Goal: Task Accomplishment & Management: Use online tool/utility

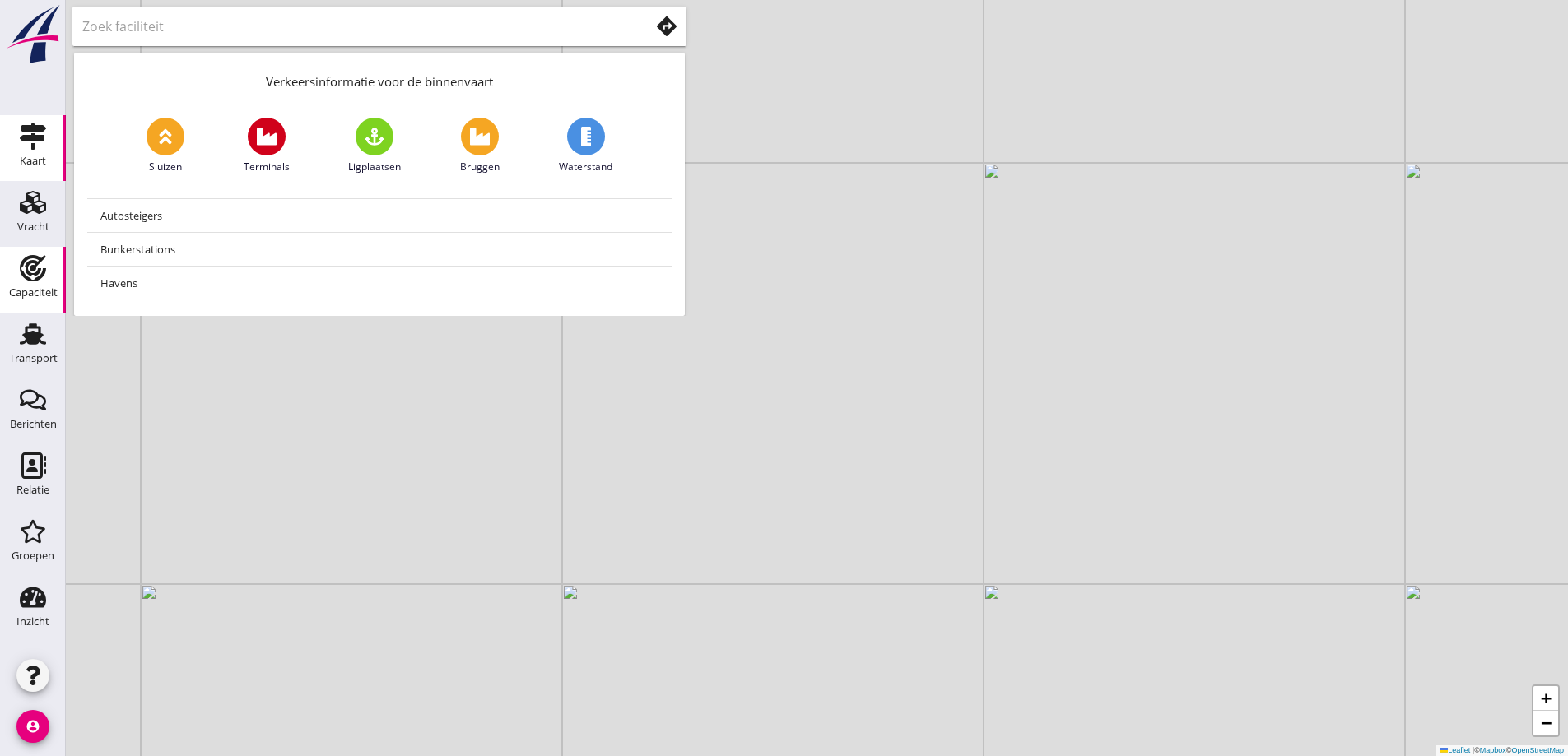
click at [39, 271] on use at bounding box center [33, 269] width 27 height 27
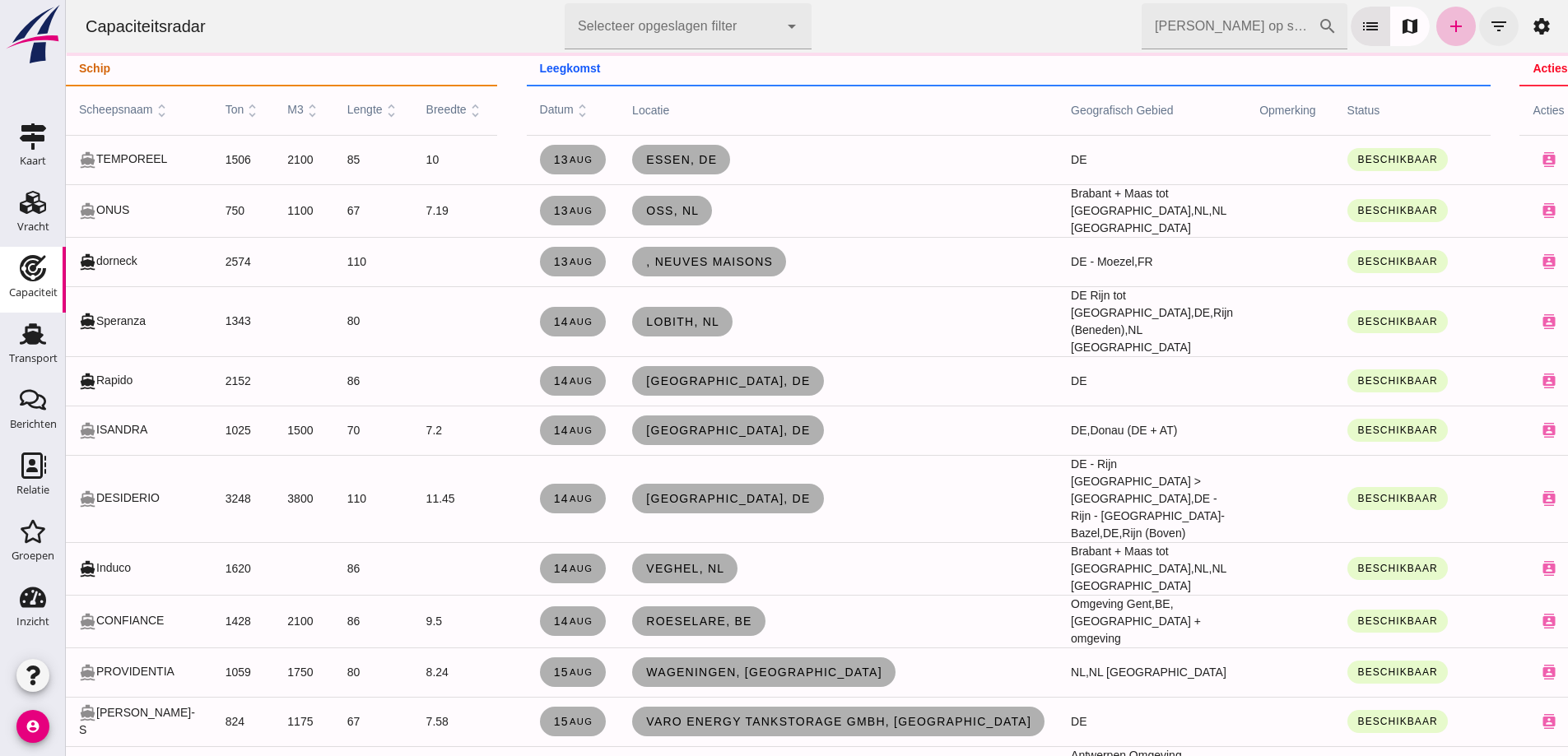
click at [1489, 27] on icon "filter_list" at bounding box center [1499, 27] width 20 height 20
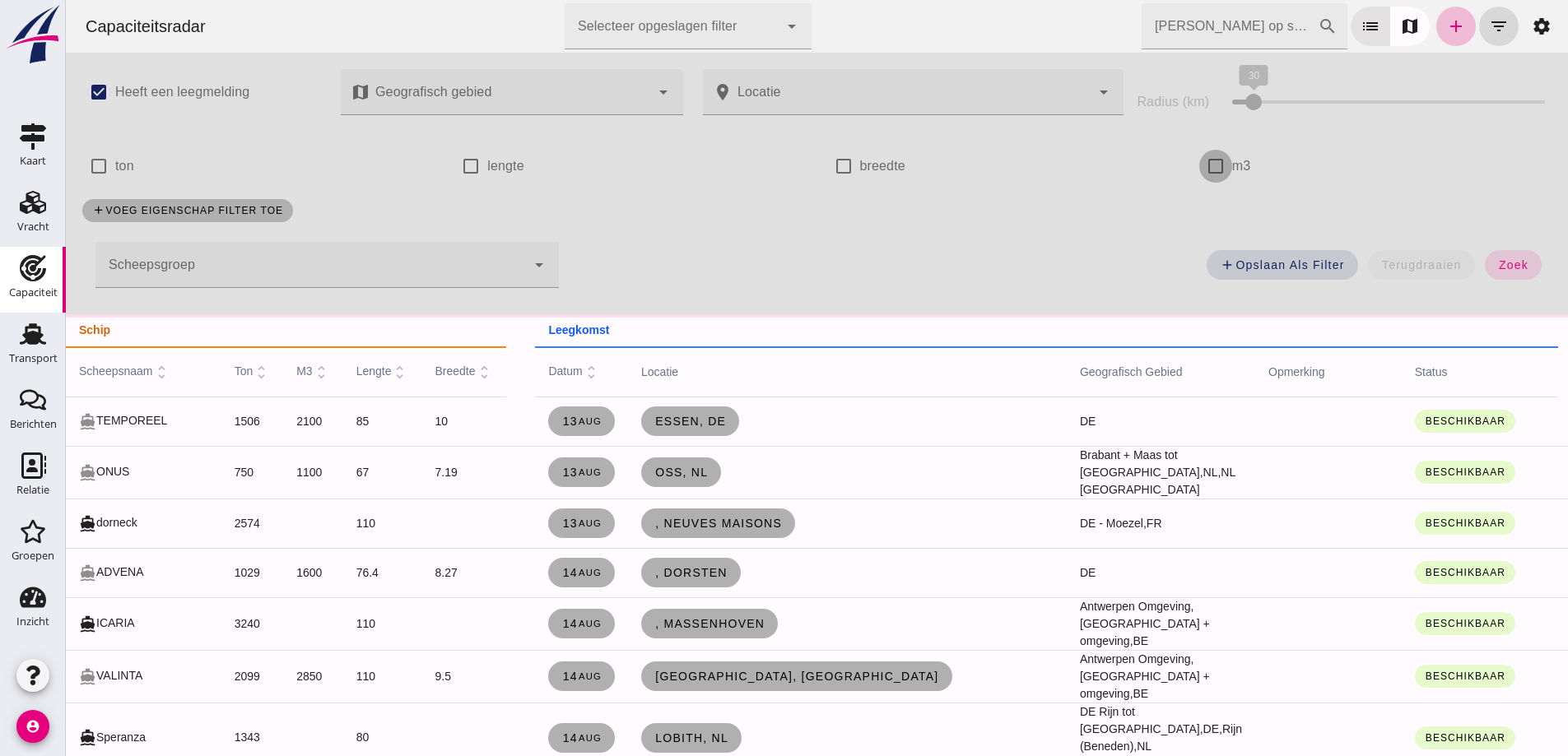
click input "m3"
checkbox input "true"
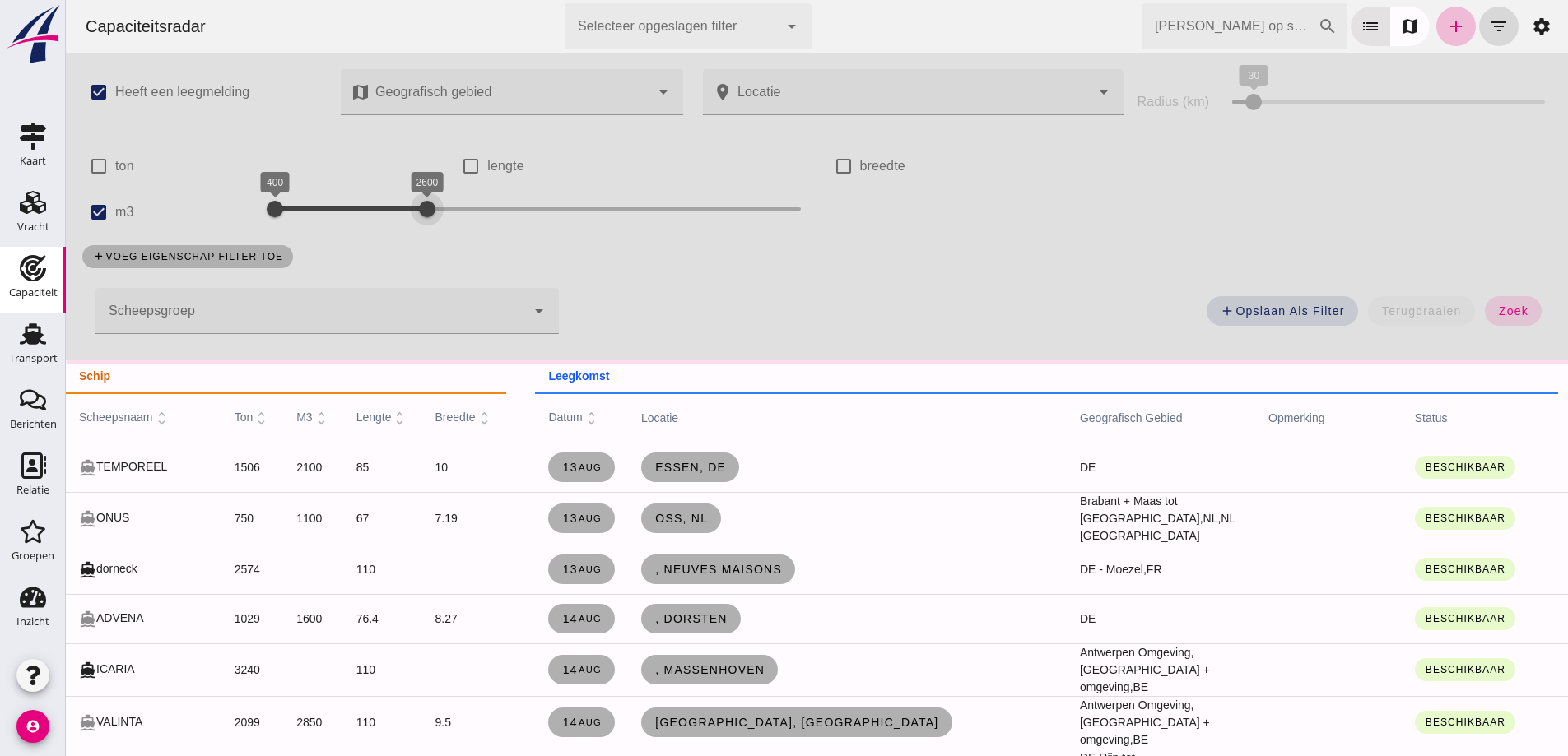
drag, startPoint x: 687, startPoint y: 211, endPoint x: 367, endPoint y: 225, distance: 320.3
click at [420, 210] on div at bounding box center [427, 209] width 33 height 33
drag, startPoint x: 318, startPoint y: 208, endPoint x: 297, endPoint y: 207, distance: 21.0
click at [305, 205] on div at bounding box center [309, 209] width 33 height 33
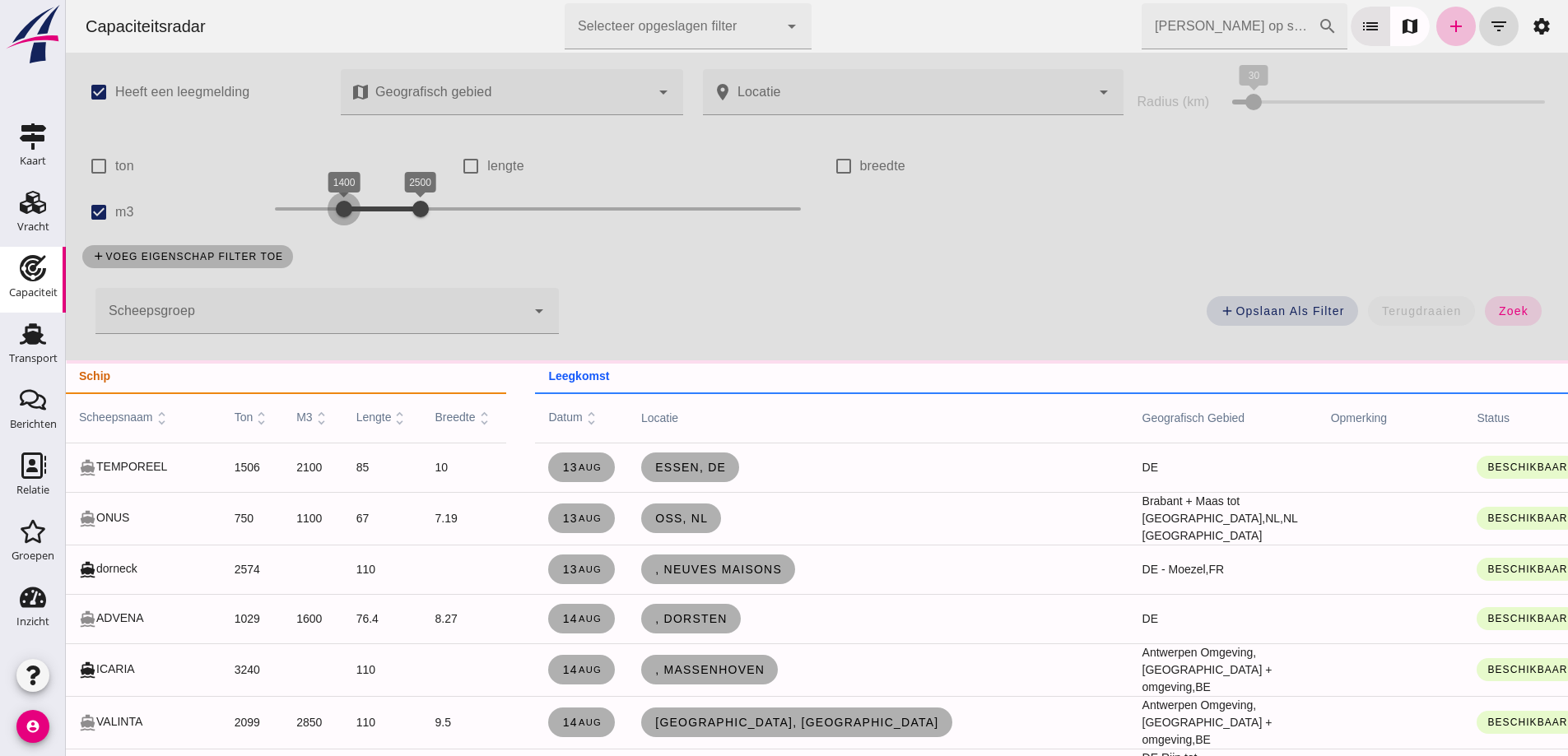
drag, startPoint x: 294, startPoint y: 207, endPoint x: 337, endPoint y: 213, distance: 43.4
click at [337, 216] on div at bounding box center [344, 209] width 33 height 33
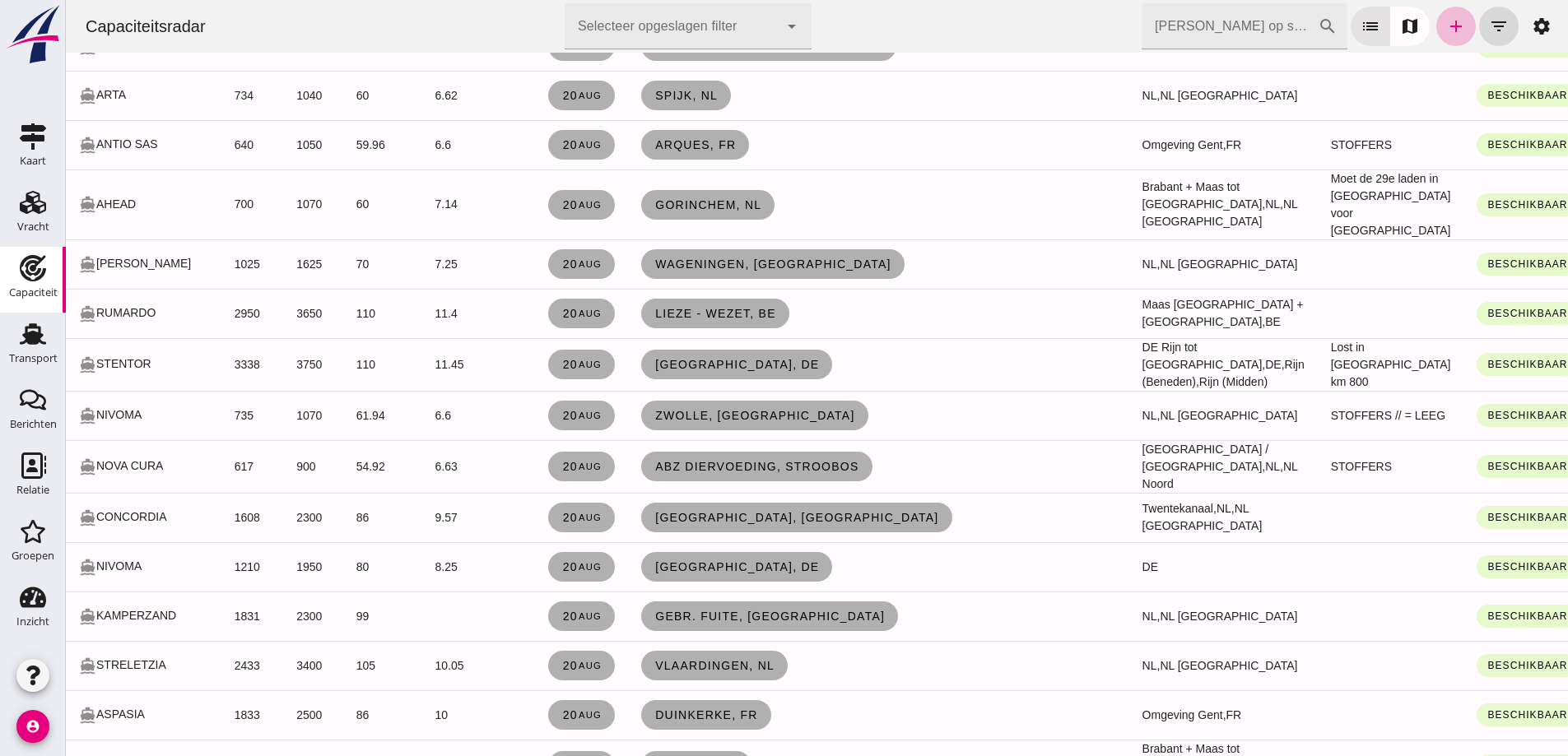
scroll to position [2962, 0]
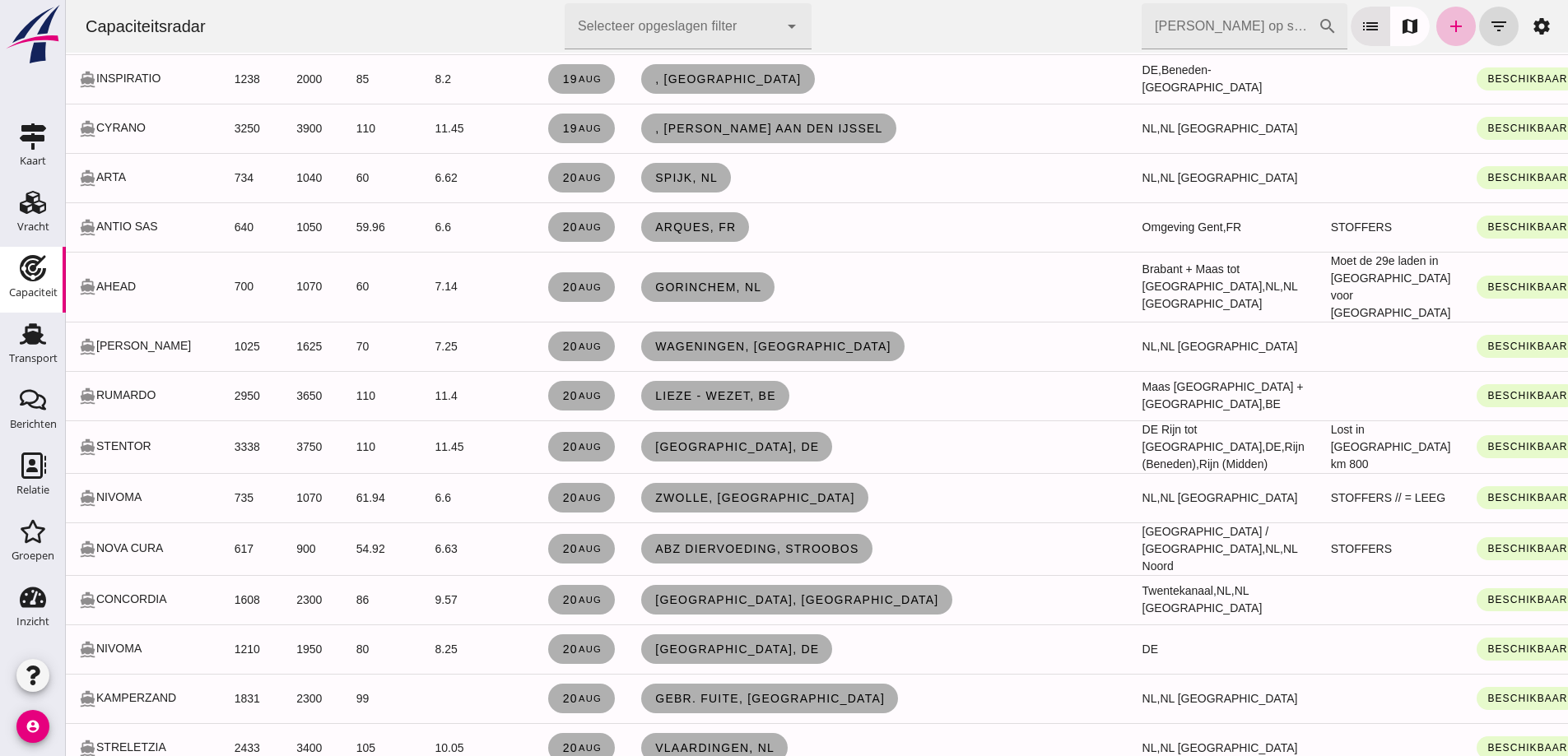
drag, startPoint x: 929, startPoint y: 355, endPoint x: 931, endPoint y: 385, distance: 30.1
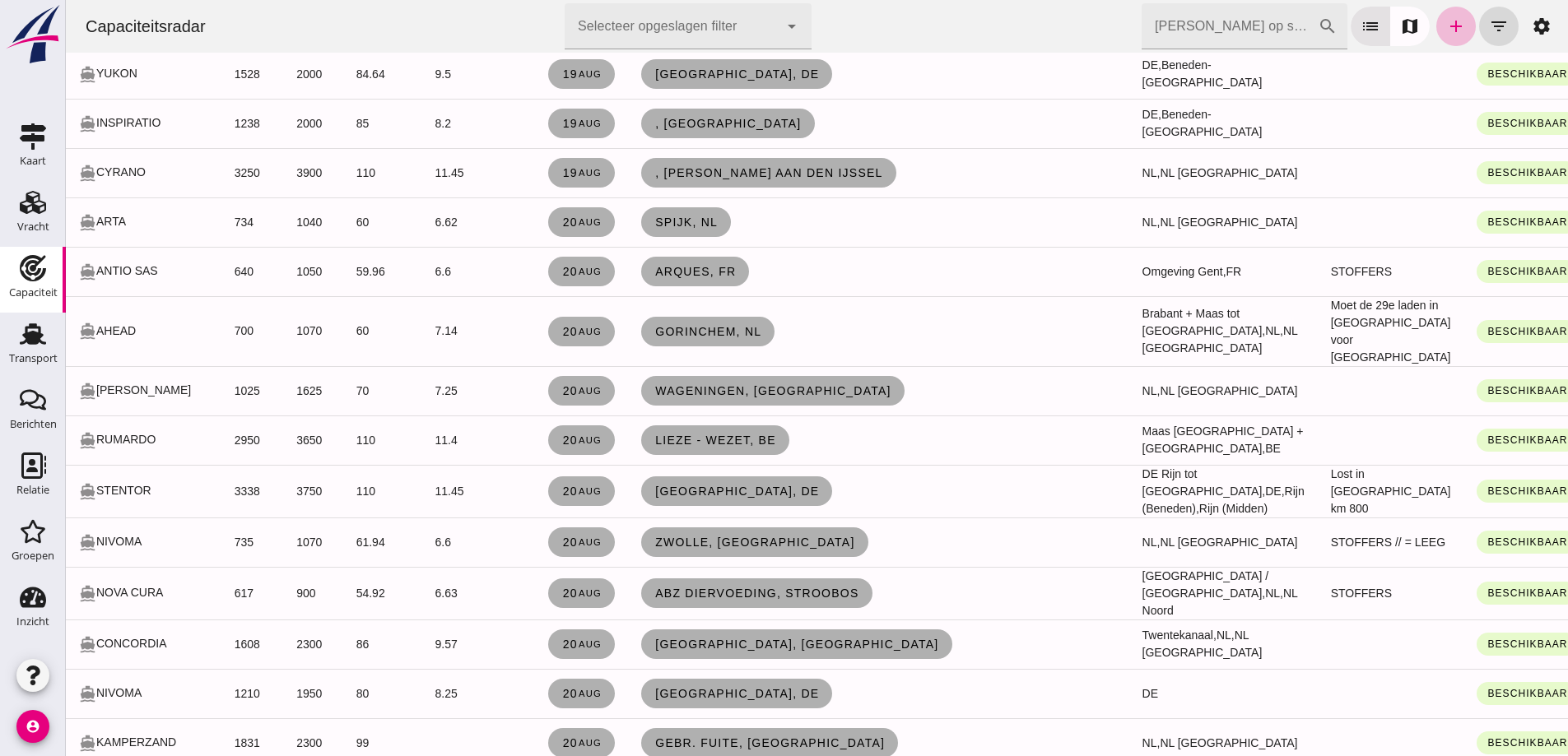
scroll to position [2880, 0]
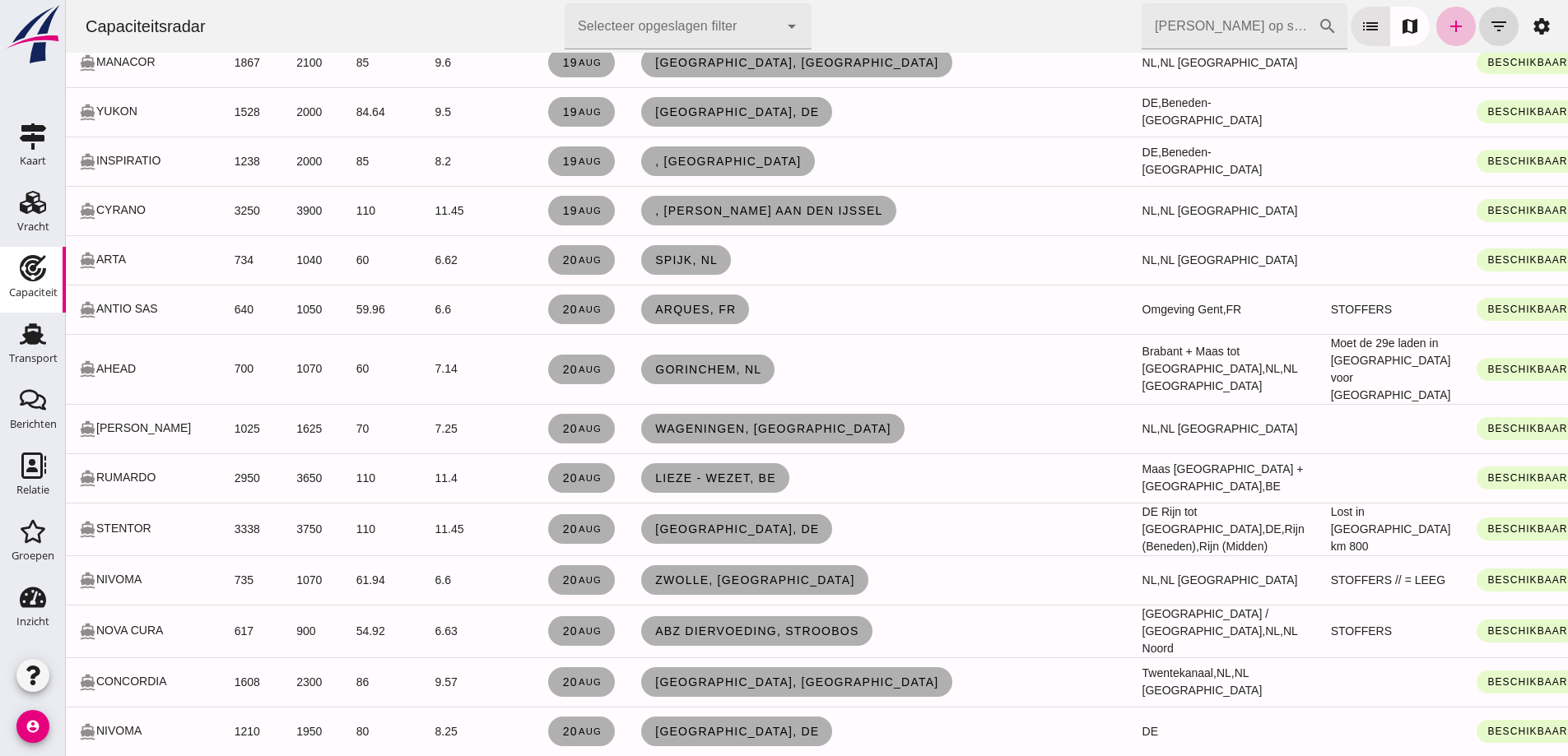
drag, startPoint x: 931, startPoint y: 385, endPoint x: 877, endPoint y: 466, distance: 97.3
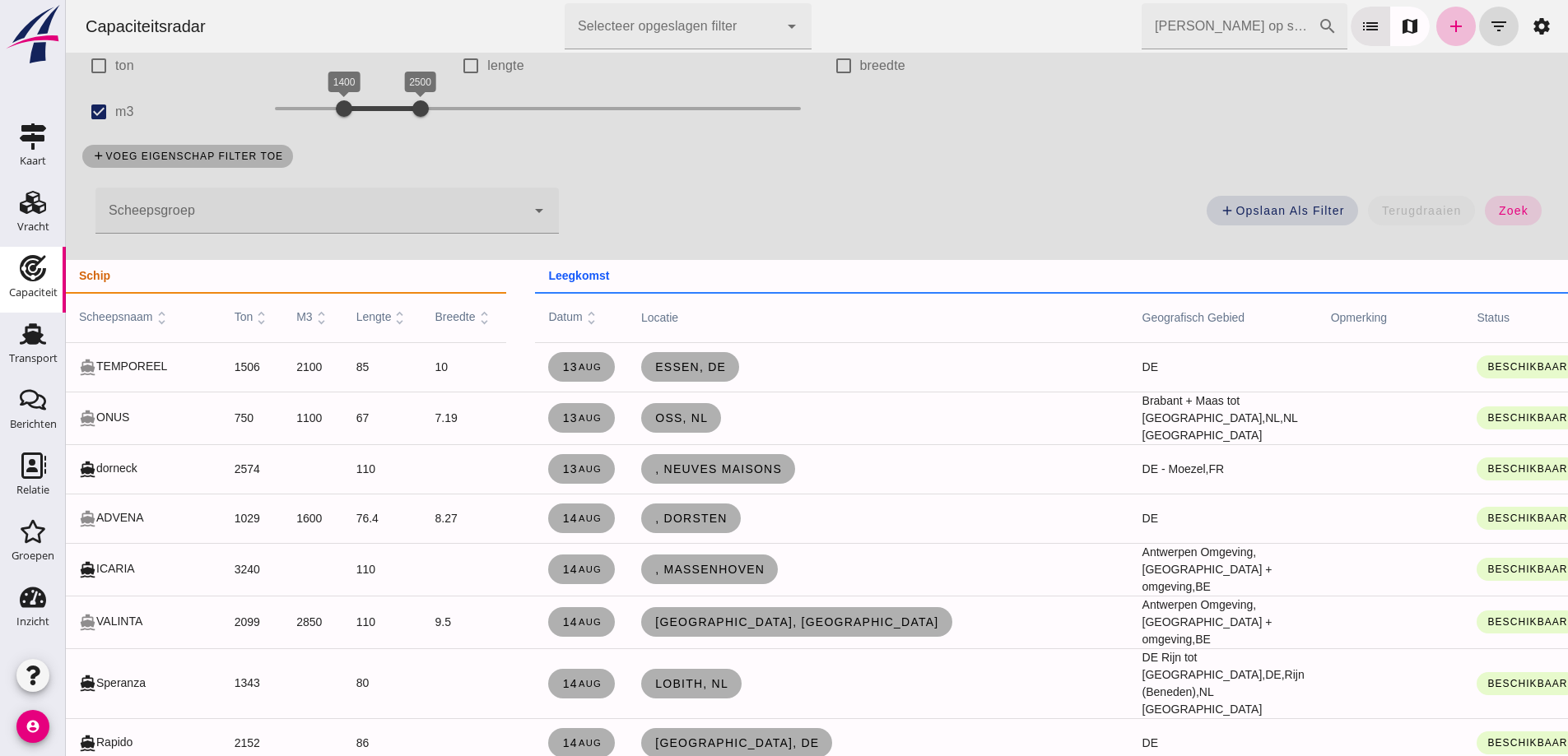
scroll to position [82, 0]
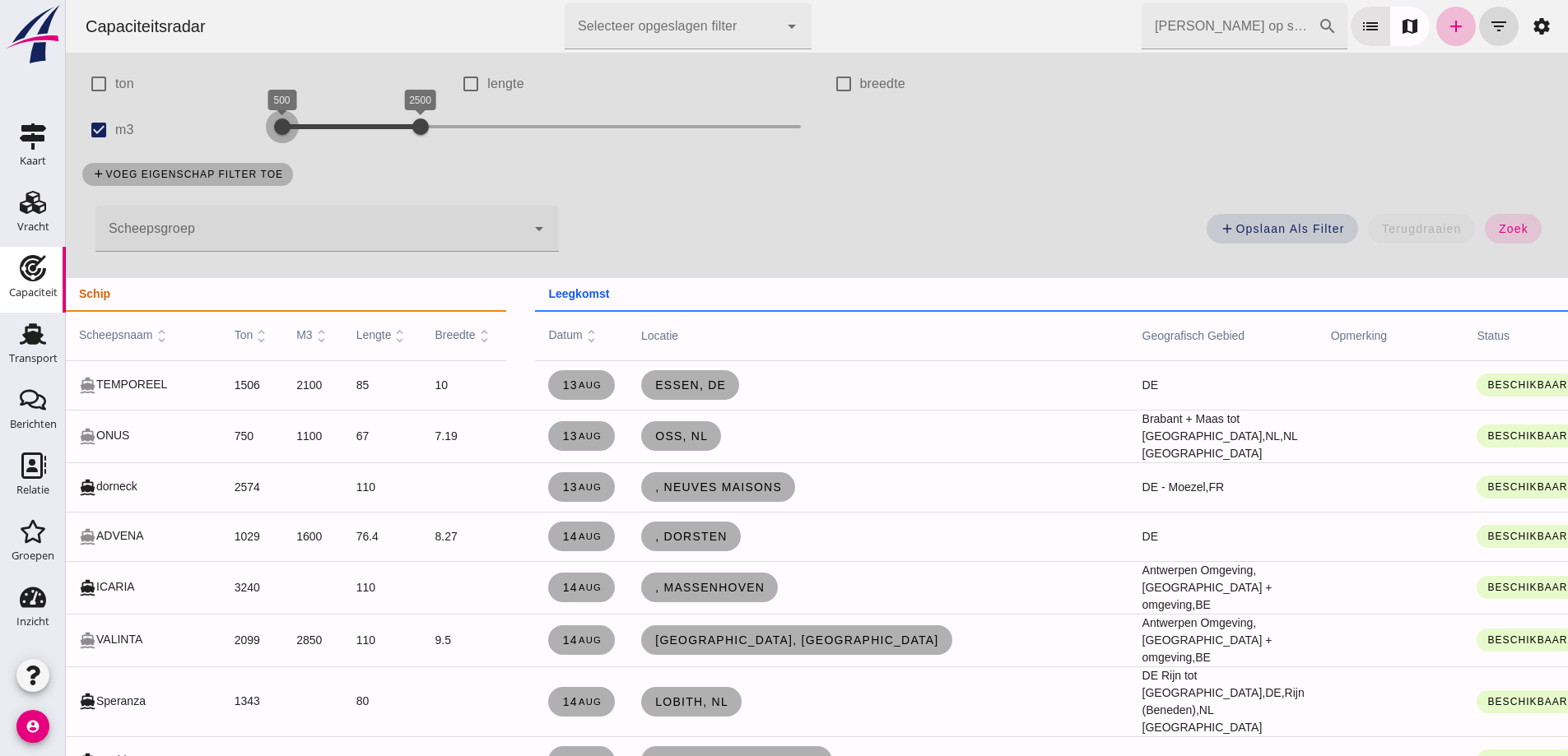
drag, startPoint x: 344, startPoint y: 128, endPoint x: 286, endPoint y: 121, distance: 58.4
click at [286, 121] on div at bounding box center [283, 127] width 33 height 33
click button "zoek"
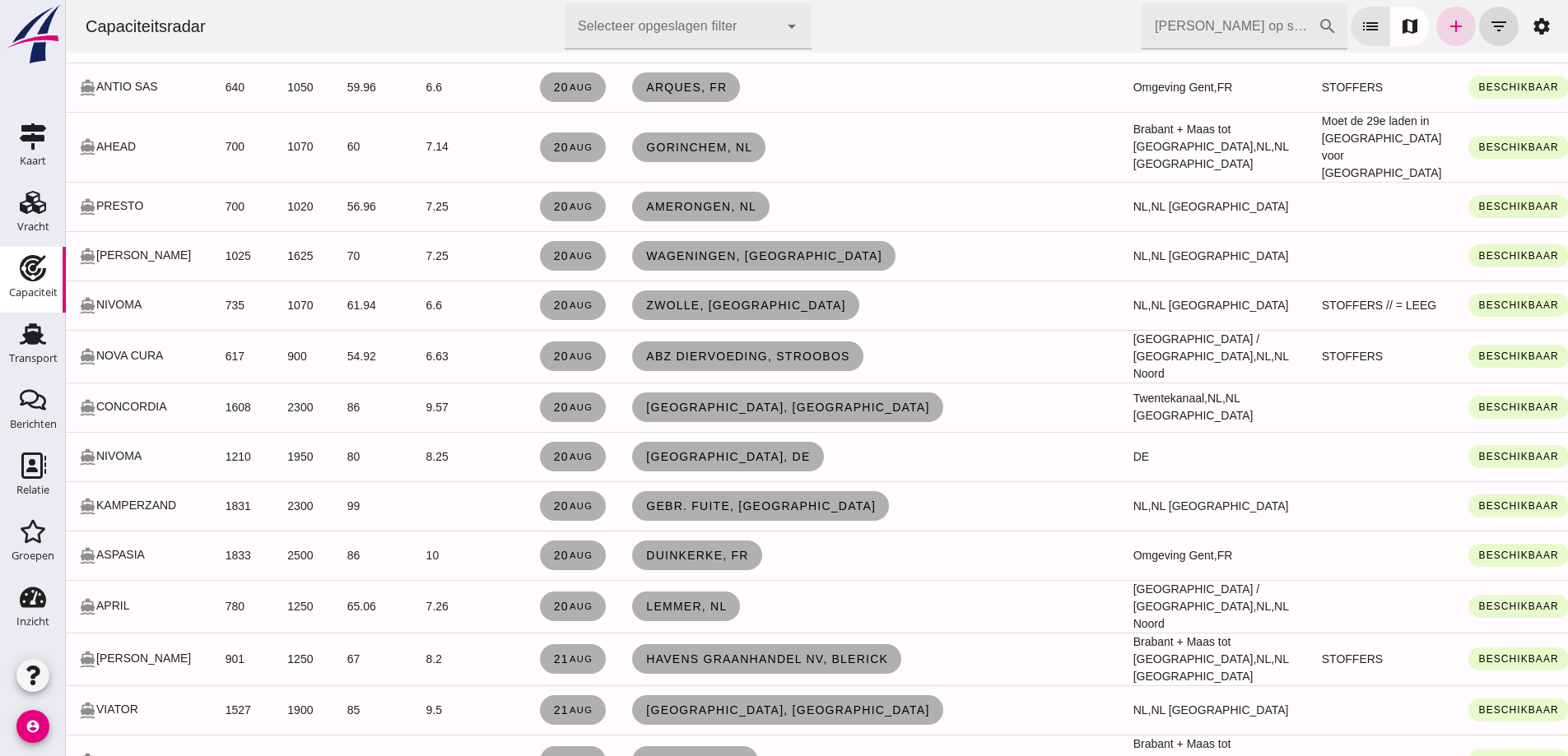
scroll to position [1609, 0]
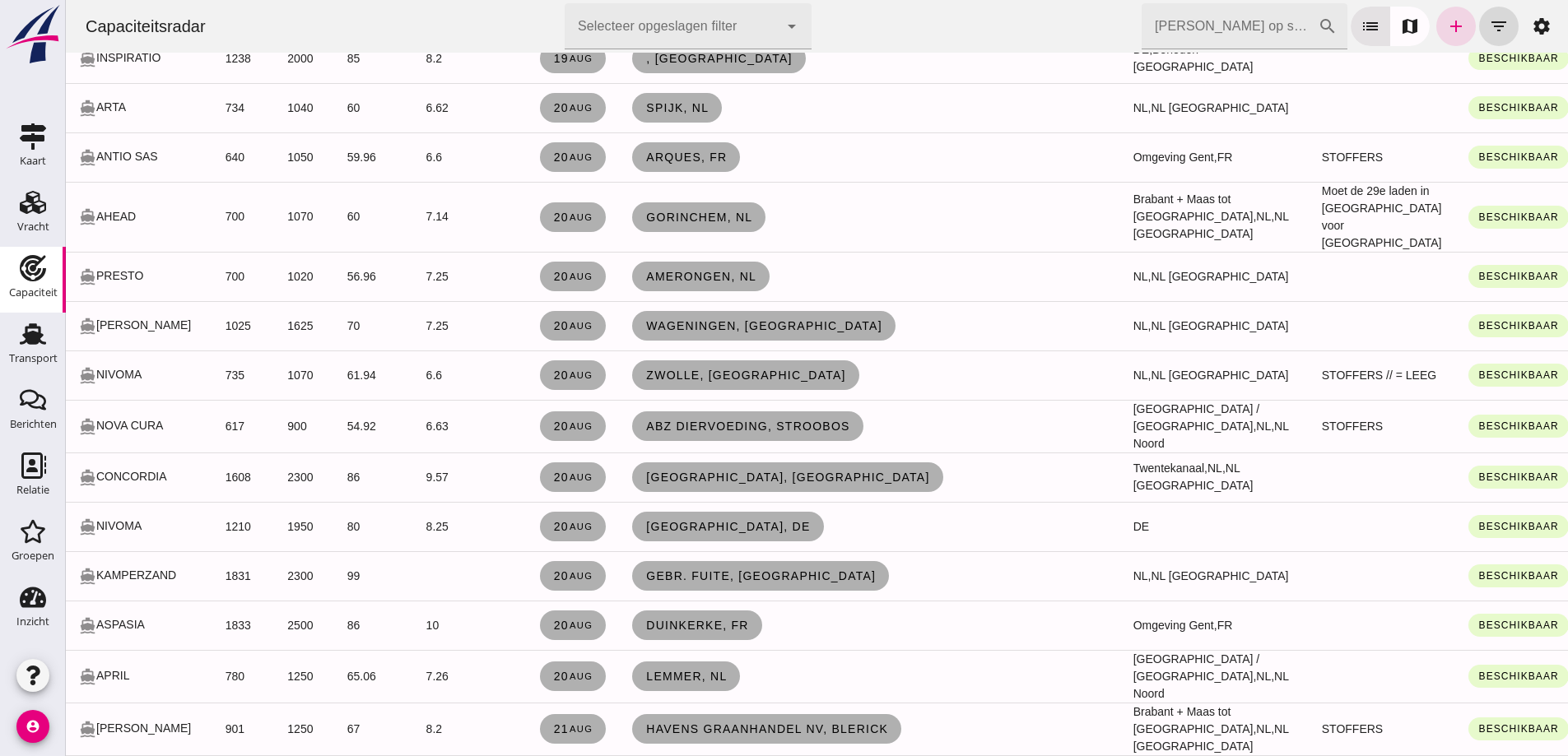
drag, startPoint x: 301, startPoint y: 178, endPoint x: 260, endPoint y: 177, distance: 41.0
click div "directions_boat MANACOR"
click button "Beschikbaar"
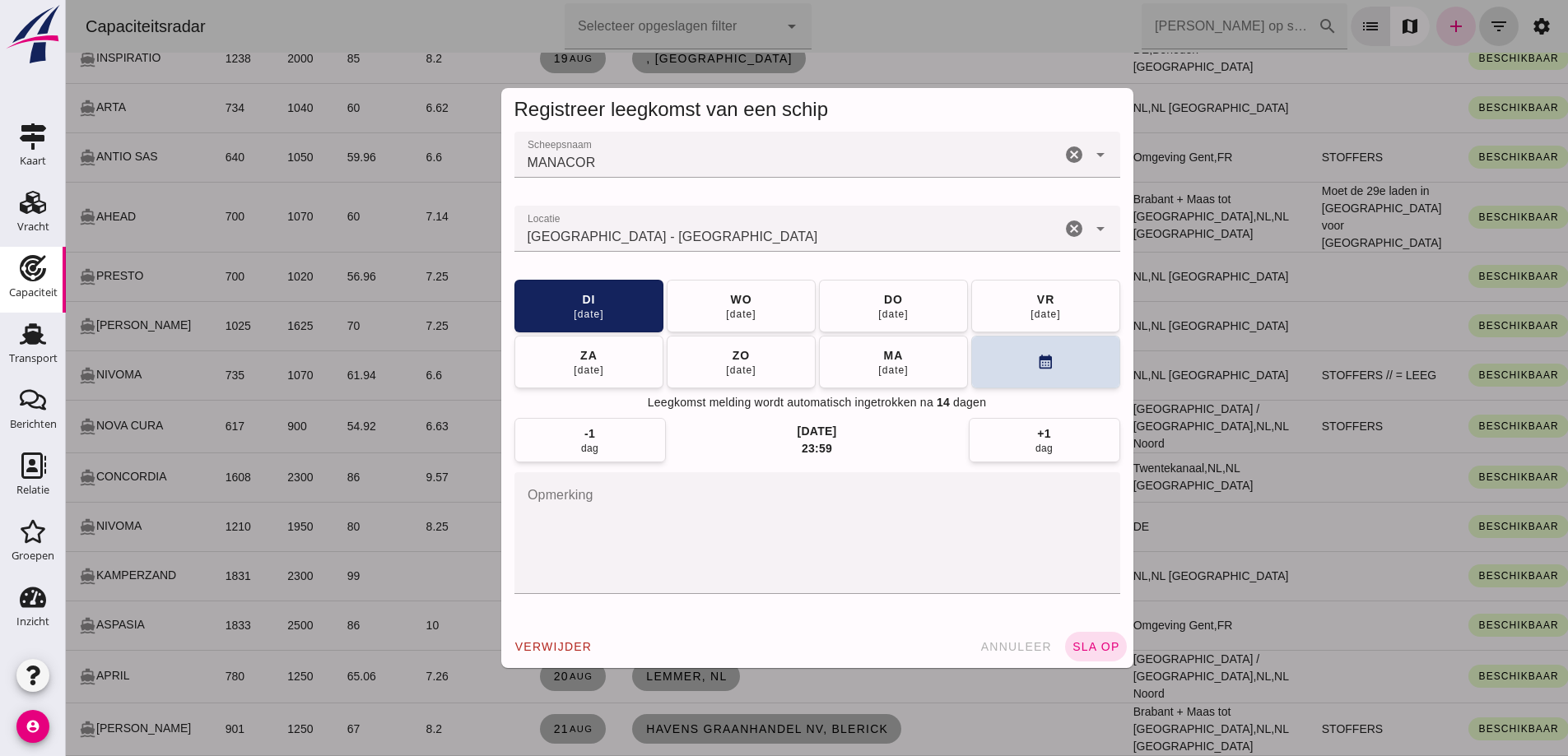
scroll to position [0, 0]
click button "ma 25 aug"
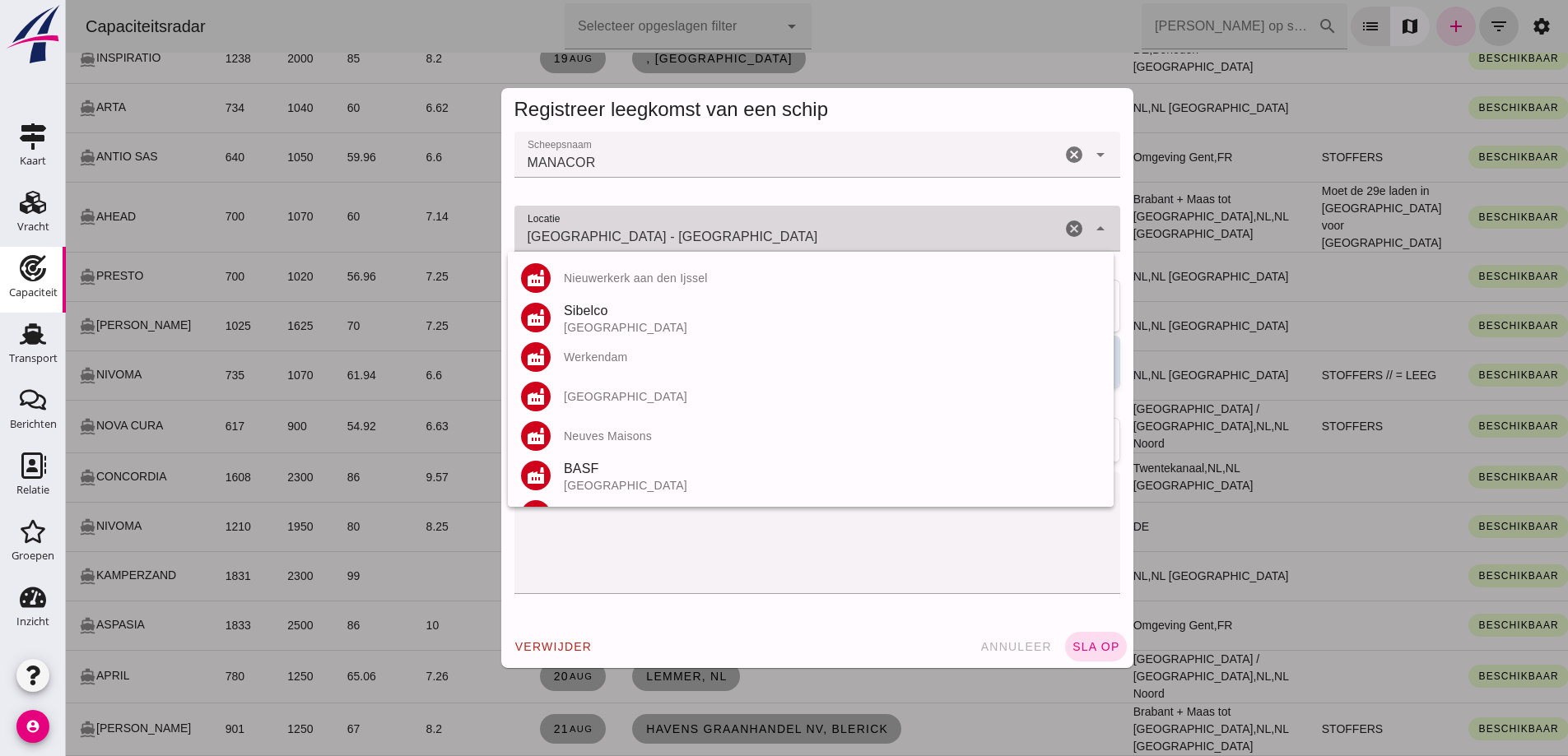
drag, startPoint x: 593, startPoint y: 239, endPoint x: 503, endPoint y: 242, distance: 90.0
click div "Scheepsnaam Scheepsnaam MANACOR cancel arrow_drop_down Locatie Locatie Rotterda…"
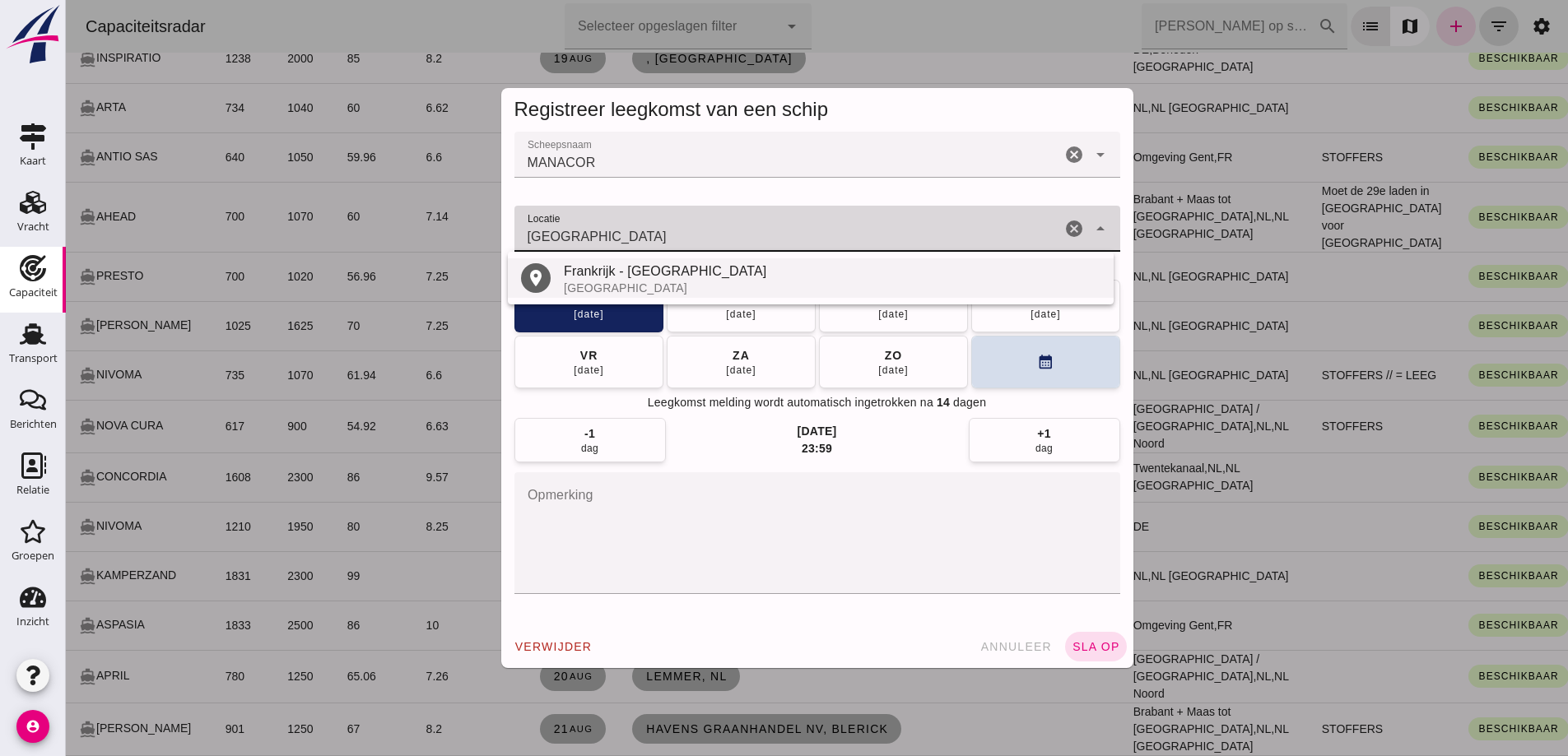
drag, startPoint x: 592, startPoint y: 240, endPoint x: 528, endPoint y: 280, distance: 75.5
click div "Scheepsnaam Scheepsnaam MANACOR cancel arrow_drop_down Locatie Locatie Rotterda…"
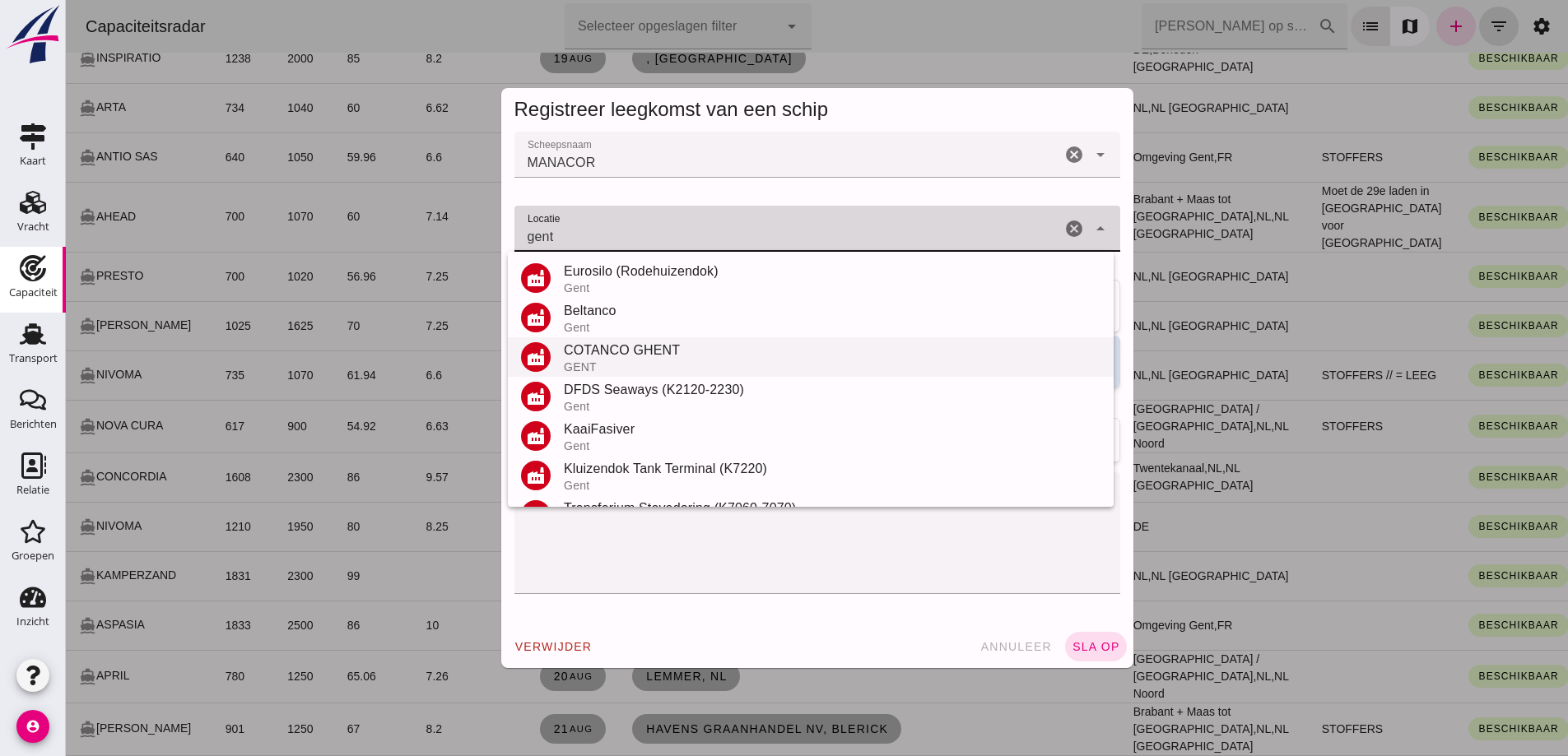
click at [599, 344] on div "COTANCO GHENT" at bounding box center [832, 351] width 536 height 20
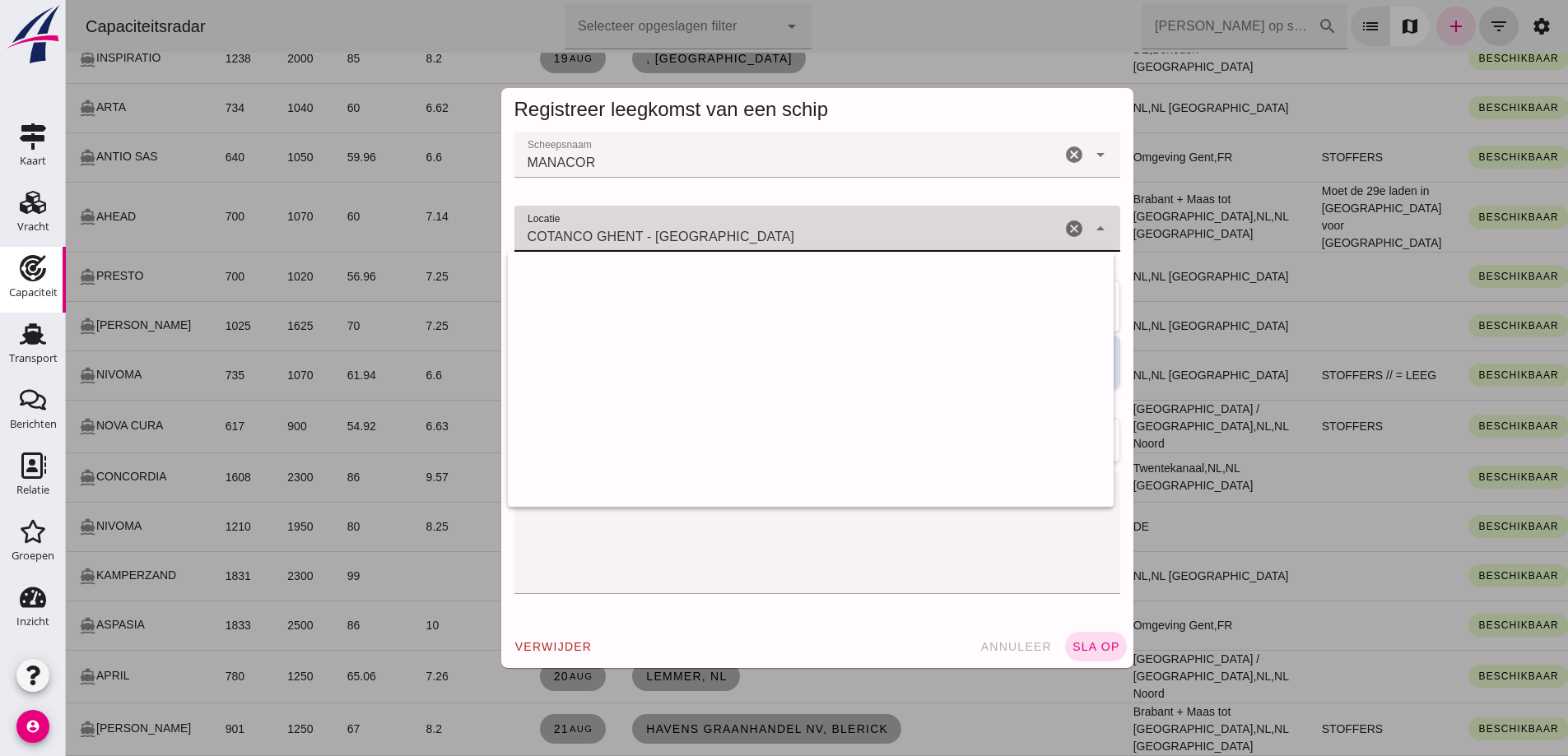
drag, startPoint x: 418, startPoint y: 219, endPoint x: 425, endPoint y: 241, distance: 23.1
click div "Registreer leegkomst van een schip Scheepsnaam Scheepsnaam MANACOR cancel arrow…"
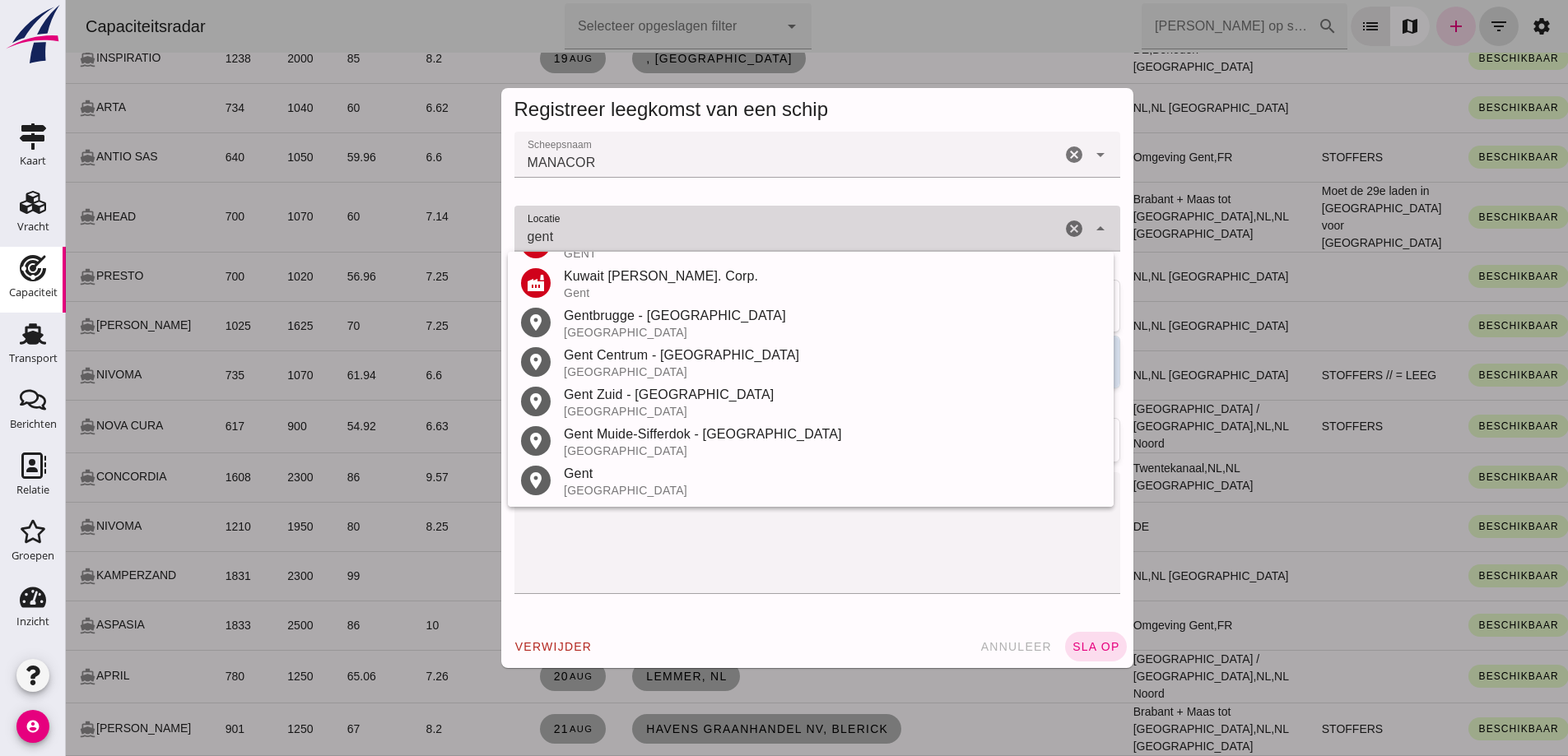
scroll to position [390, 0]
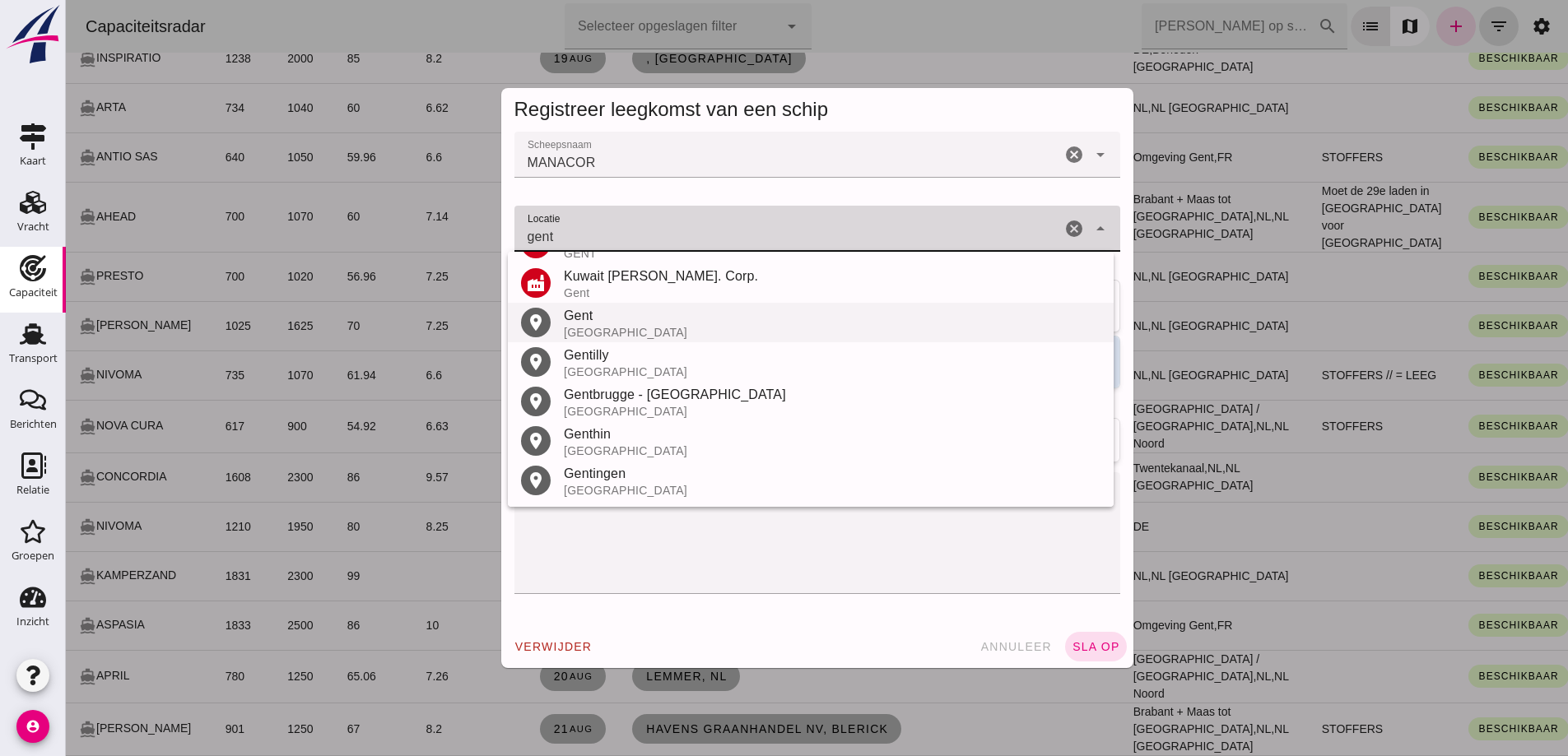
click at [611, 330] on div "België" at bounding box center [832, 332] width 536 height 13
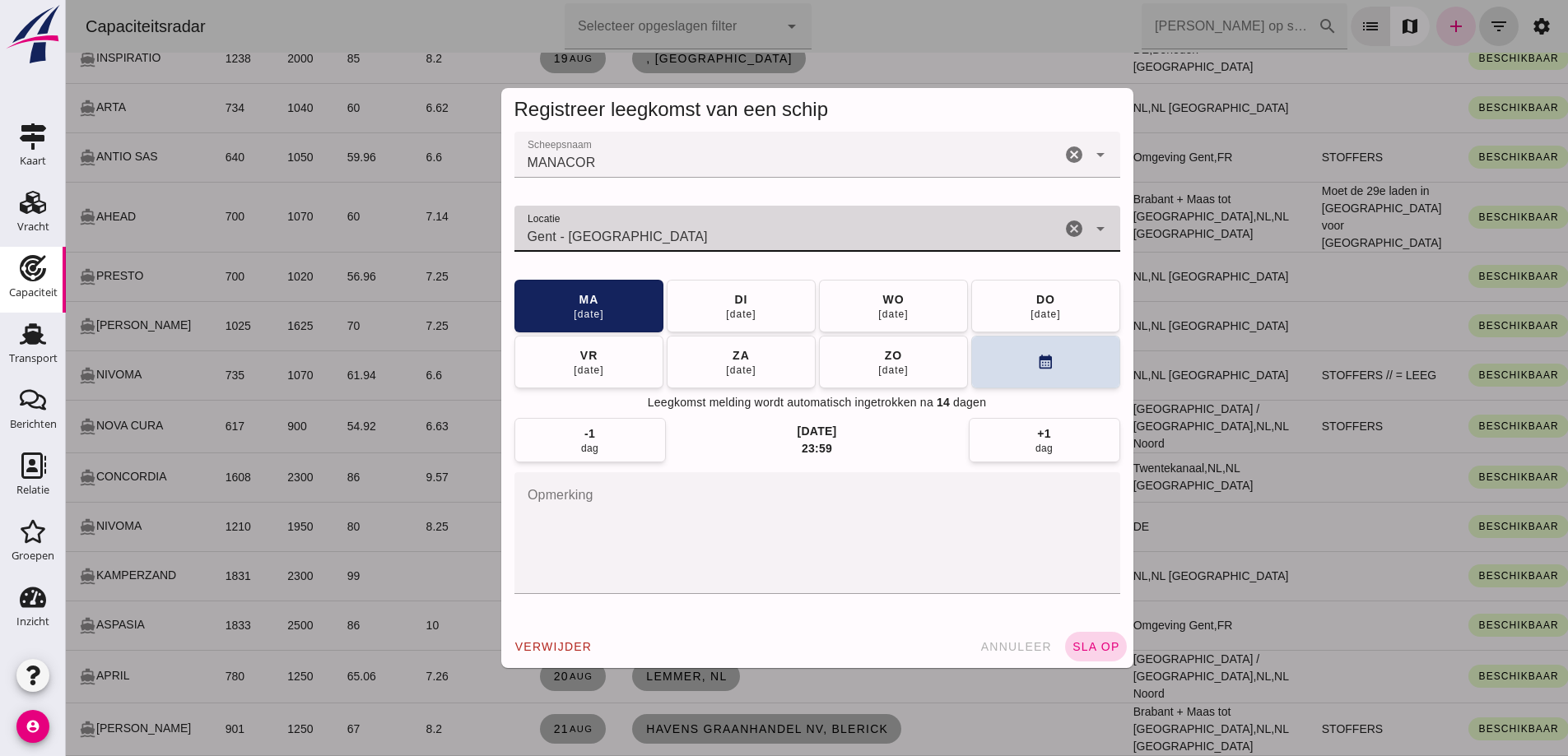
type input "Gent - Oost-Vlaanderen"
click button "sla op"
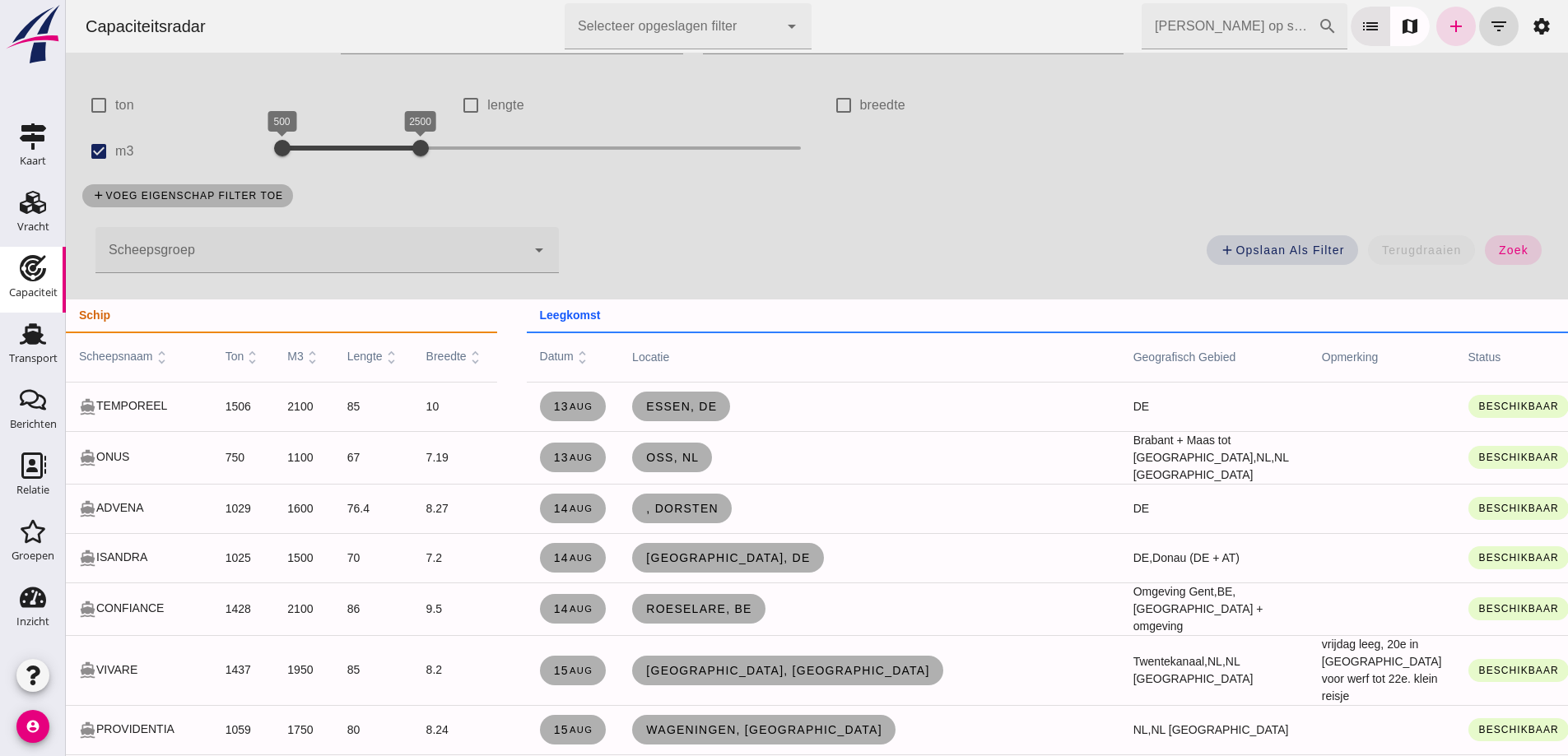
scroll to position [165, 0]
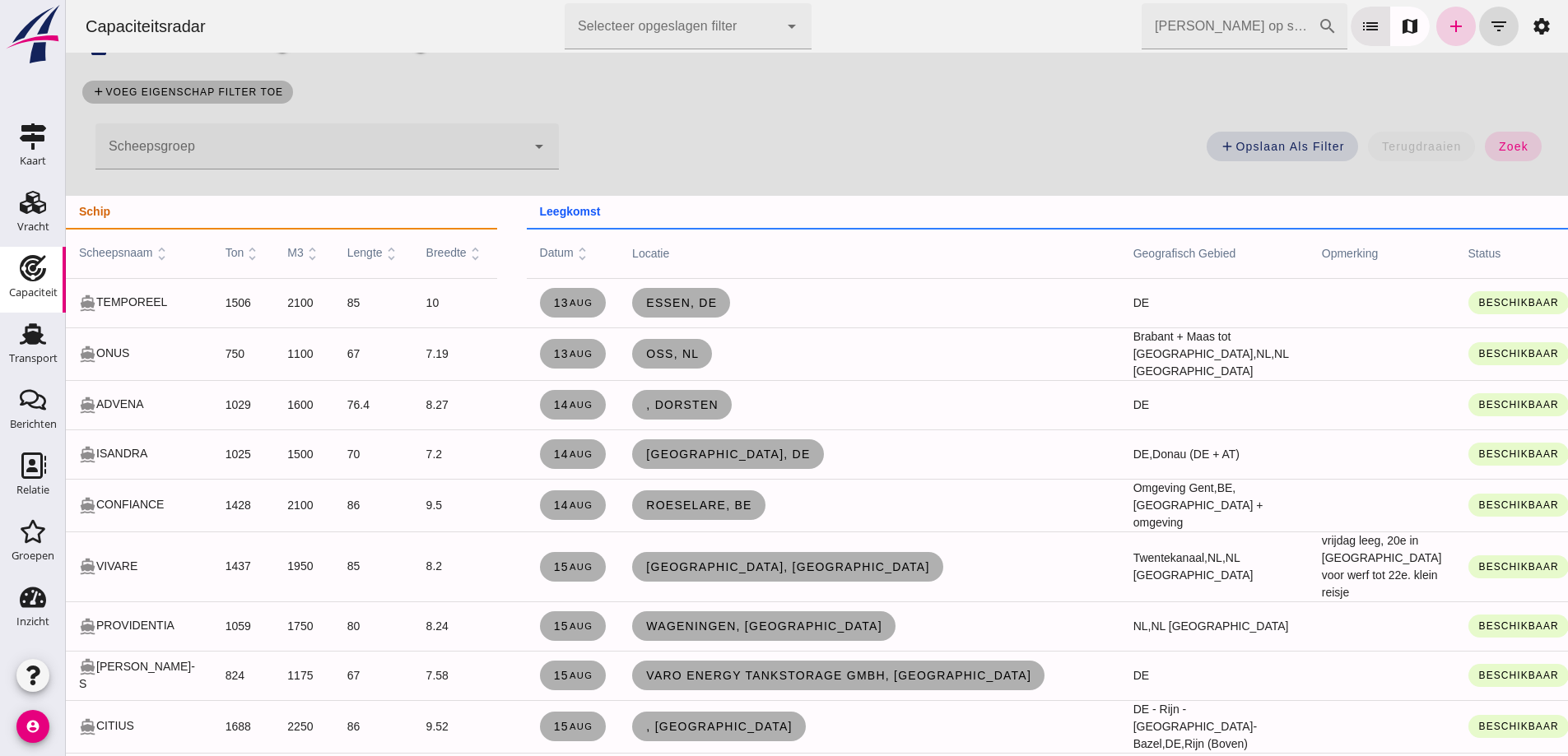
click at [1446, 32] on icon "add" at bounding box center [1456, 27] width 20 height 20
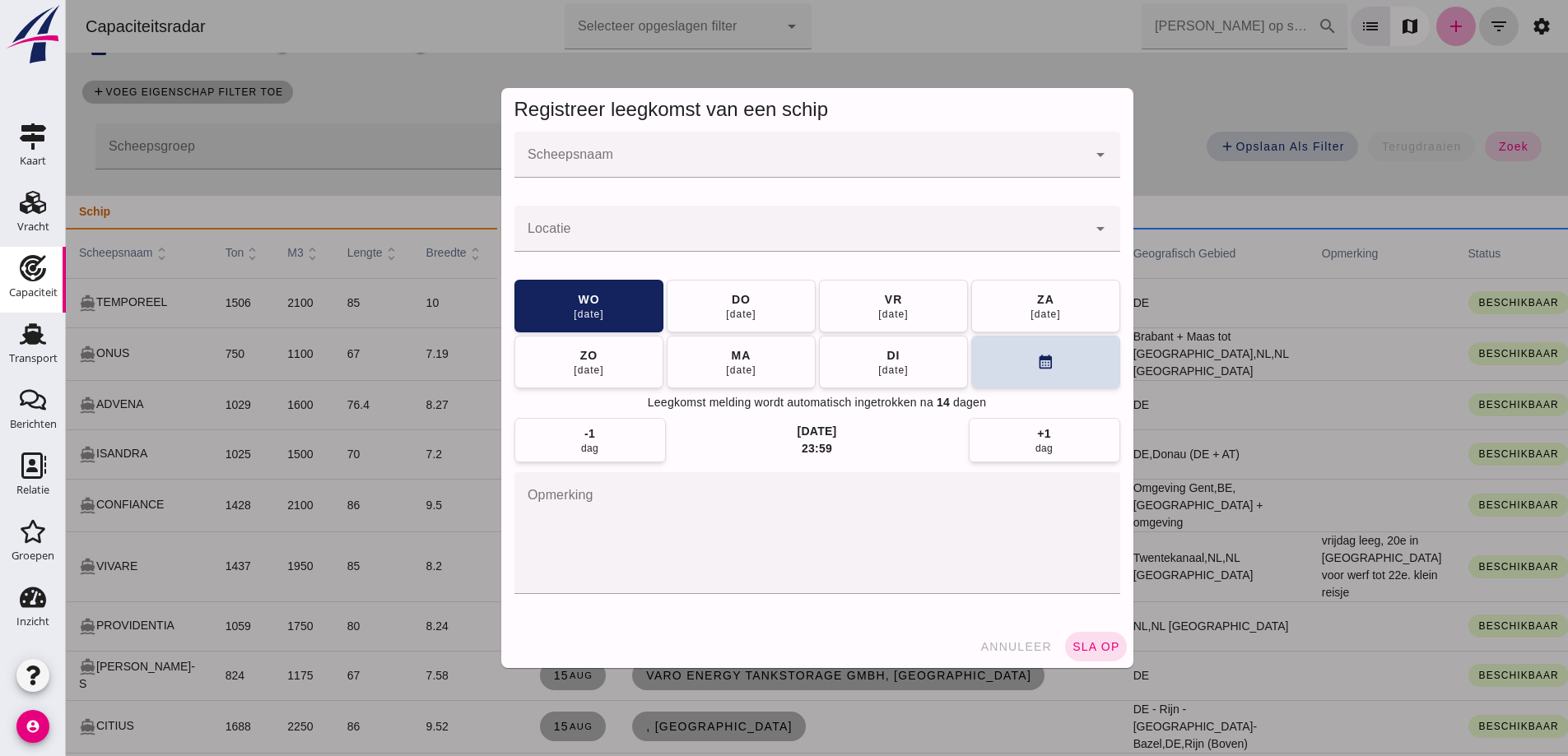
scroll to position [0, 0]
click div
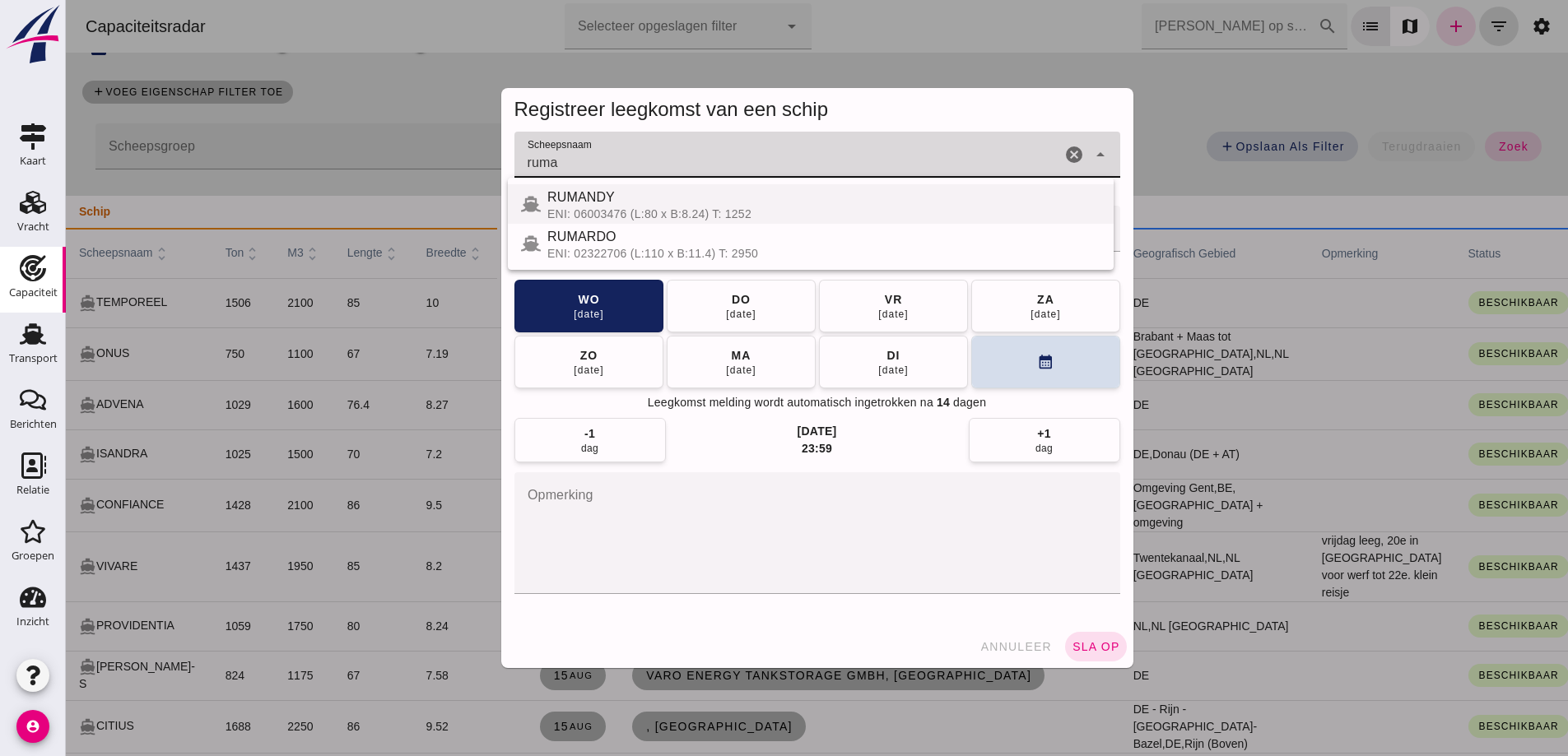
click at [817, 217] on div "ENI: 06003476 (L:80 x B:8.24) T: 1252" at bounding box center [823, 214] width 553 height 13
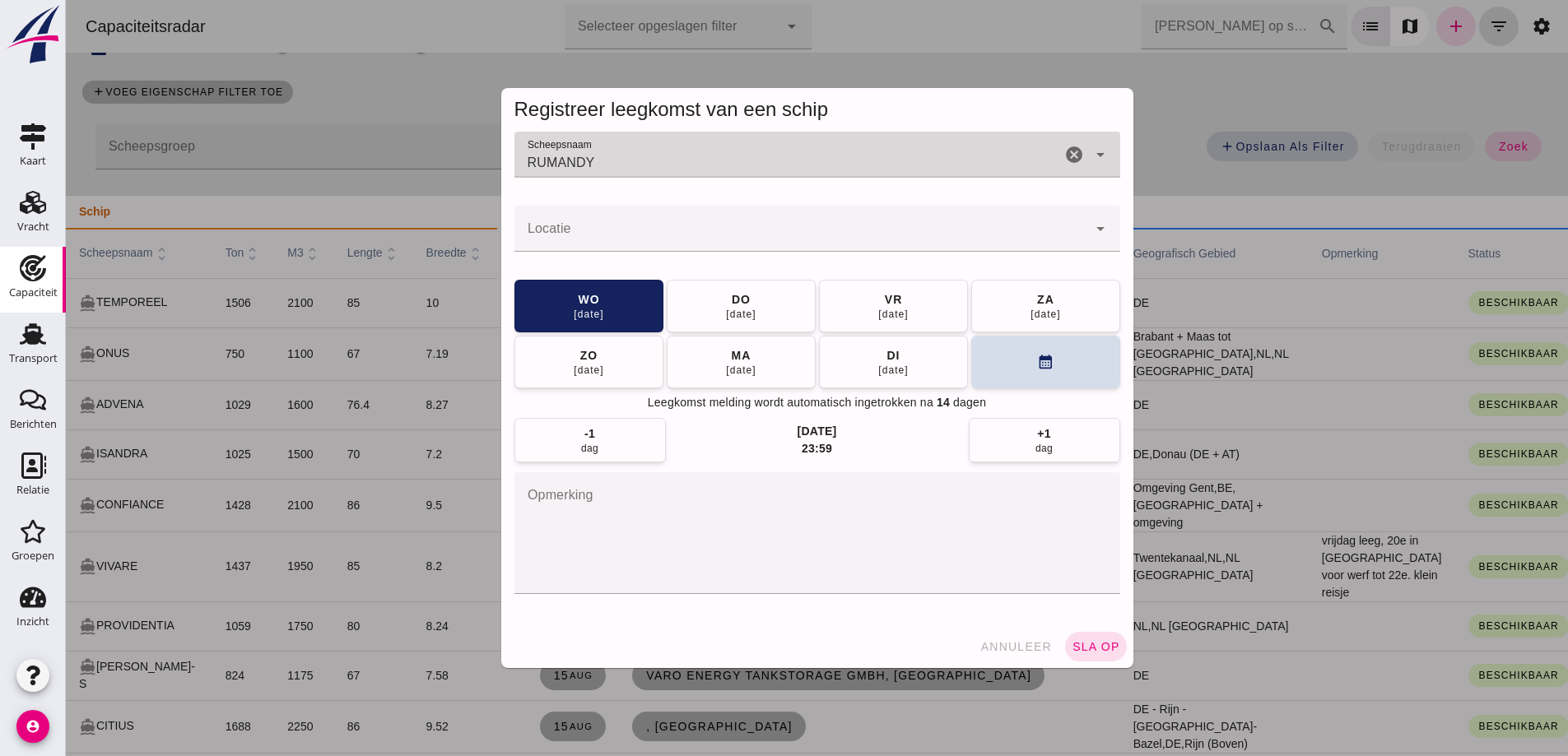
type input "RUMANDY"
click input "Locatie"
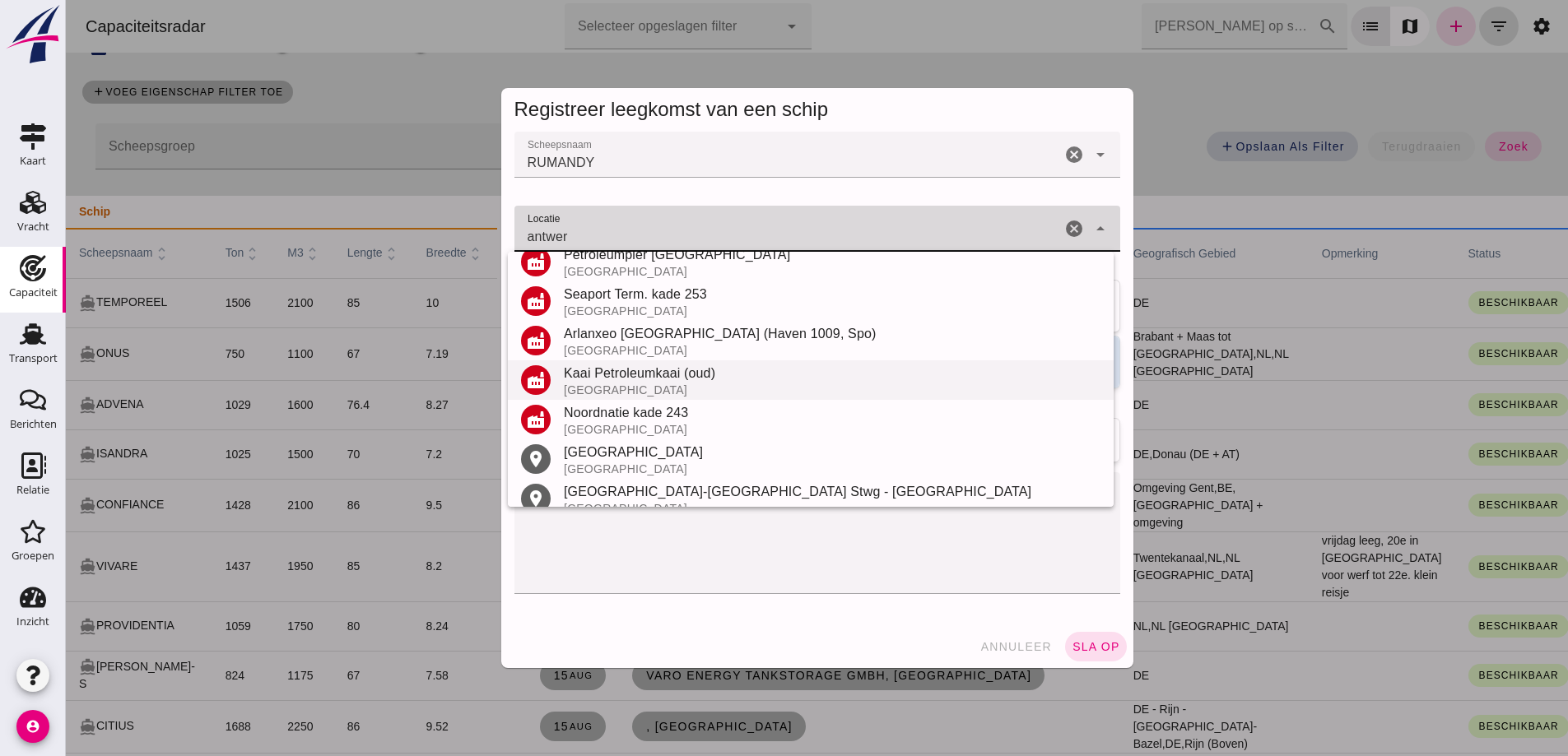
scroll to position [272, 0]
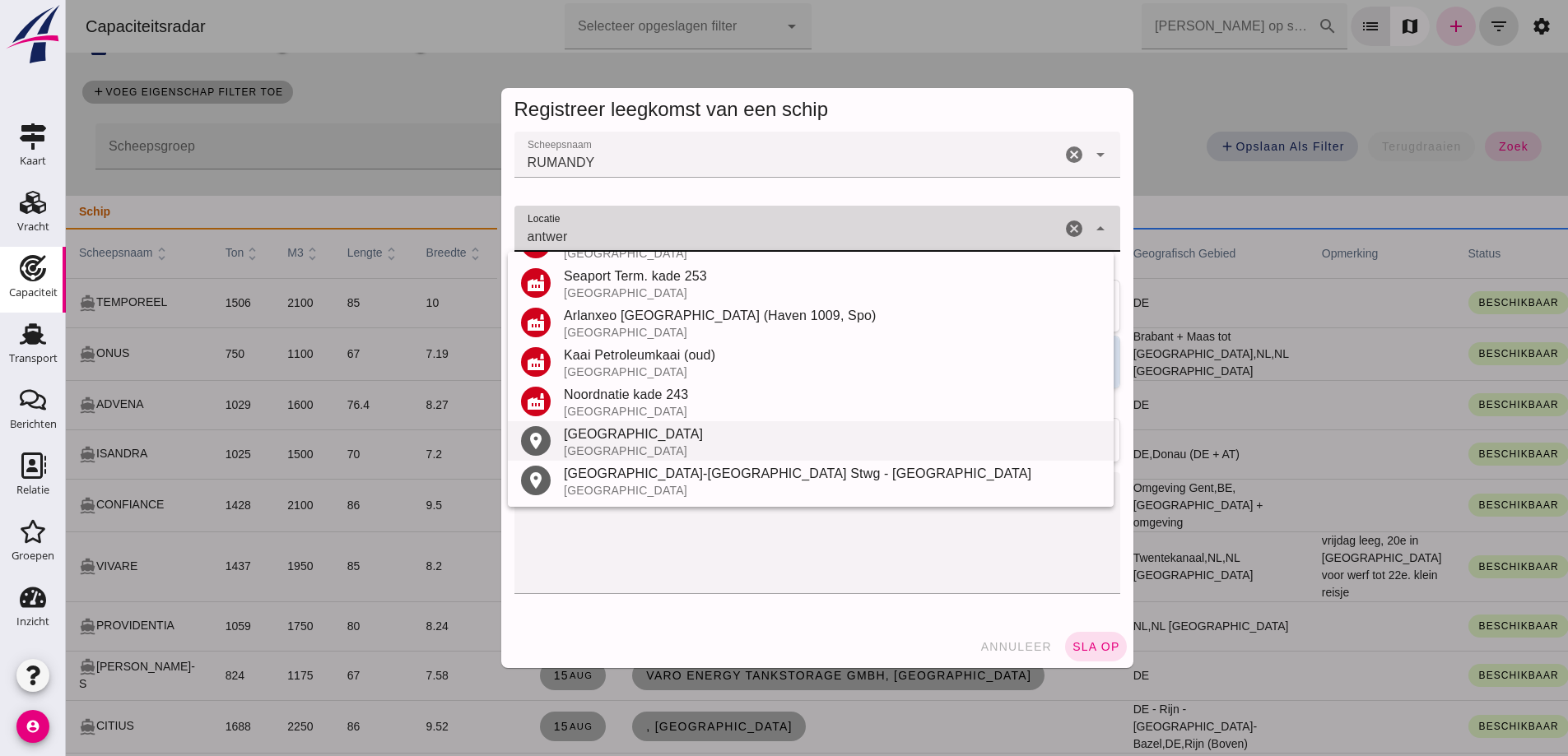
click at [625, 434] on div "Antwerpen" at bounding box center [832, 434] width 536 height 20
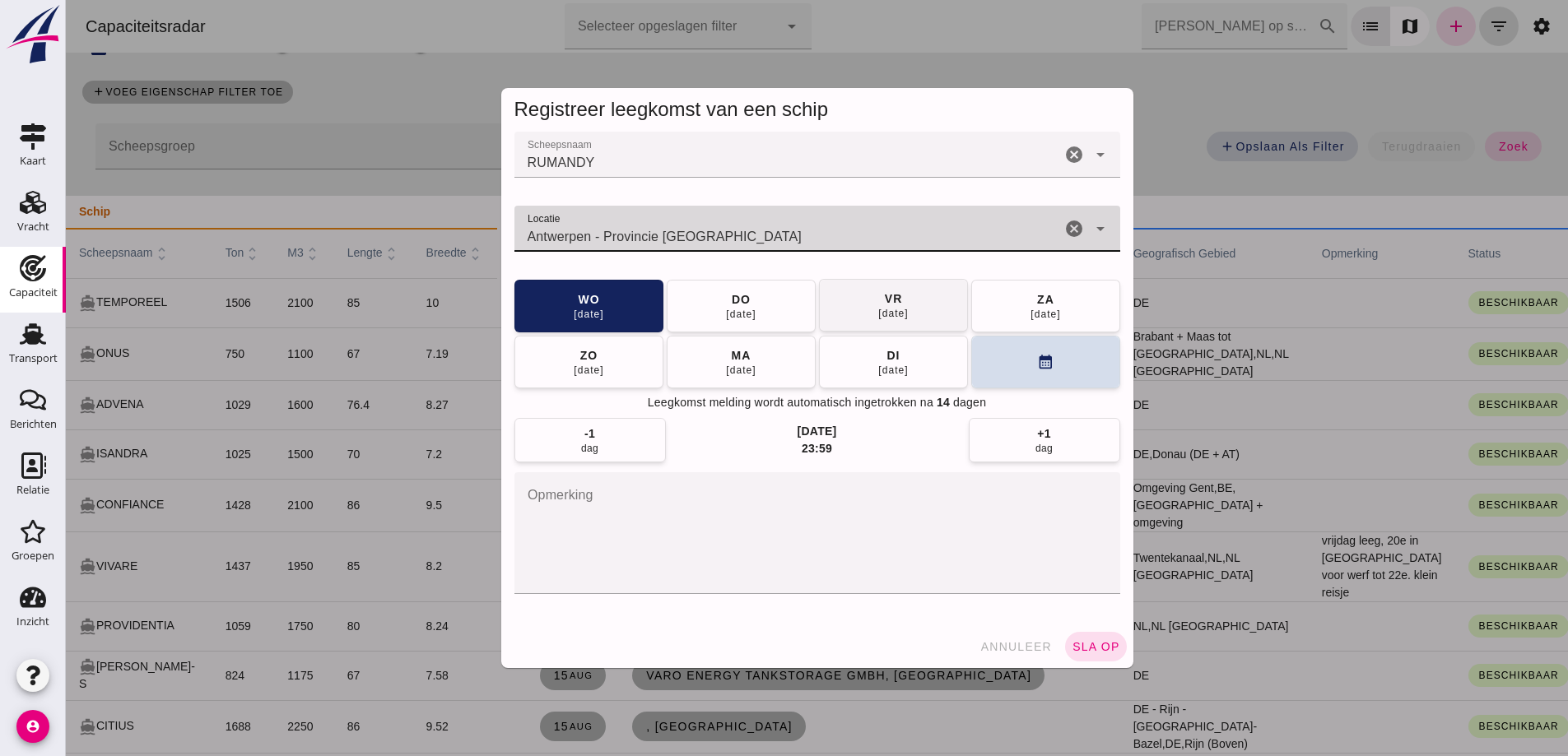
type input "Antwerpen - Provincie Antwerpen"
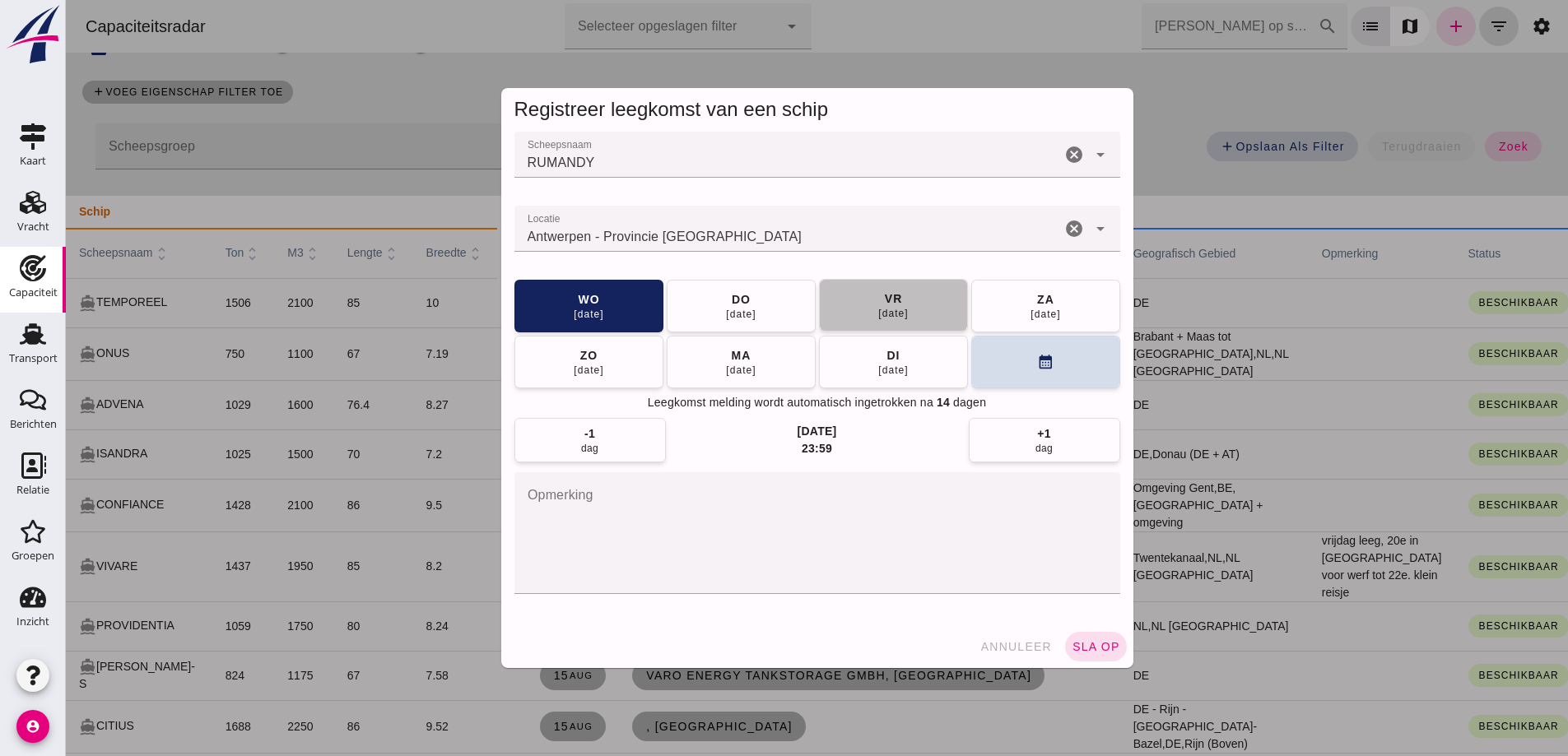
click button "vr 22 aug"
click span "sla op"
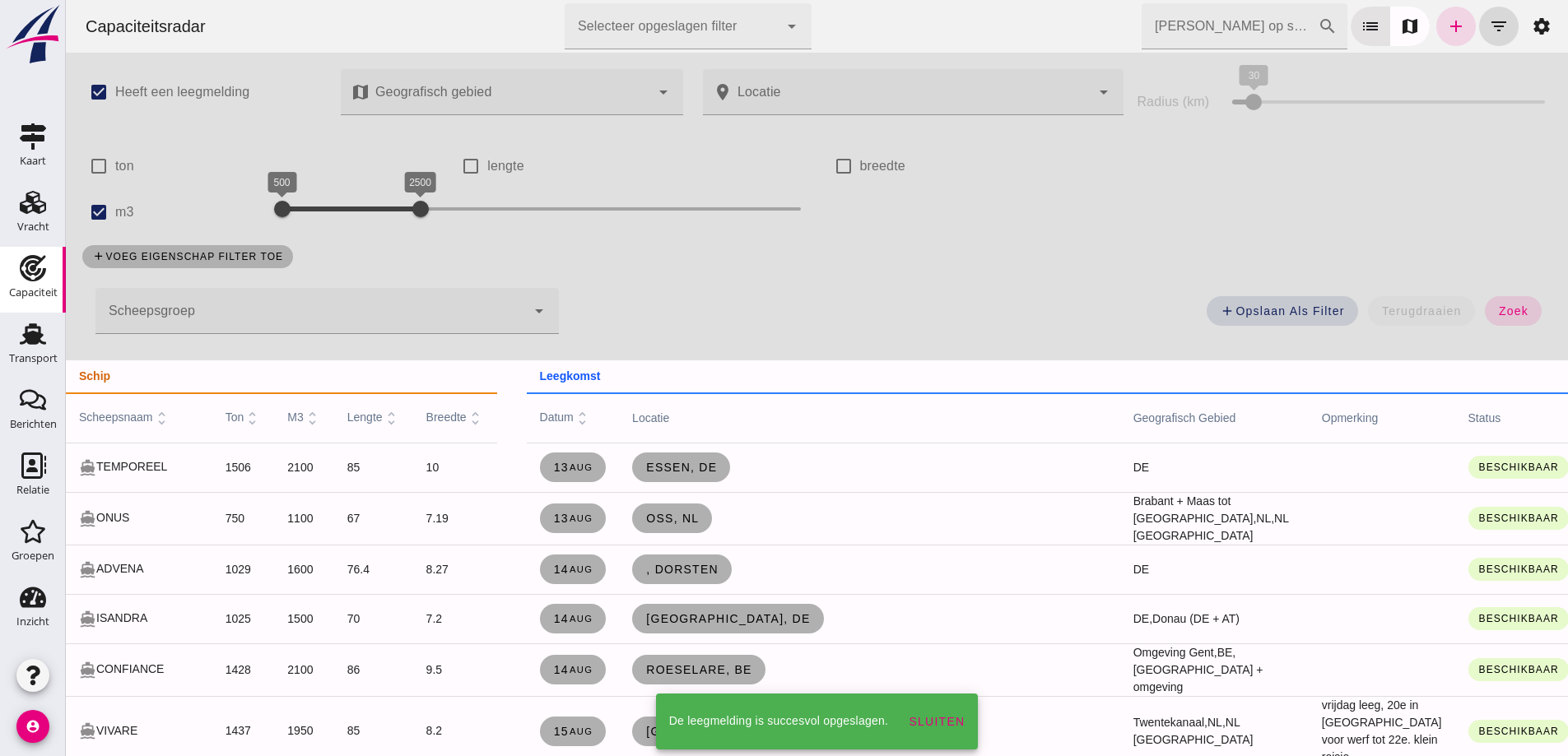
scroll to position [165, 0]
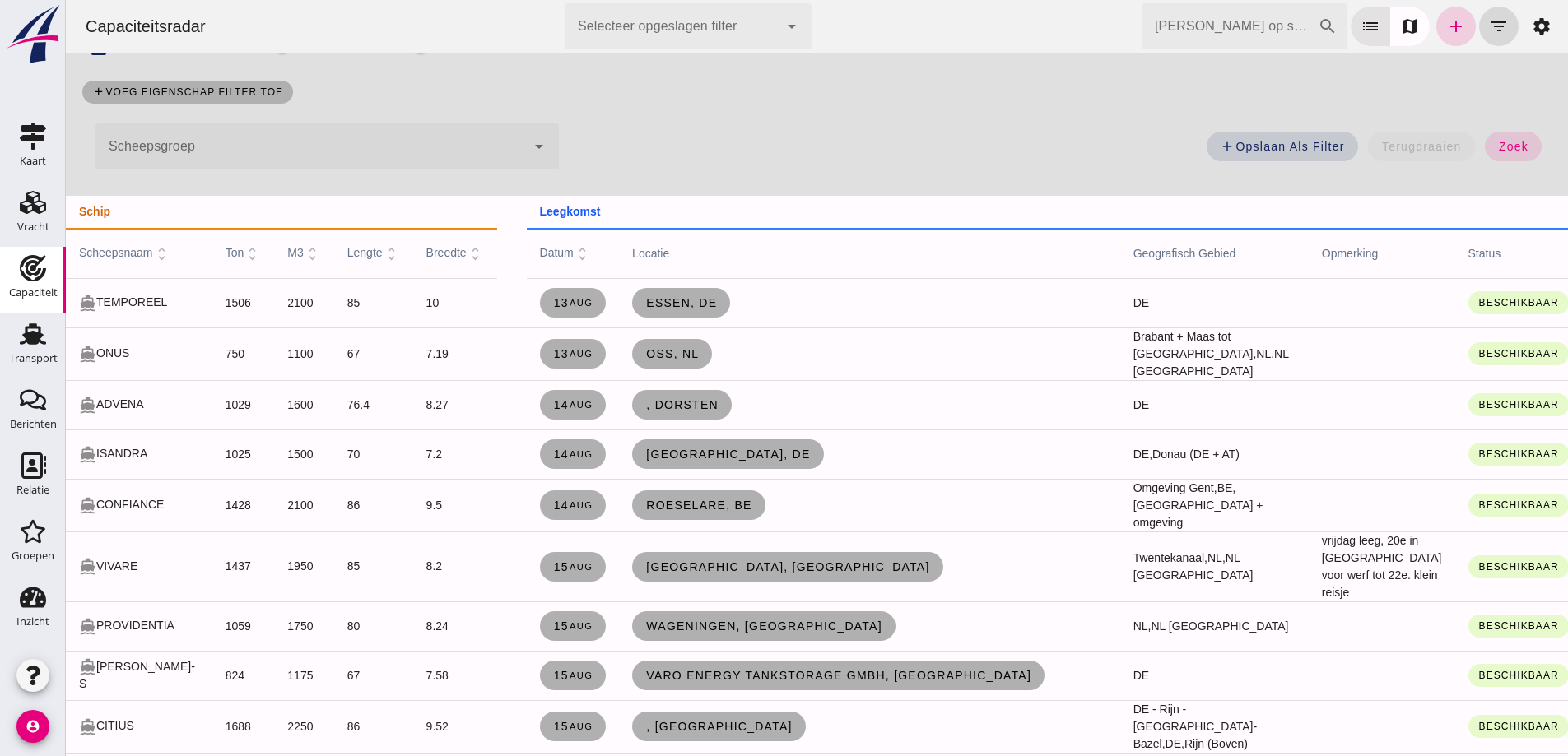
click at [1447, 23] on icon "add" at bounding box center [1456, 27] width 20 height 20
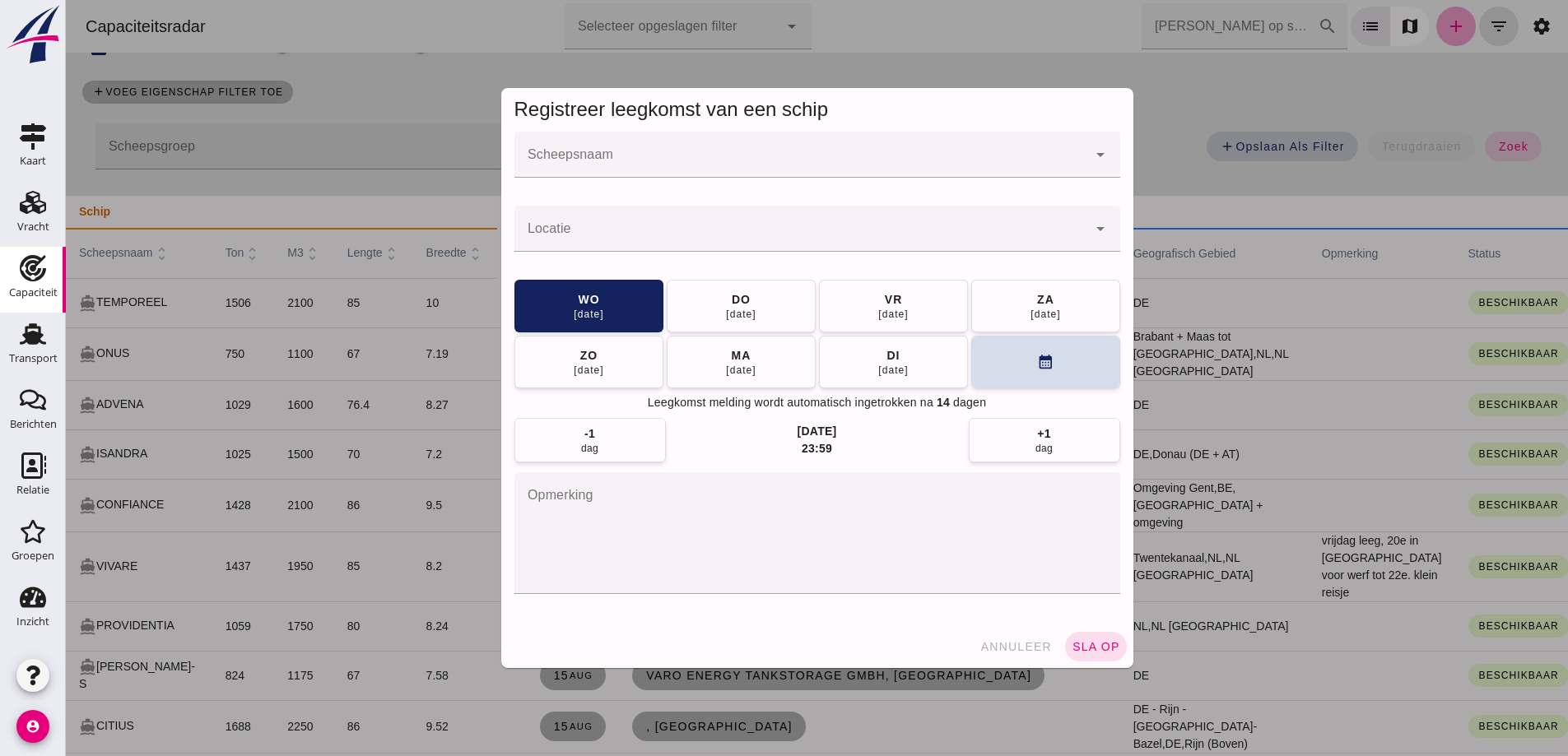
scroll to position [0, 0]
click input "Scheepsnaam"
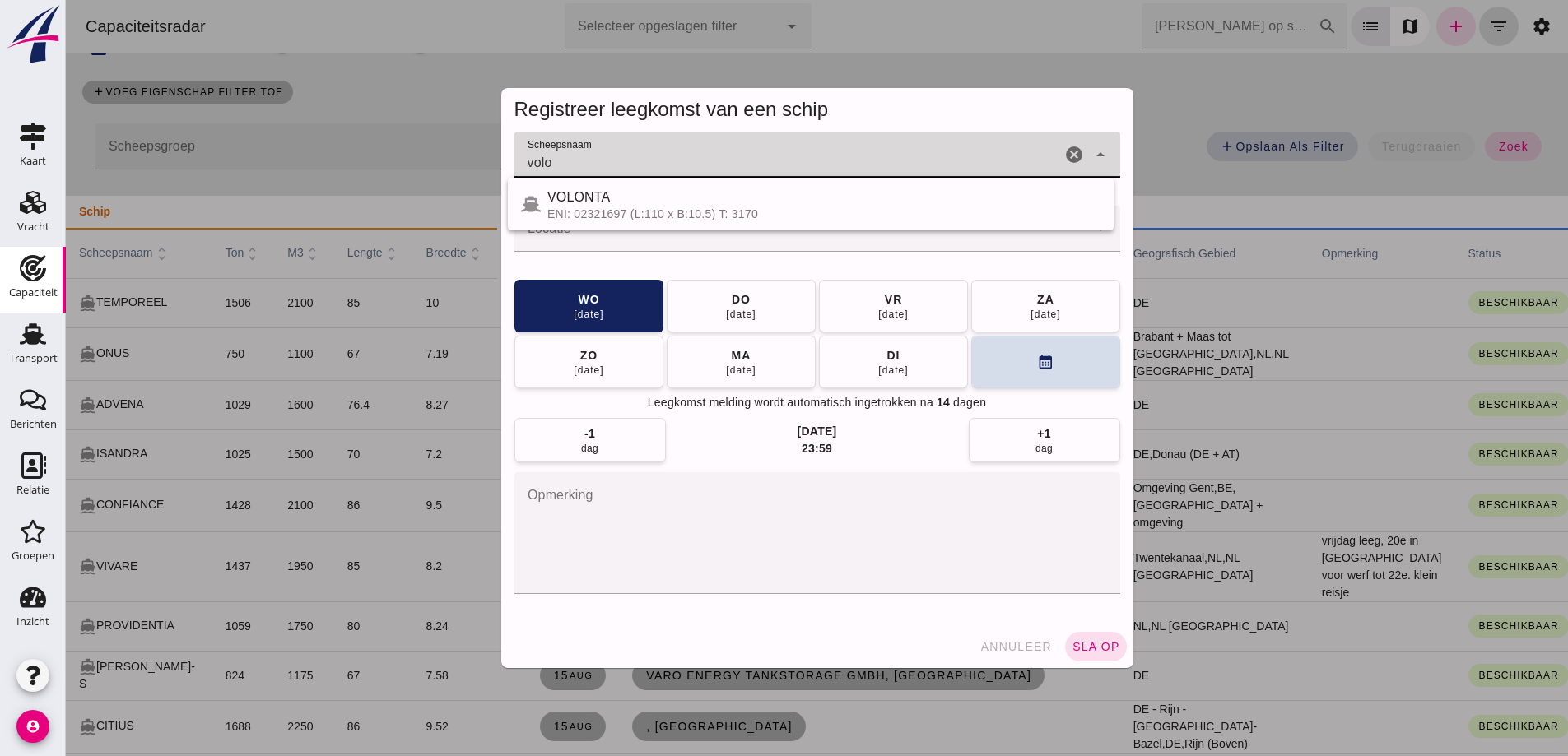
type input "volo"
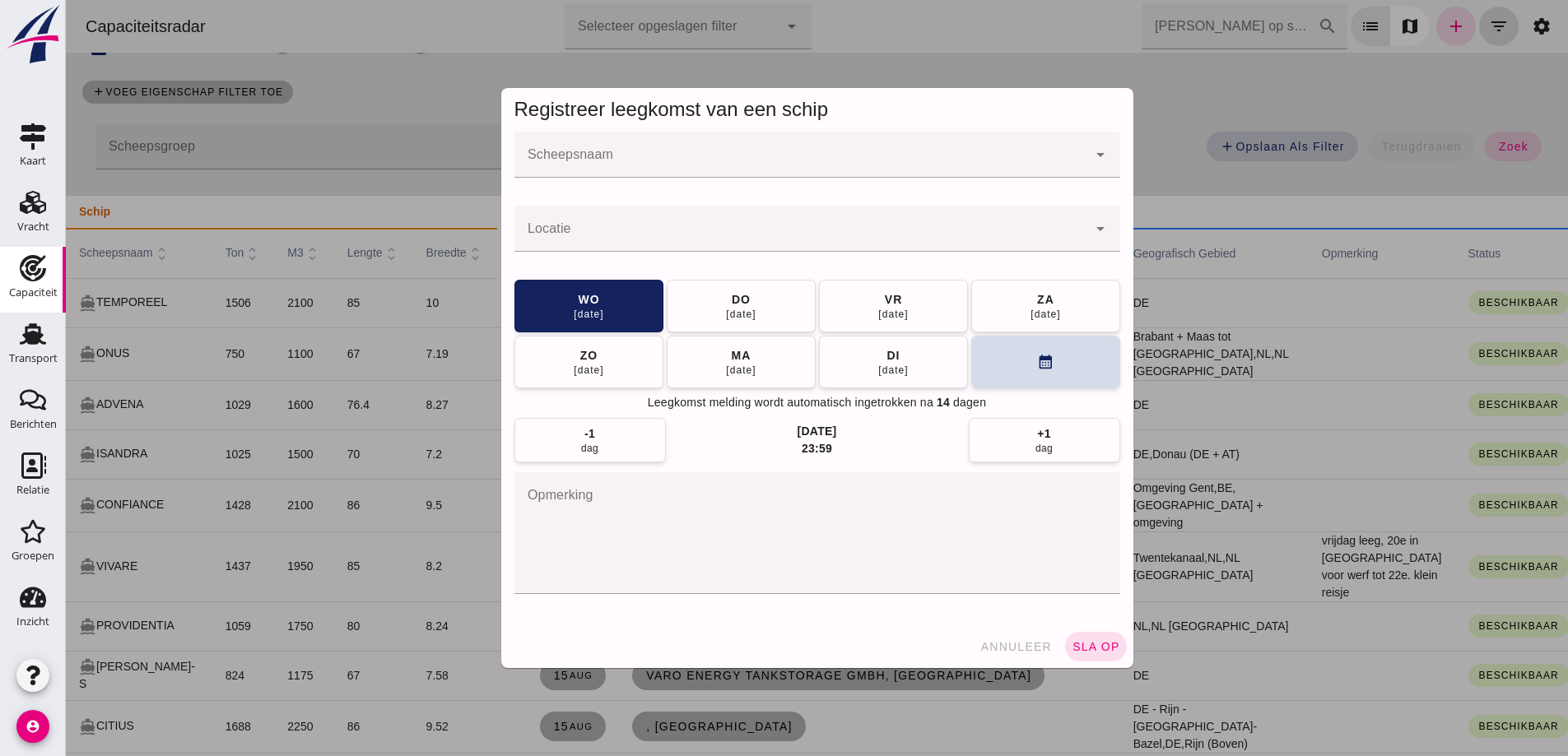
click input "Scheepsnaam"
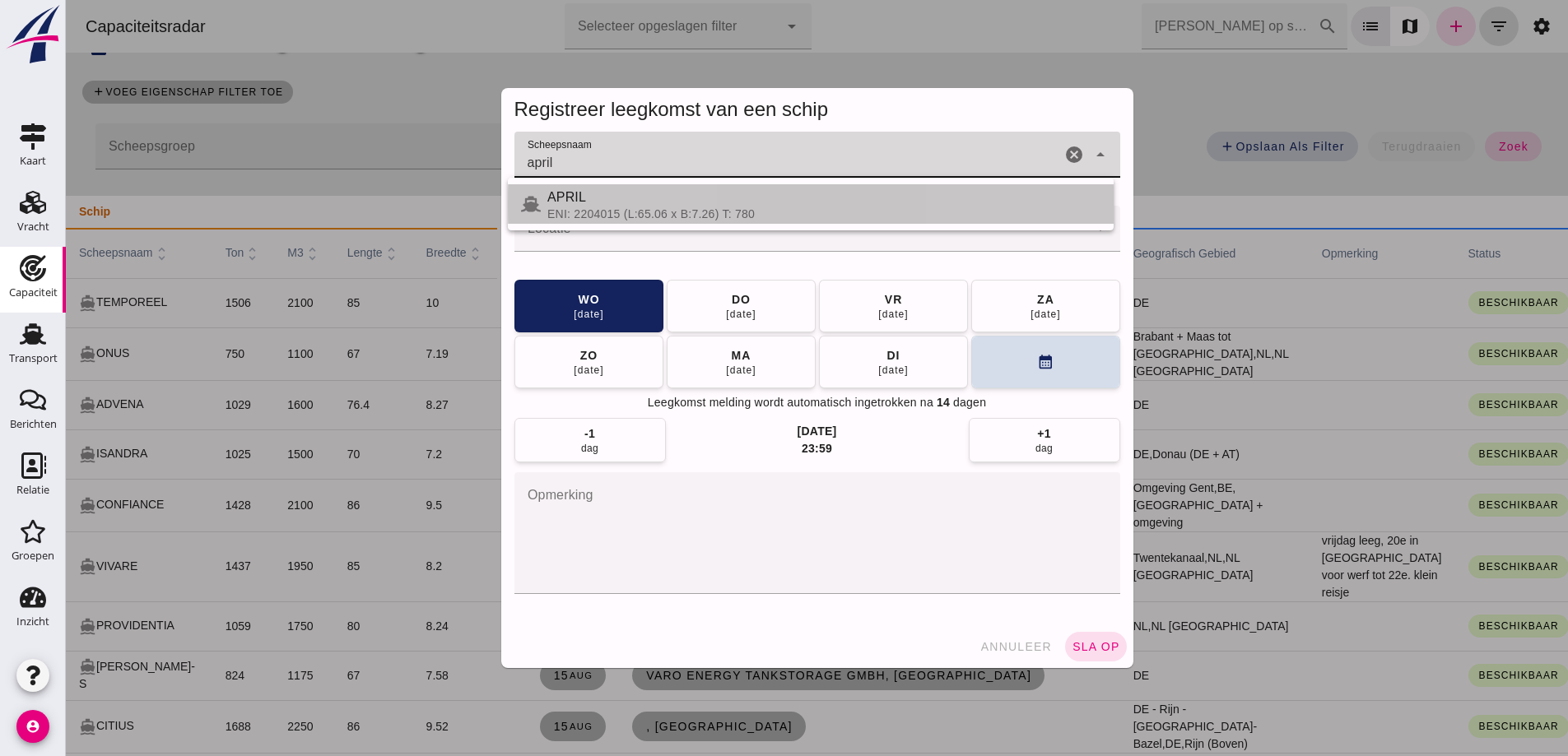
click at [653, 208] on div "ENI: 2204015 (L:65.06 x B:7.26) T: 780" at bounding box center [823, 214] width 553 height 13
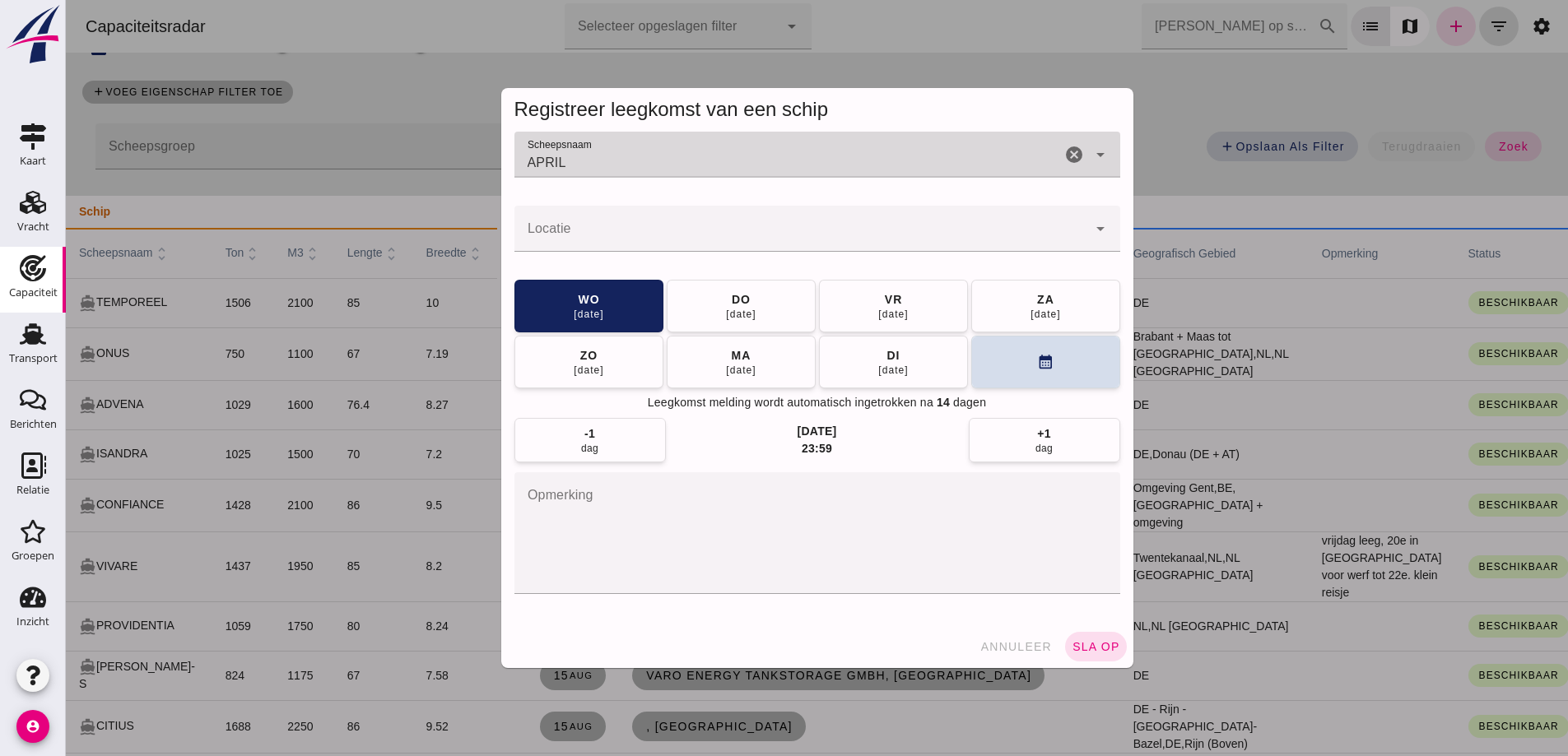
type input "APRIL"
click button "vr 22 aug"
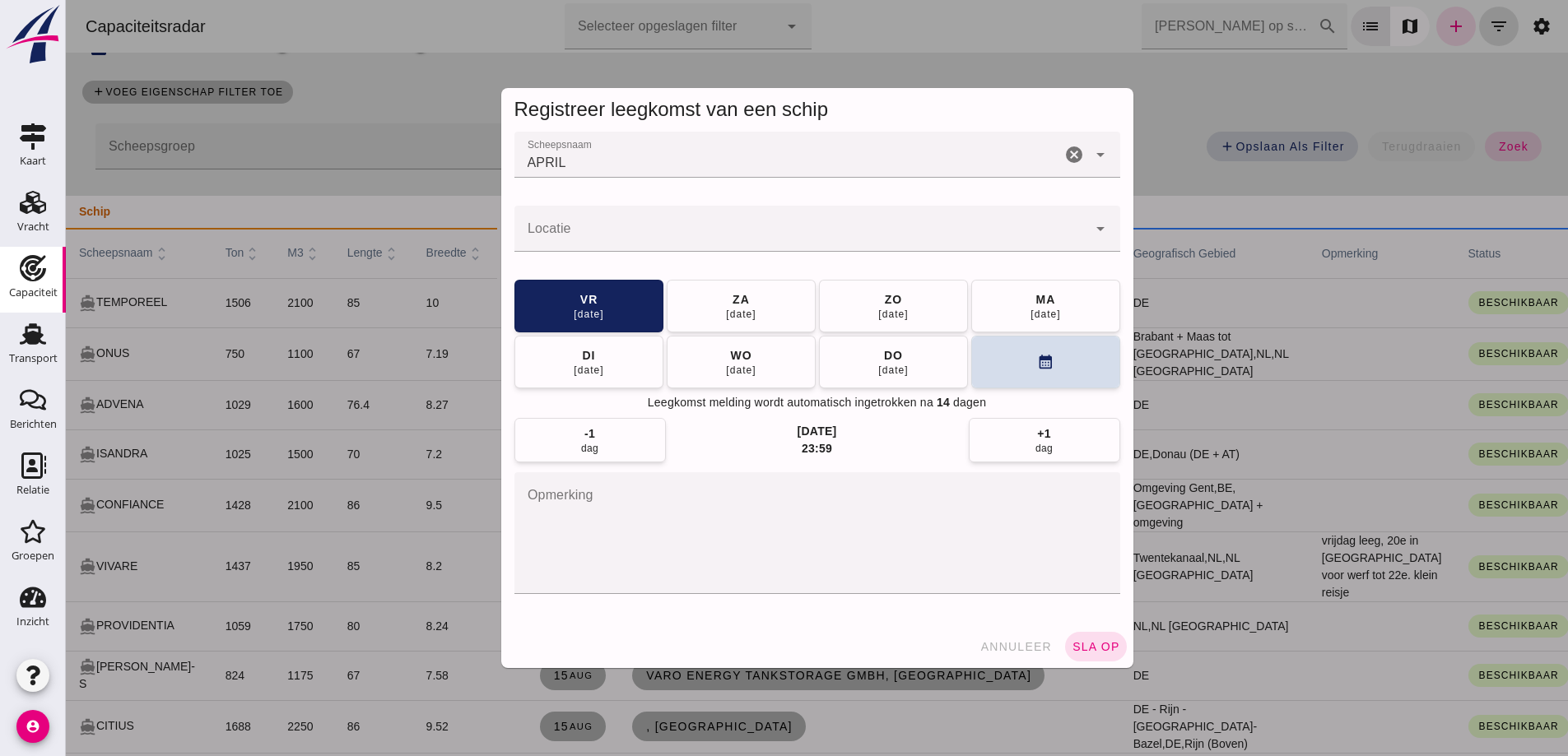
click input "Locatie"
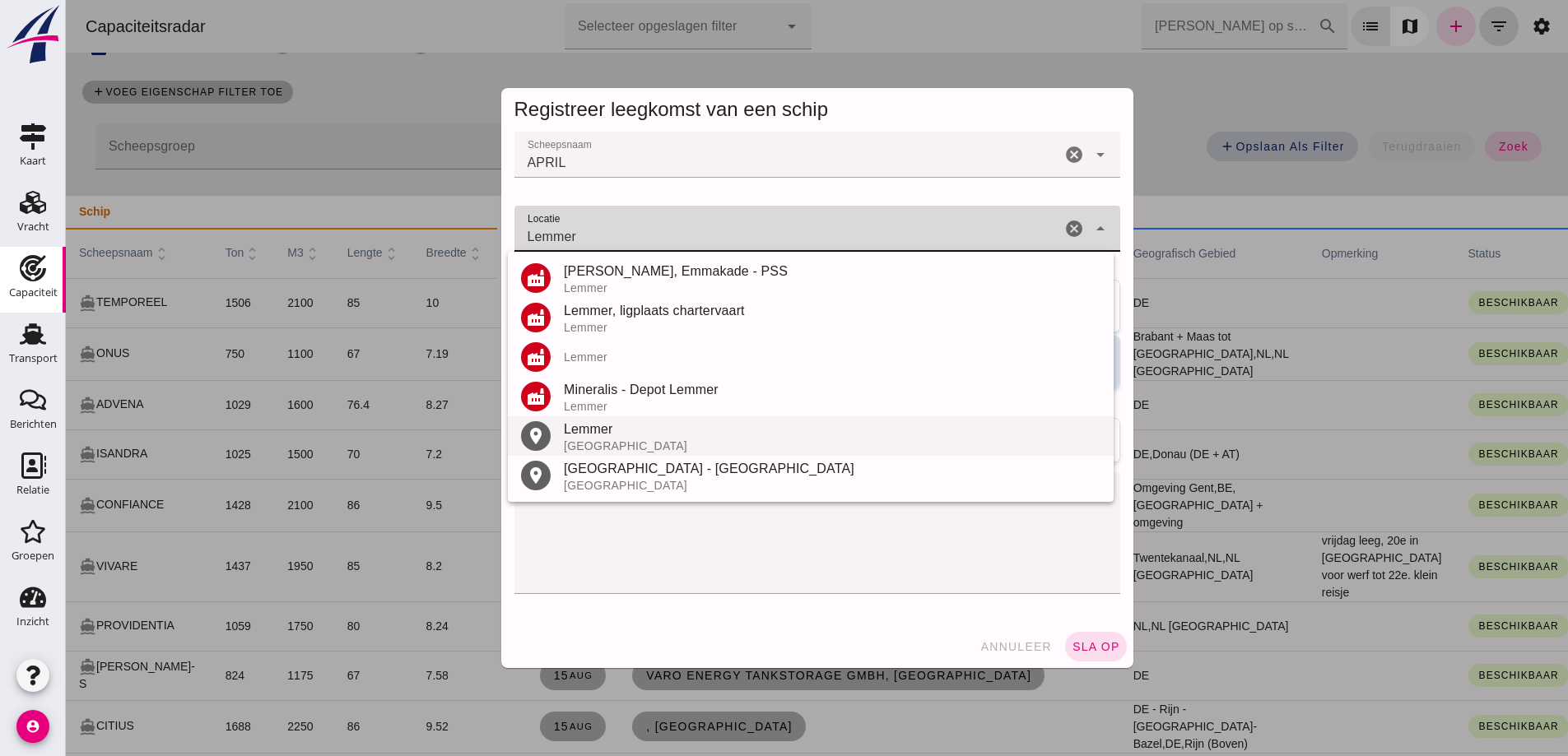
click at [609, 429] on div "Lemmer" at bounding box center [832, 429] width 536 height 20
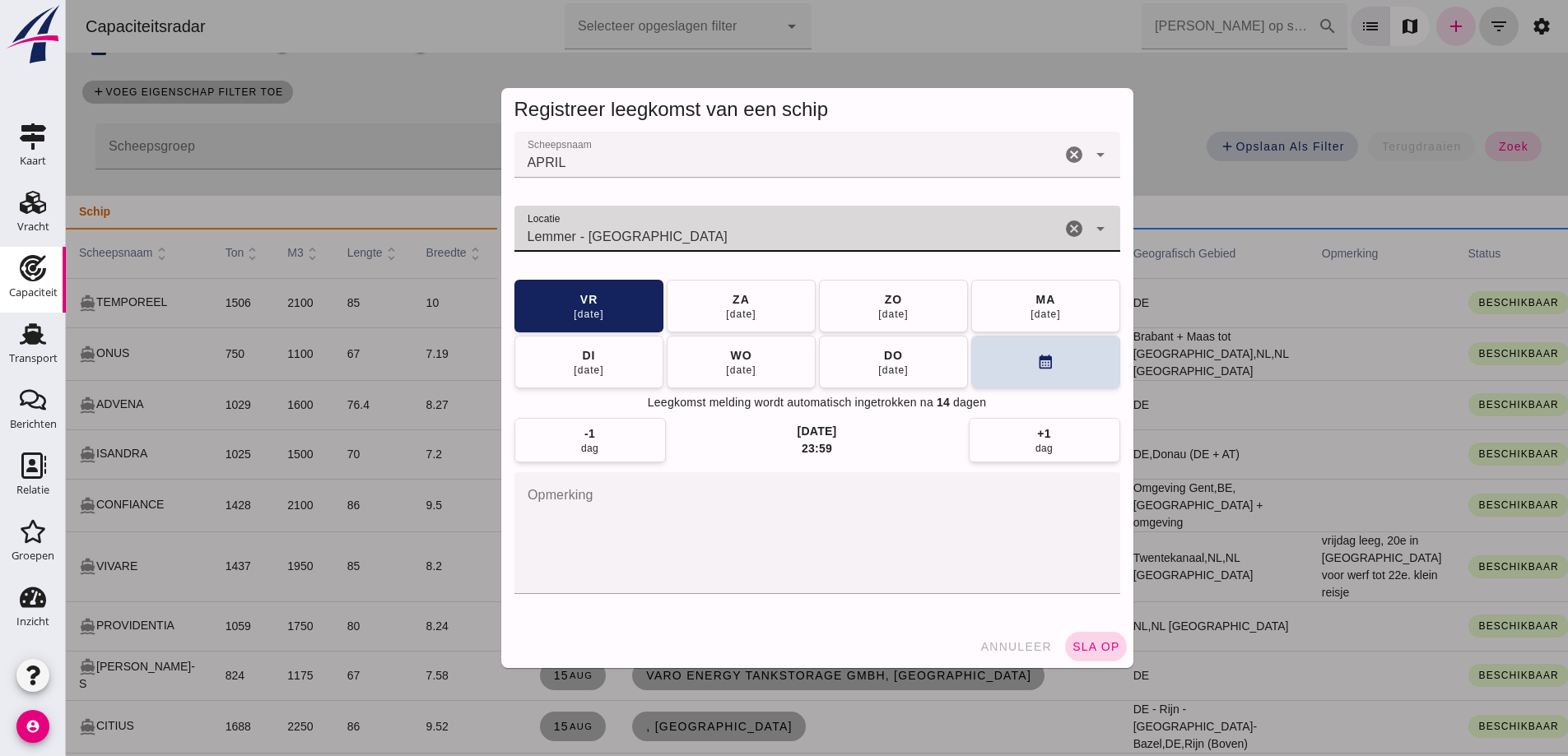
type input "Lemmer - Friesland"
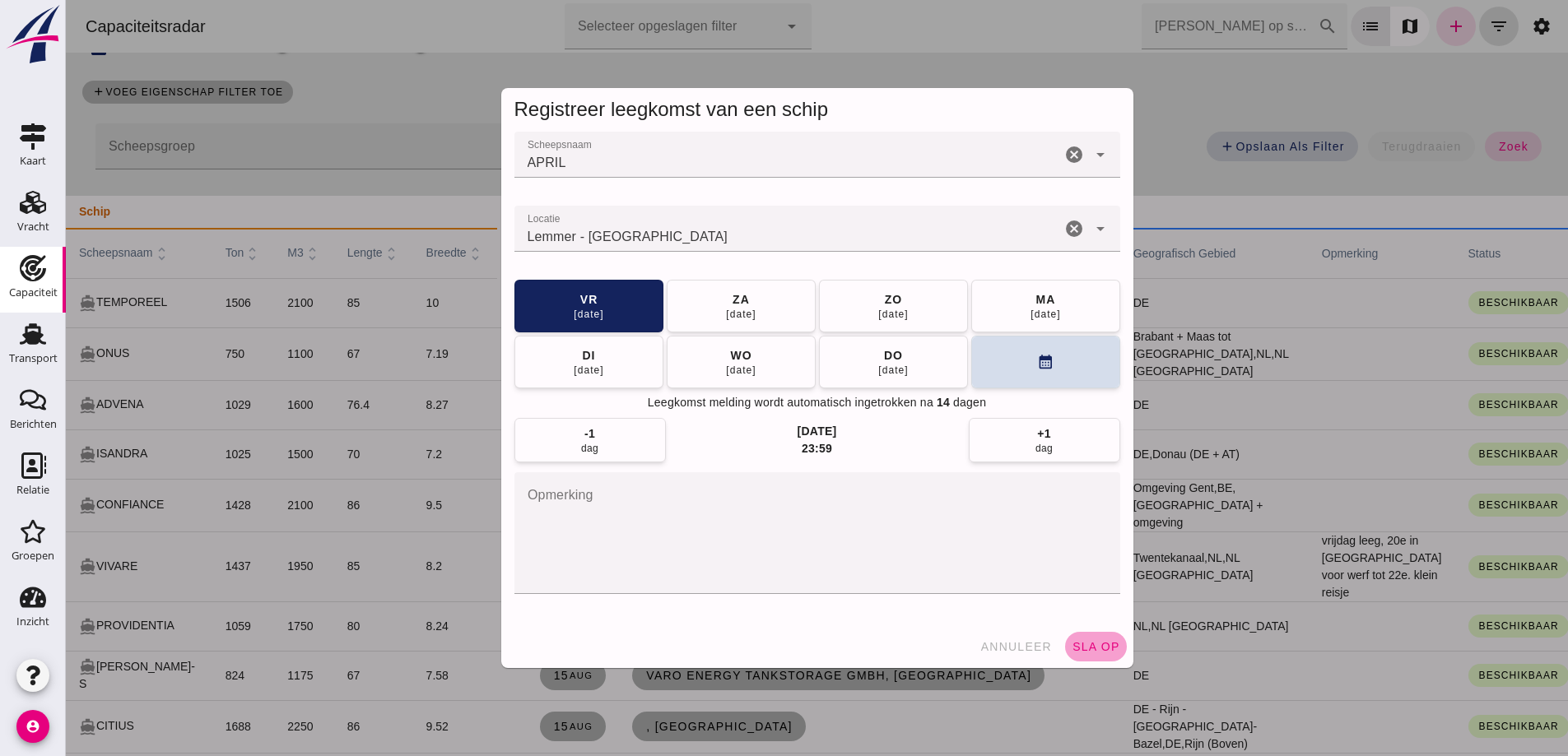
click span "sla op"
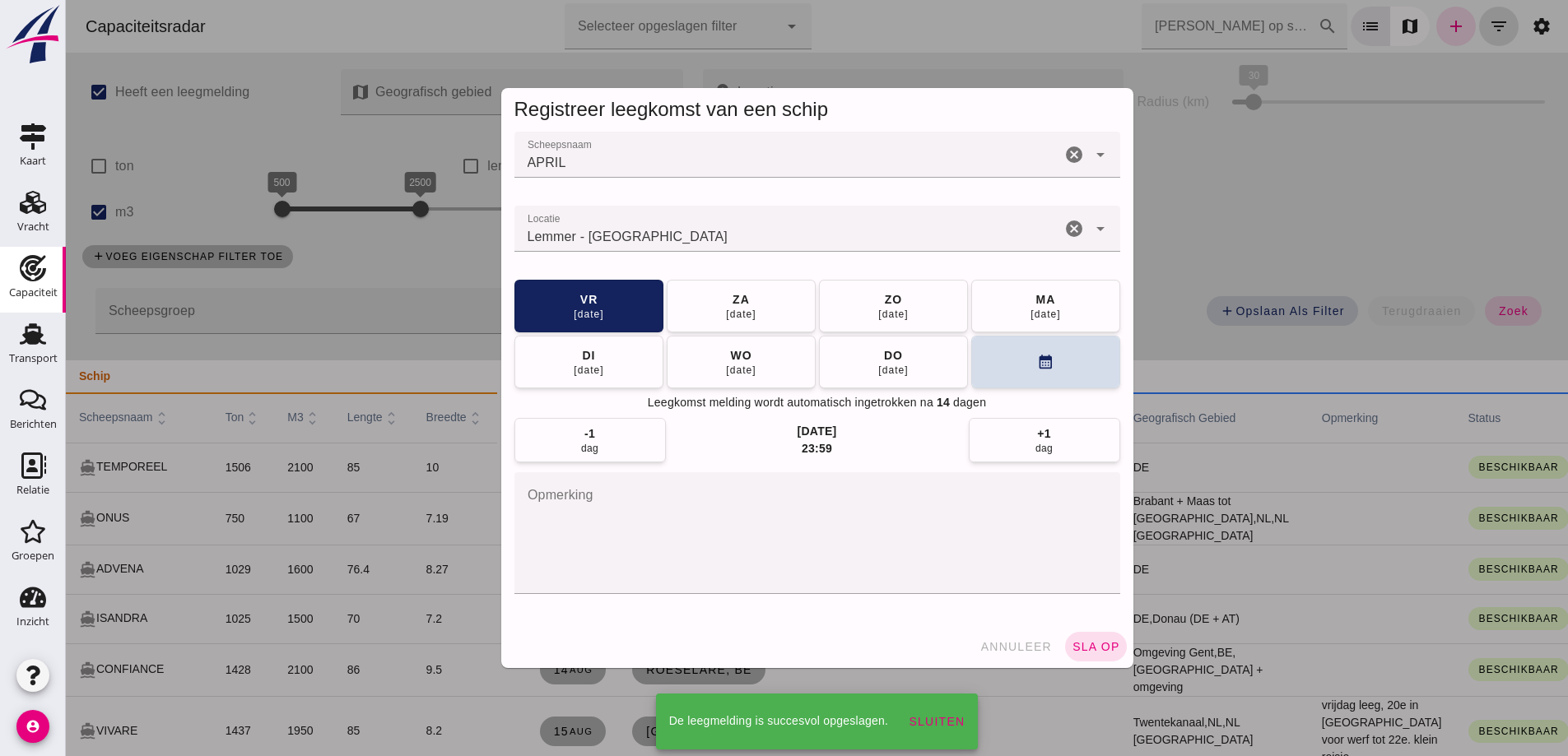
scroll to position [165, 0]
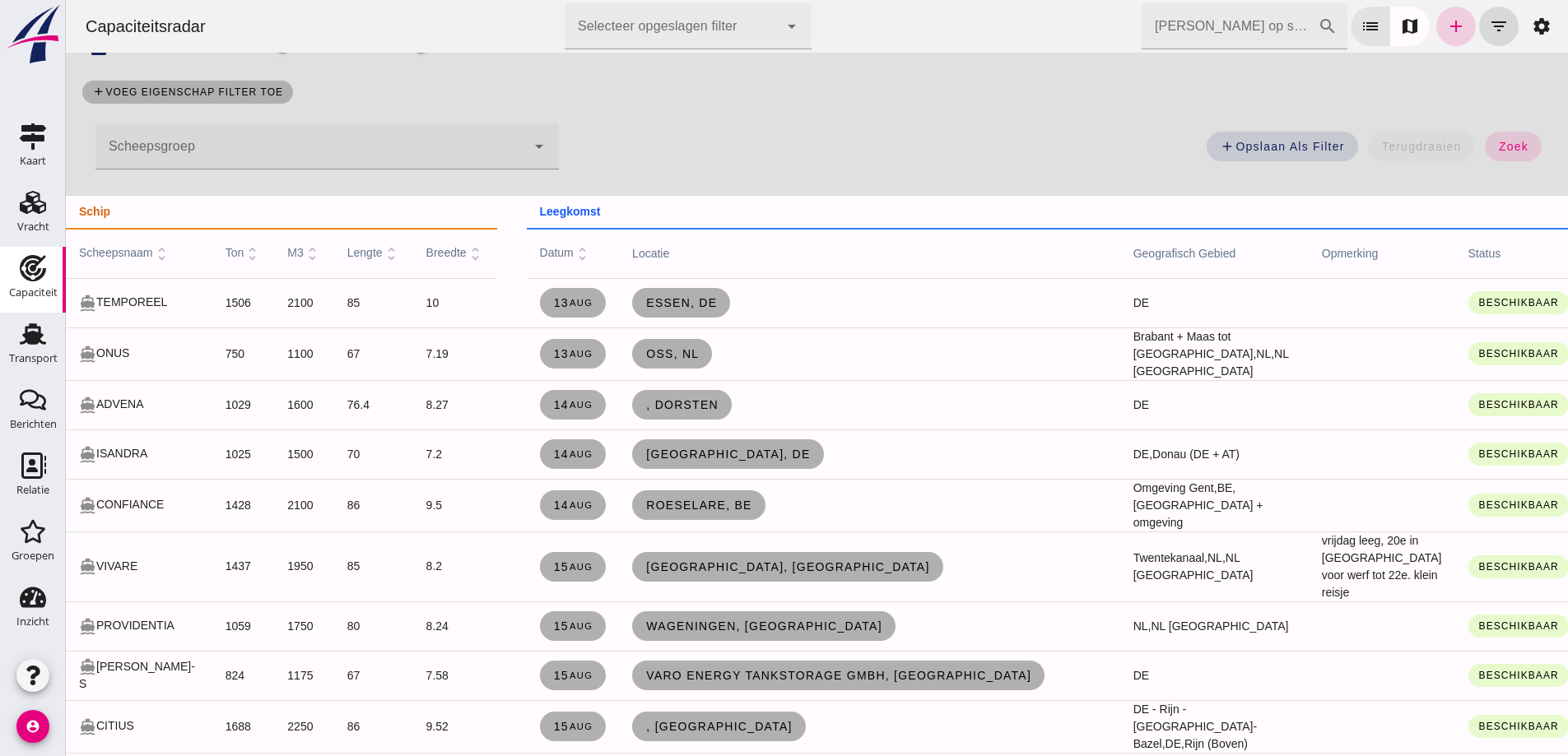
click at [1446, 23] on icon "add" at bounding box center [1456, 27] width 20 height 20
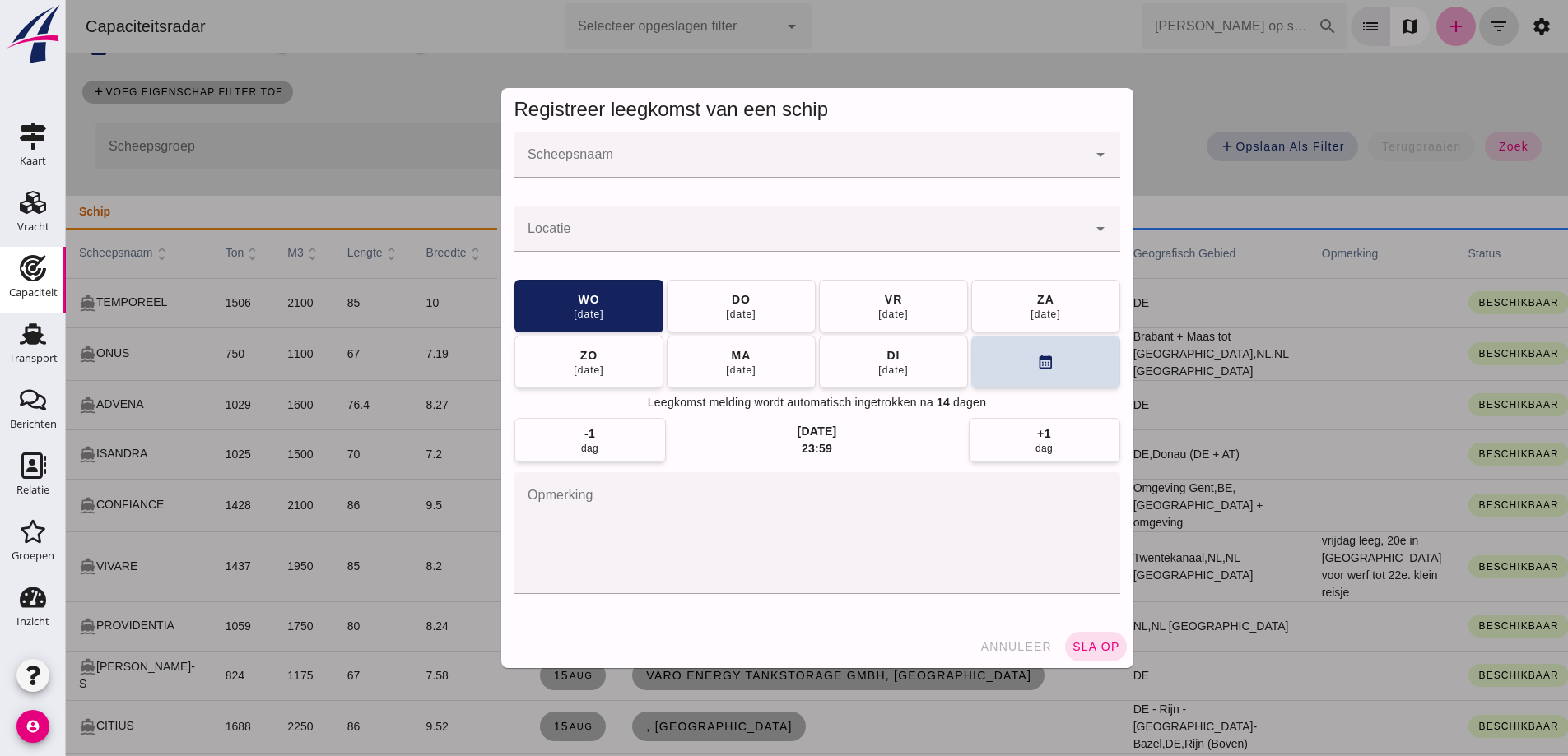
scroll to position [0, 0]
click input "Scheepsnaam"
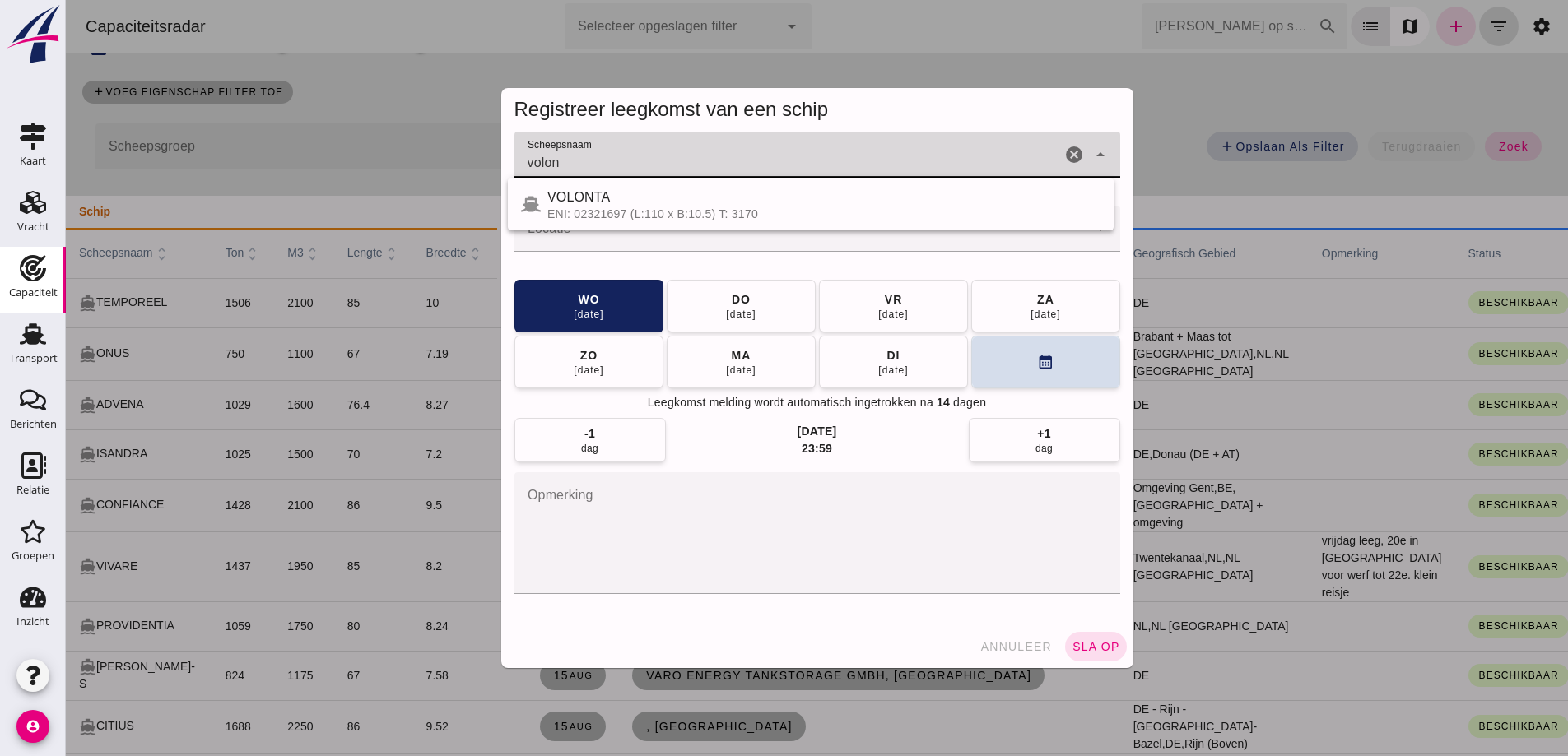
click at [646, 189] on div "VOLONTA" at bounding box center [823, 197] width 553 height 20
type input "VOLONTA"
click div
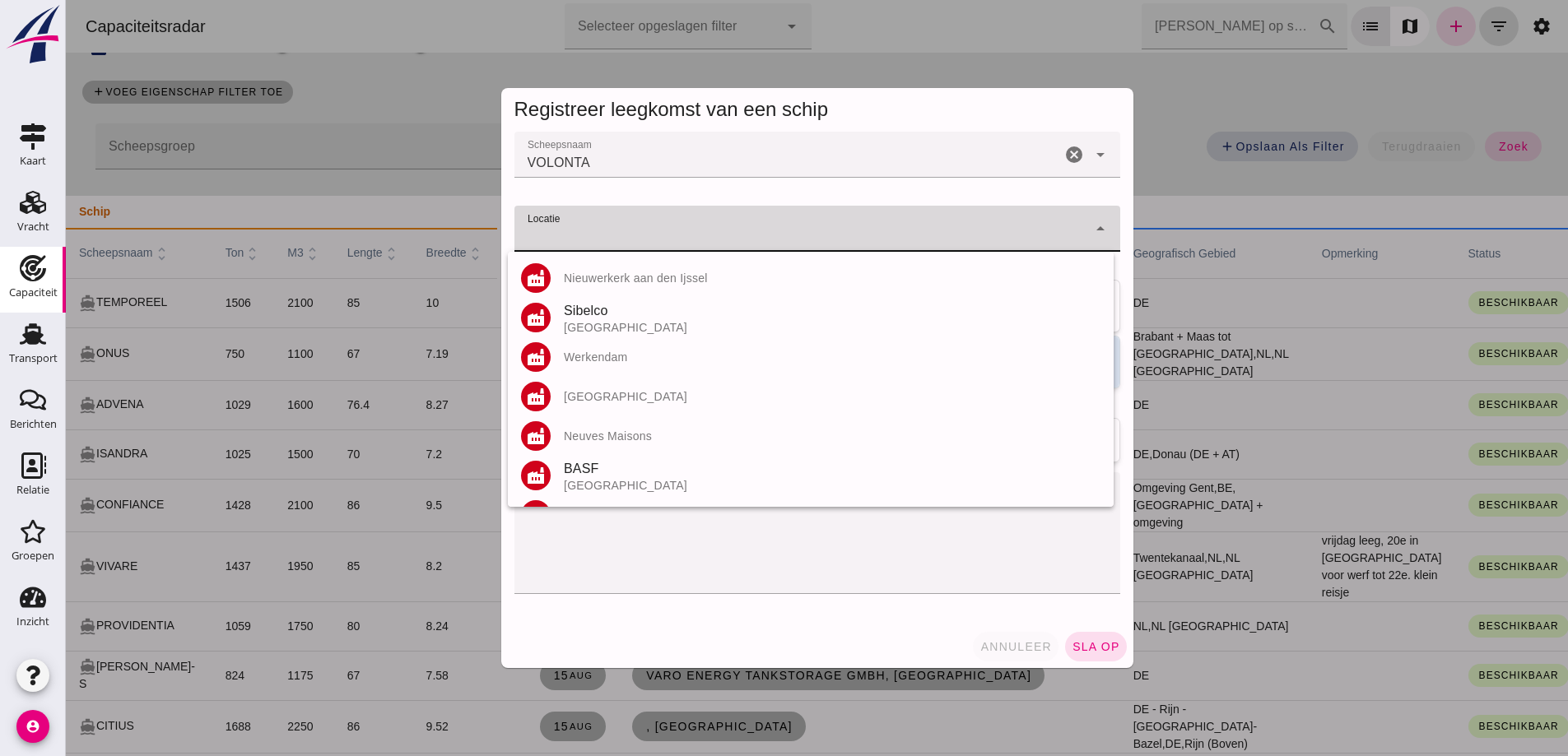
click span "annuleer"
click at [1017, 645] on div at bounding box center [816, 378] width 1502 height 756
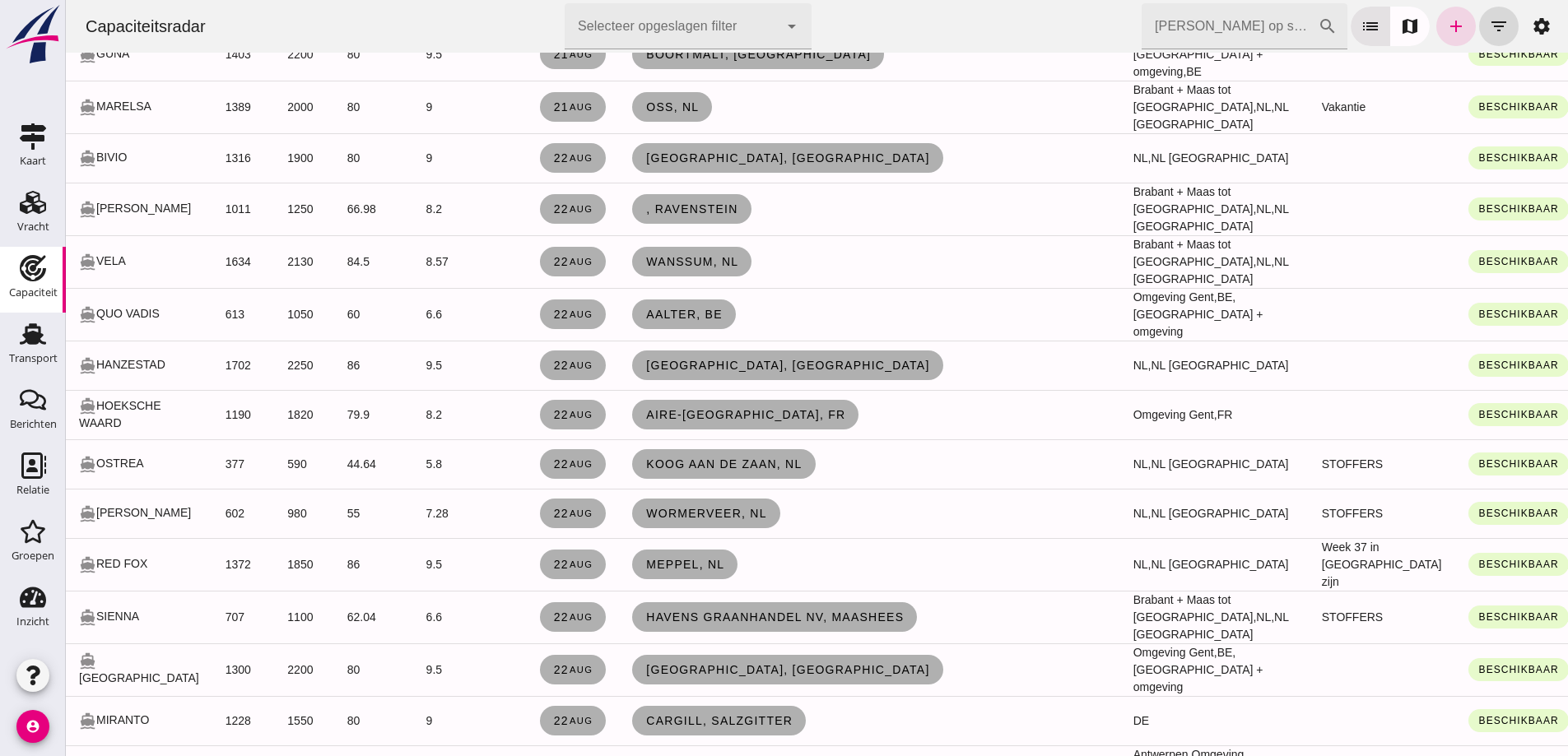
scroll to position [2716, 0]
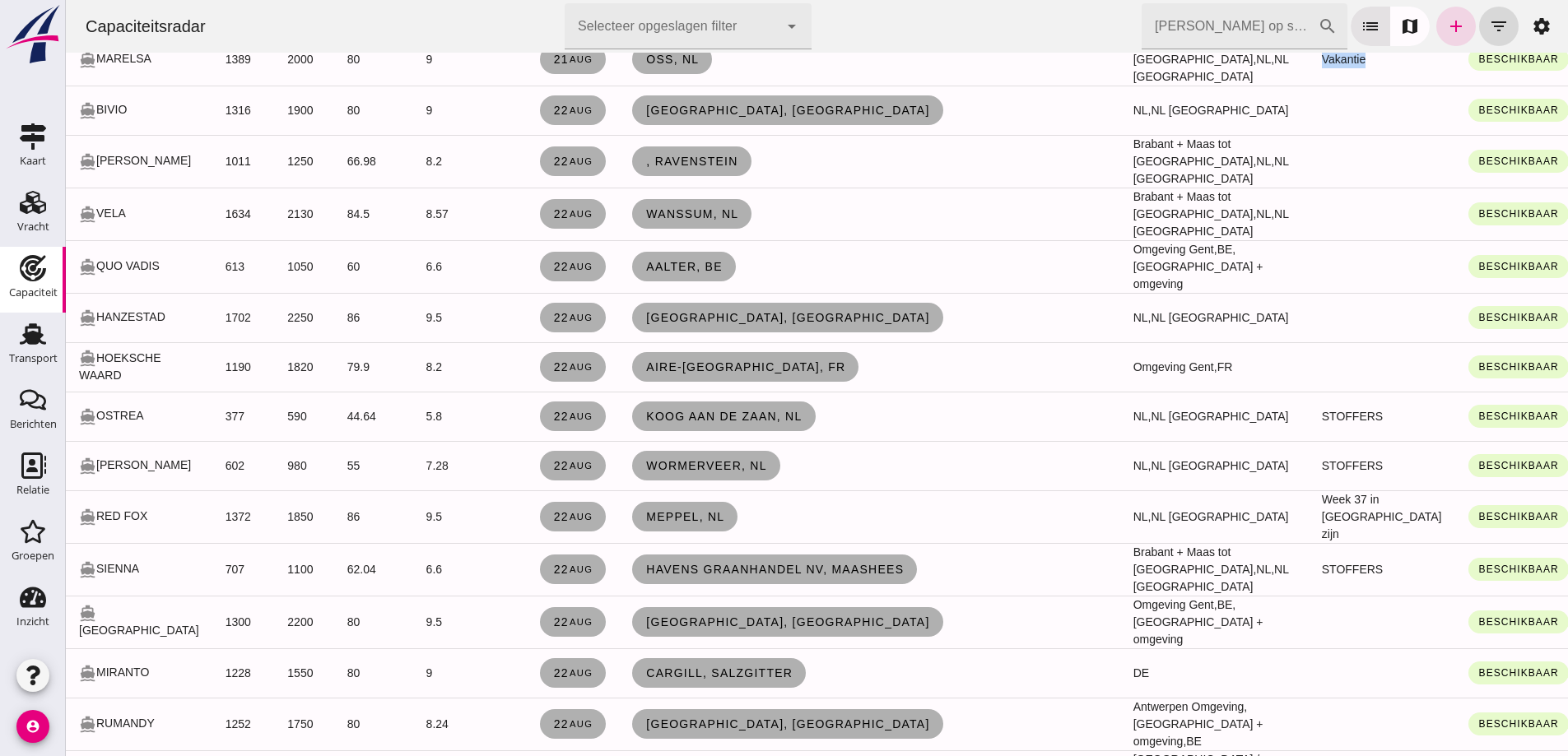
drag, startPoint x: 1276, startPoint y: 457, endPoint x: 1205, endPoint y: 462, distance: 71.2
click at [1308, 85] on td "Vakantie" at bounding box center [1381, 60] width 147 height 53
click at [1308, 135] on td at bounding box center [1381, 110] width 147 height 50
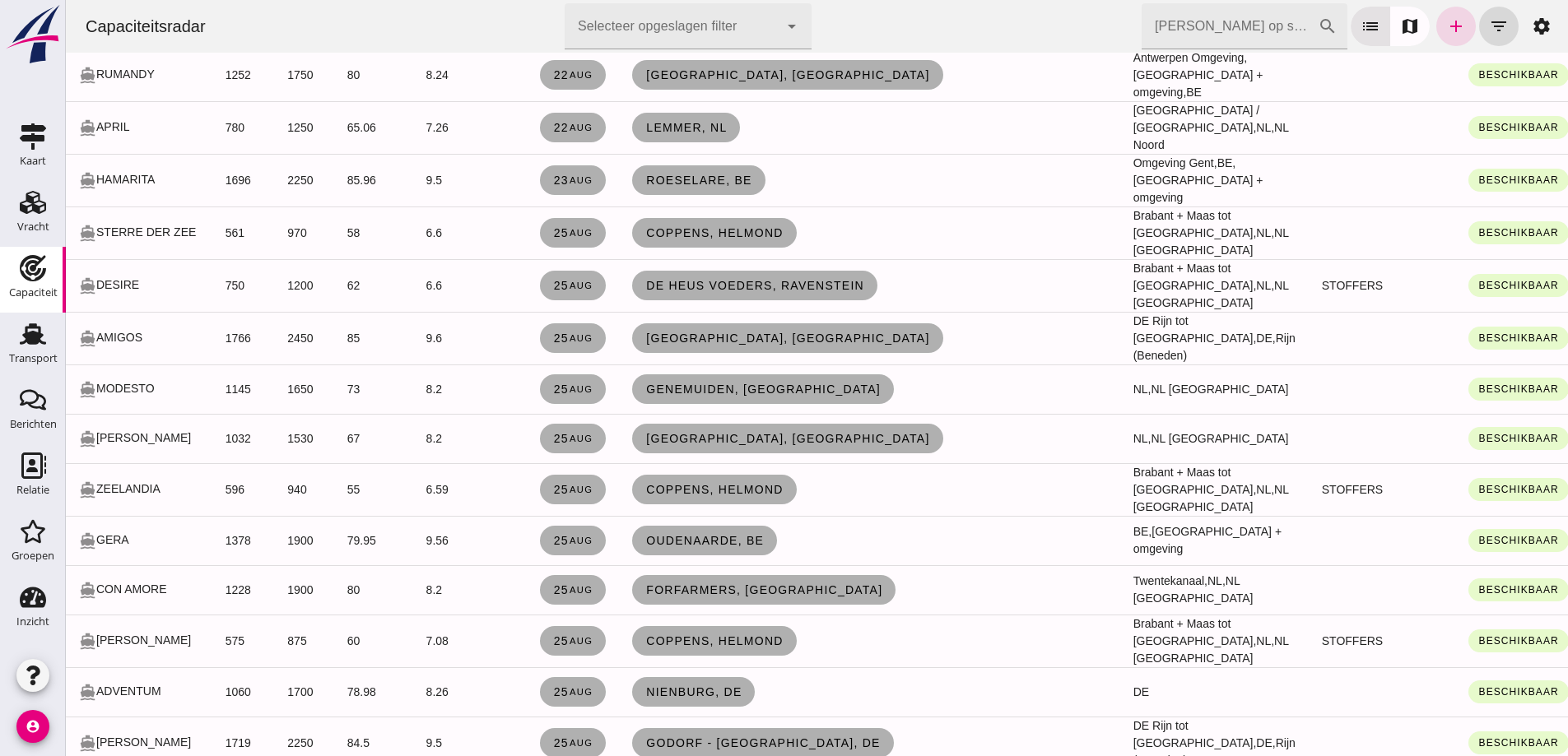
scroll to position [3374, 0]
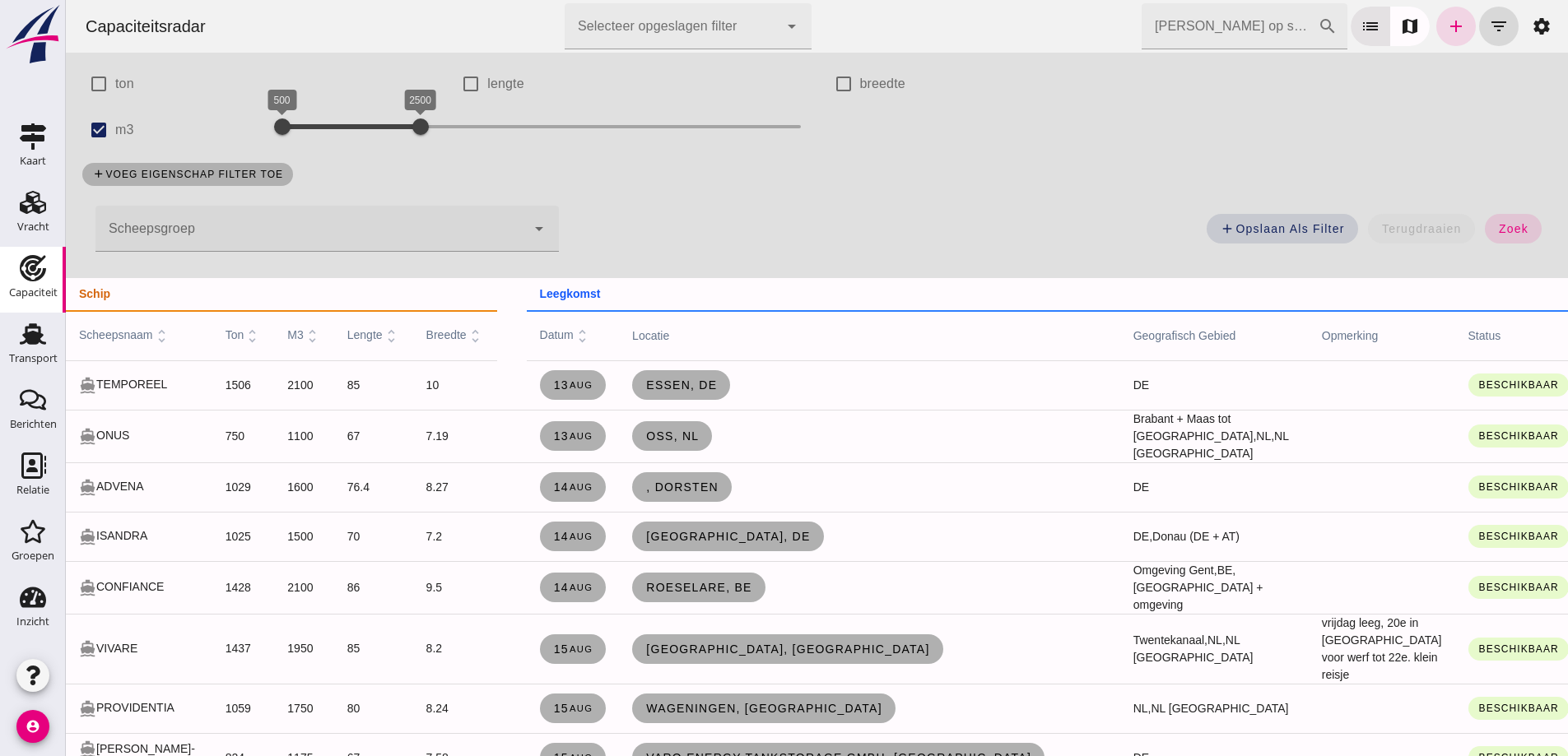
scroll to position [0, 0]
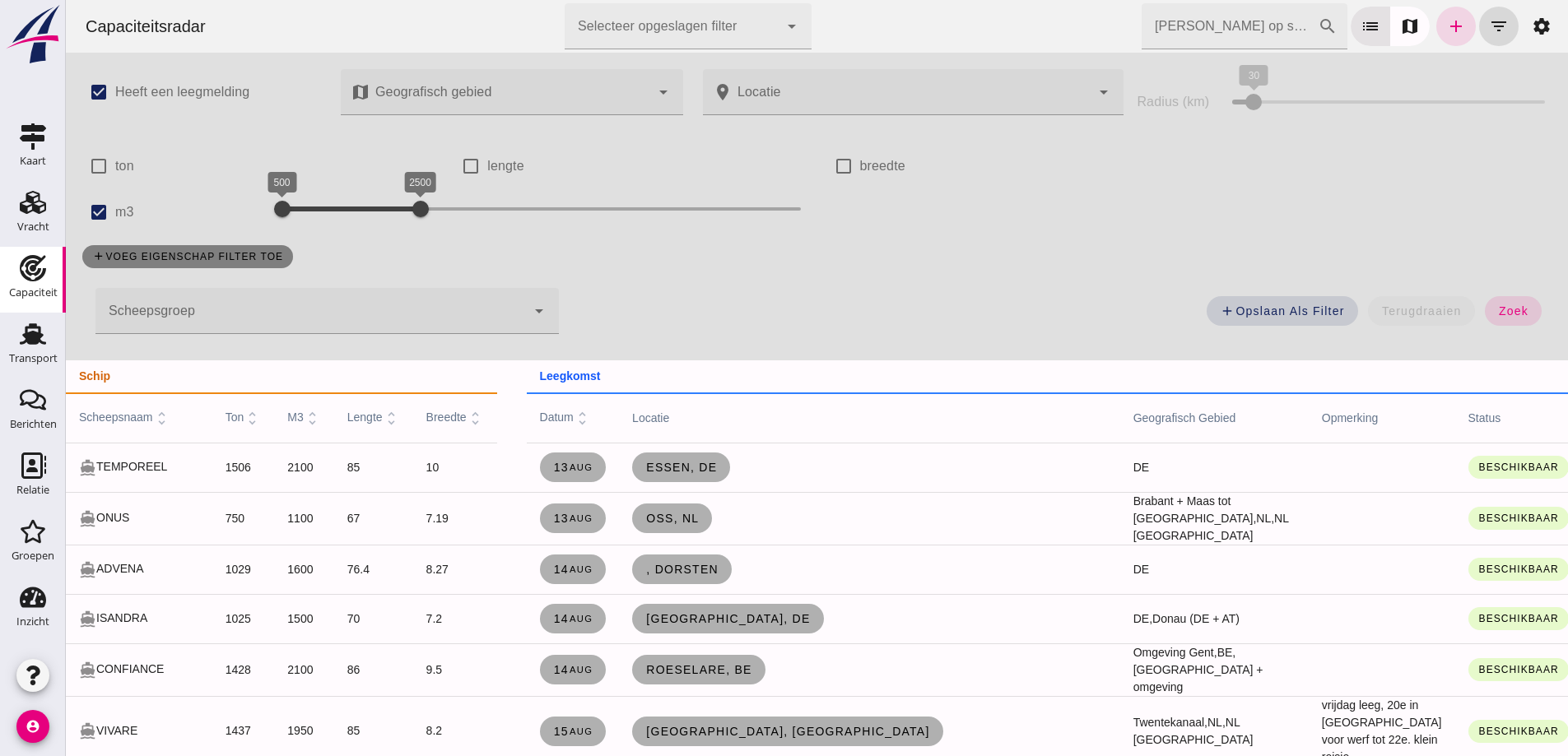
click span "add voeg eigenschap filter toe"
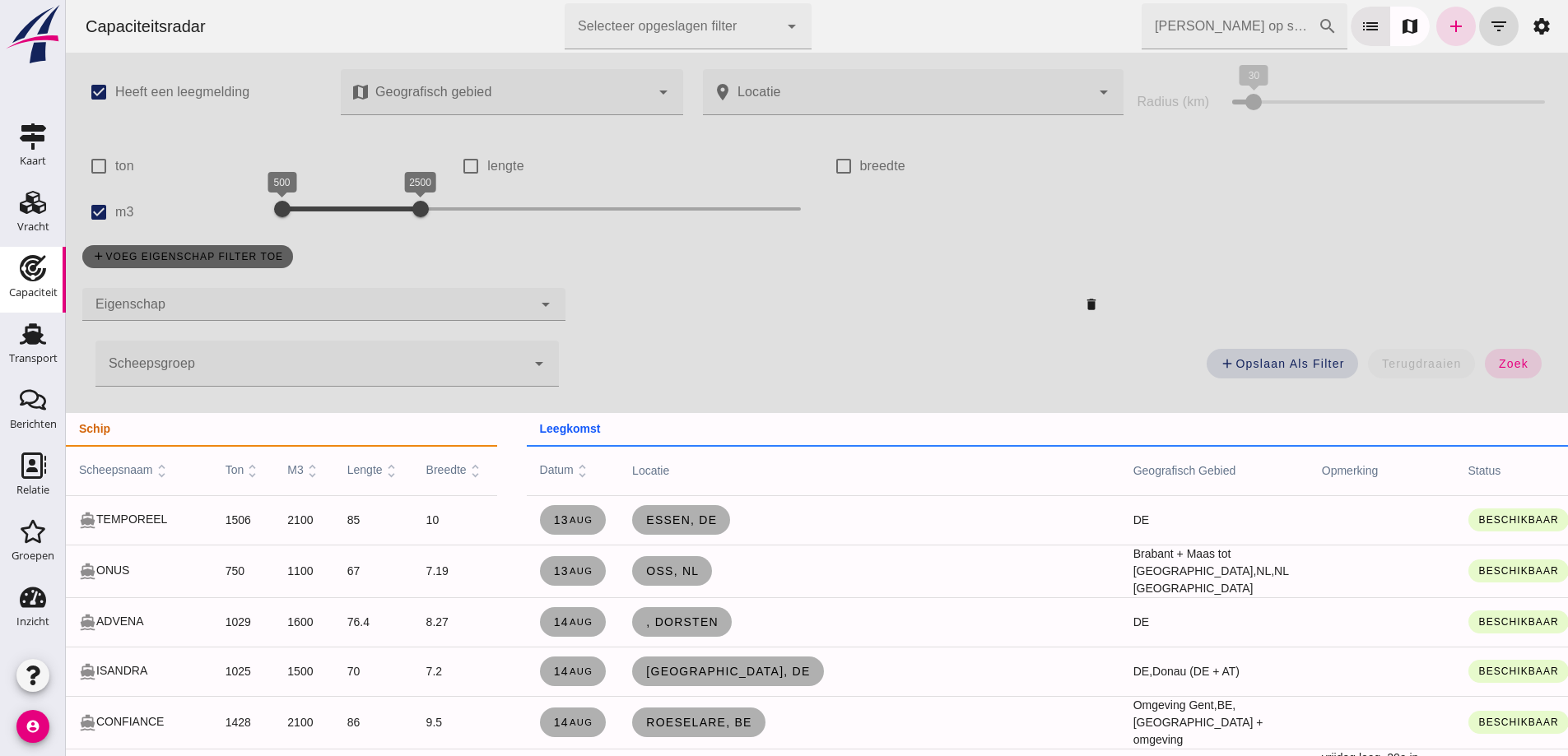
click at [229, 262] on div "add voeg eigenschap filter toe" at bounding box center [817, 257] width 1489 height 43
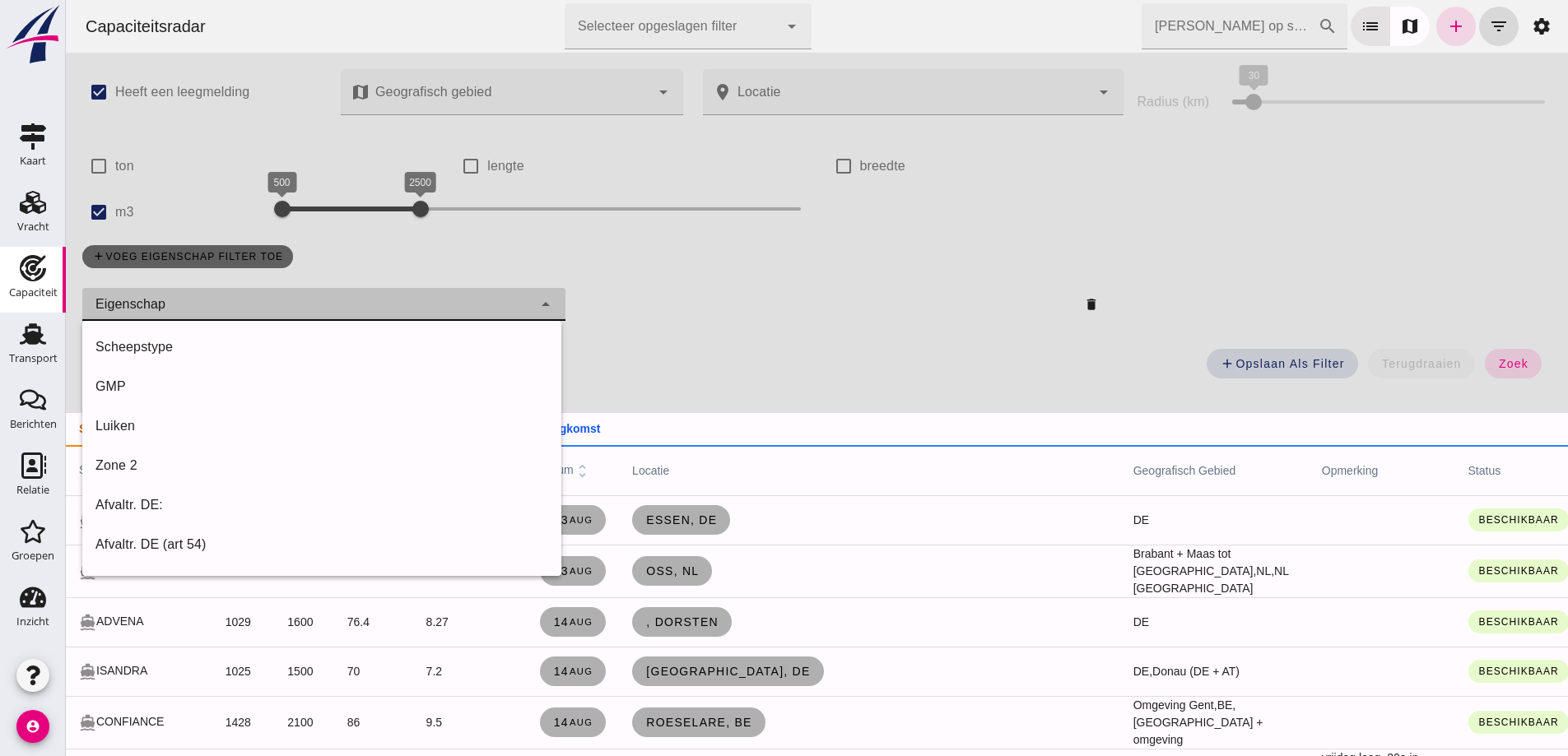
click div
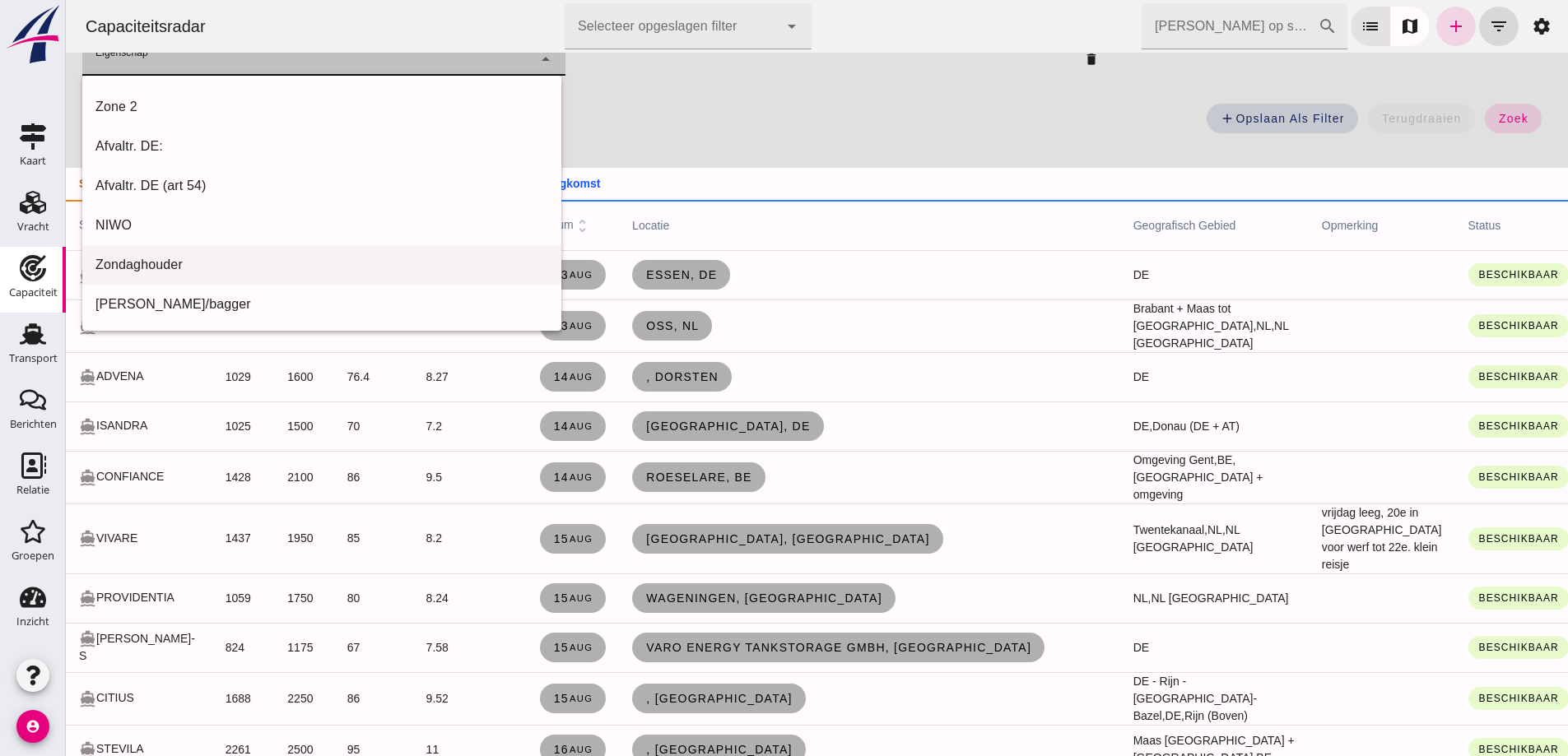
scroll to position [247, 0]
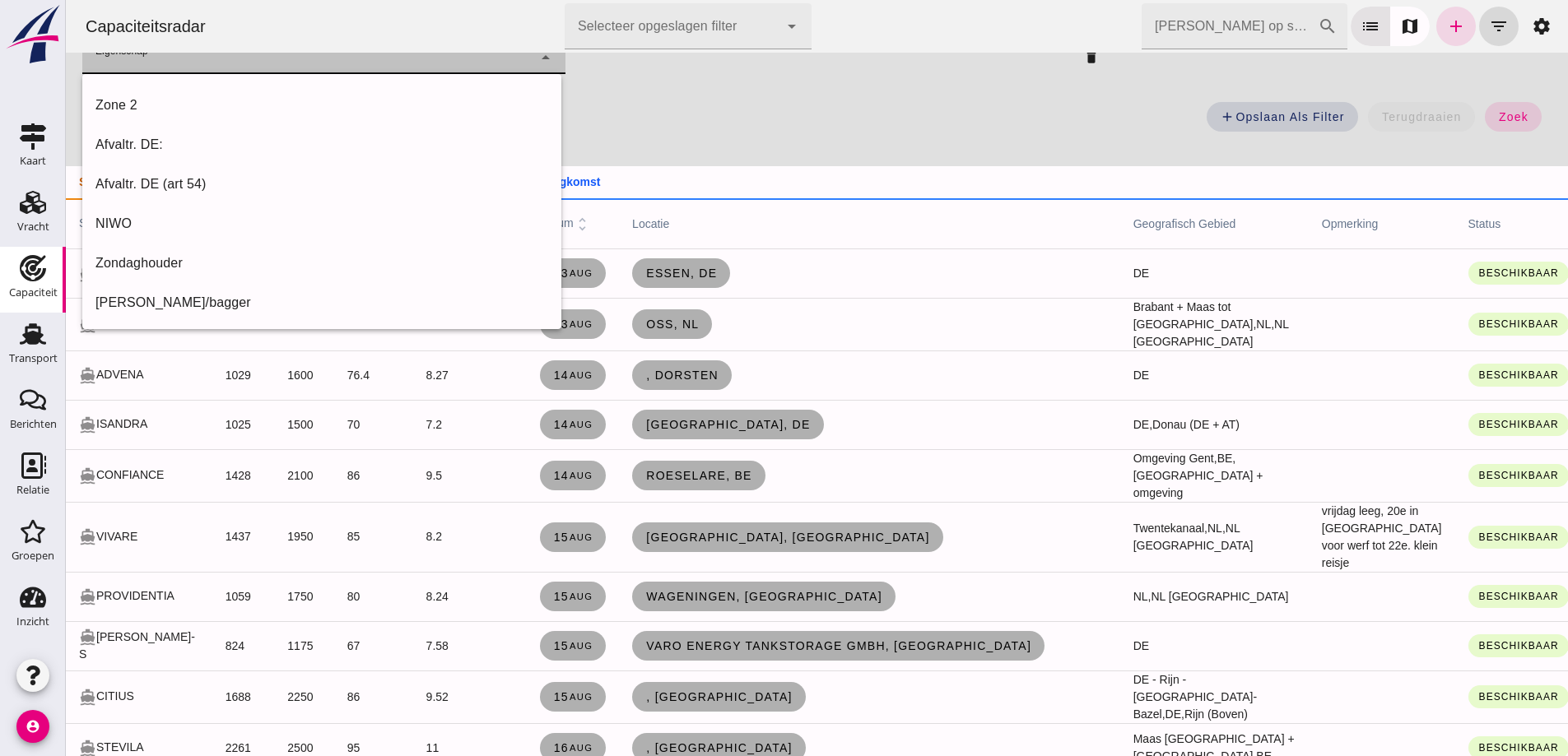
click div
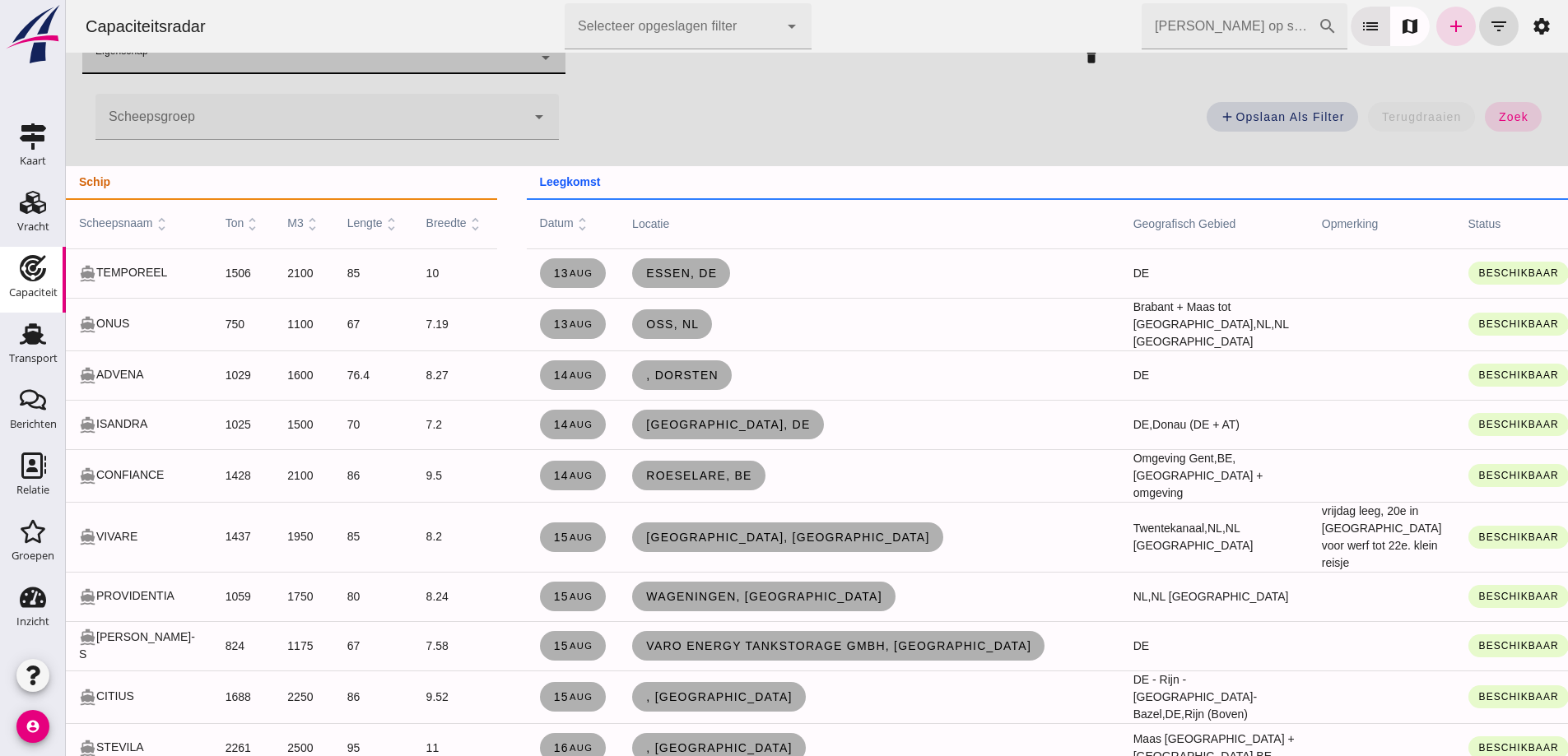
click div
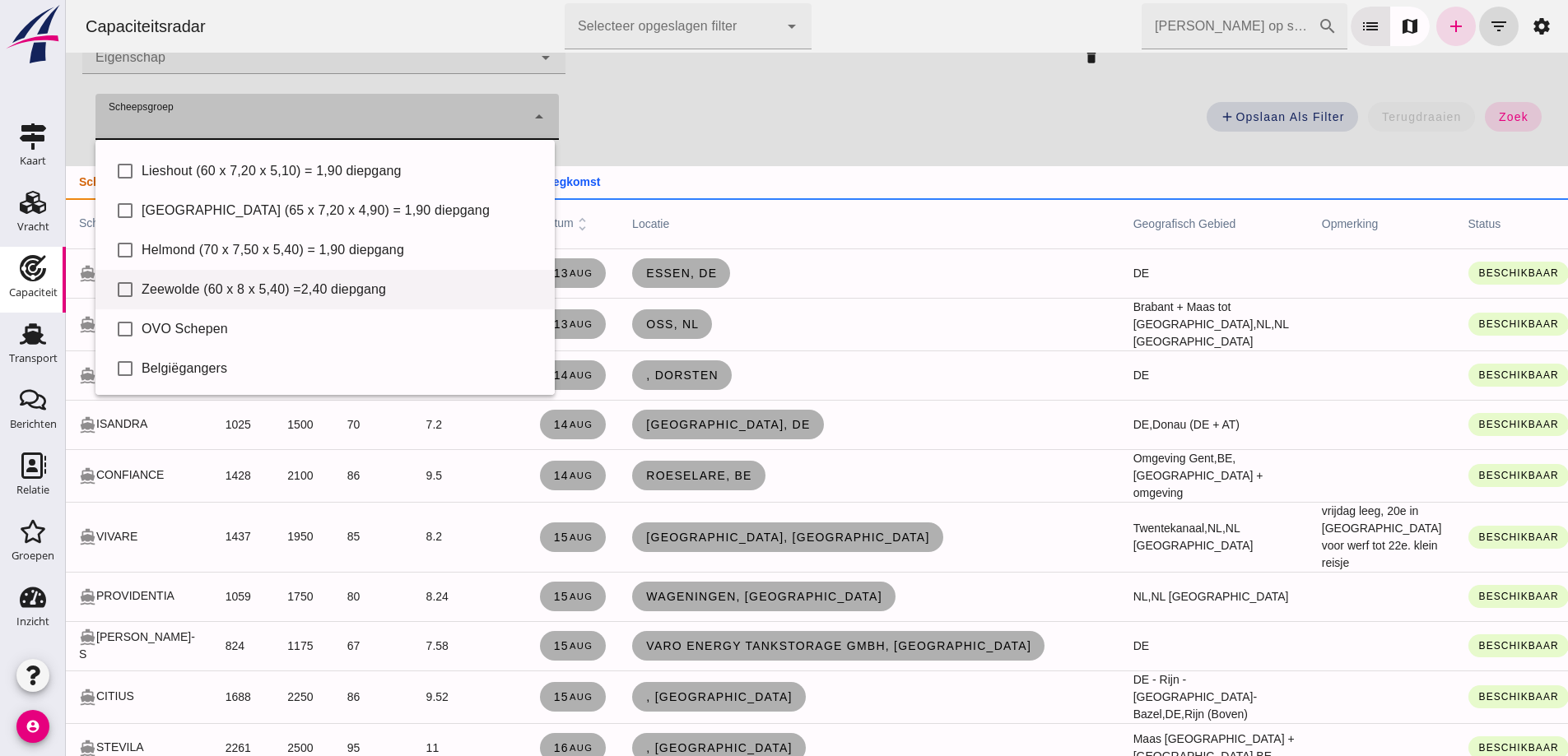
scroll to position [329, 0]
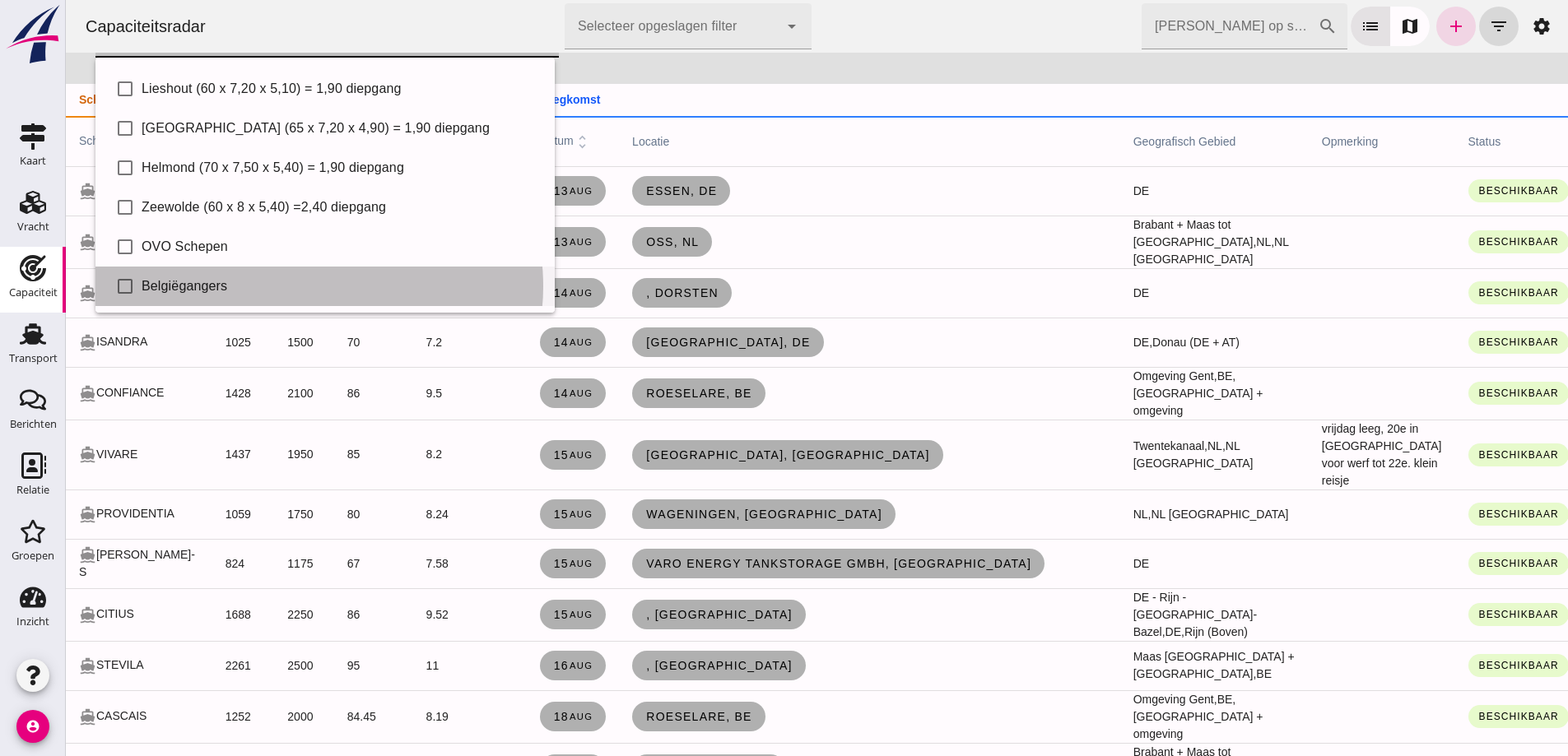
click at [252, 291] on div "Belgiëgangers" at bounding box center [342, 287] width 400 height 20
type input "Belgiëgangers"
checkbox input "true"
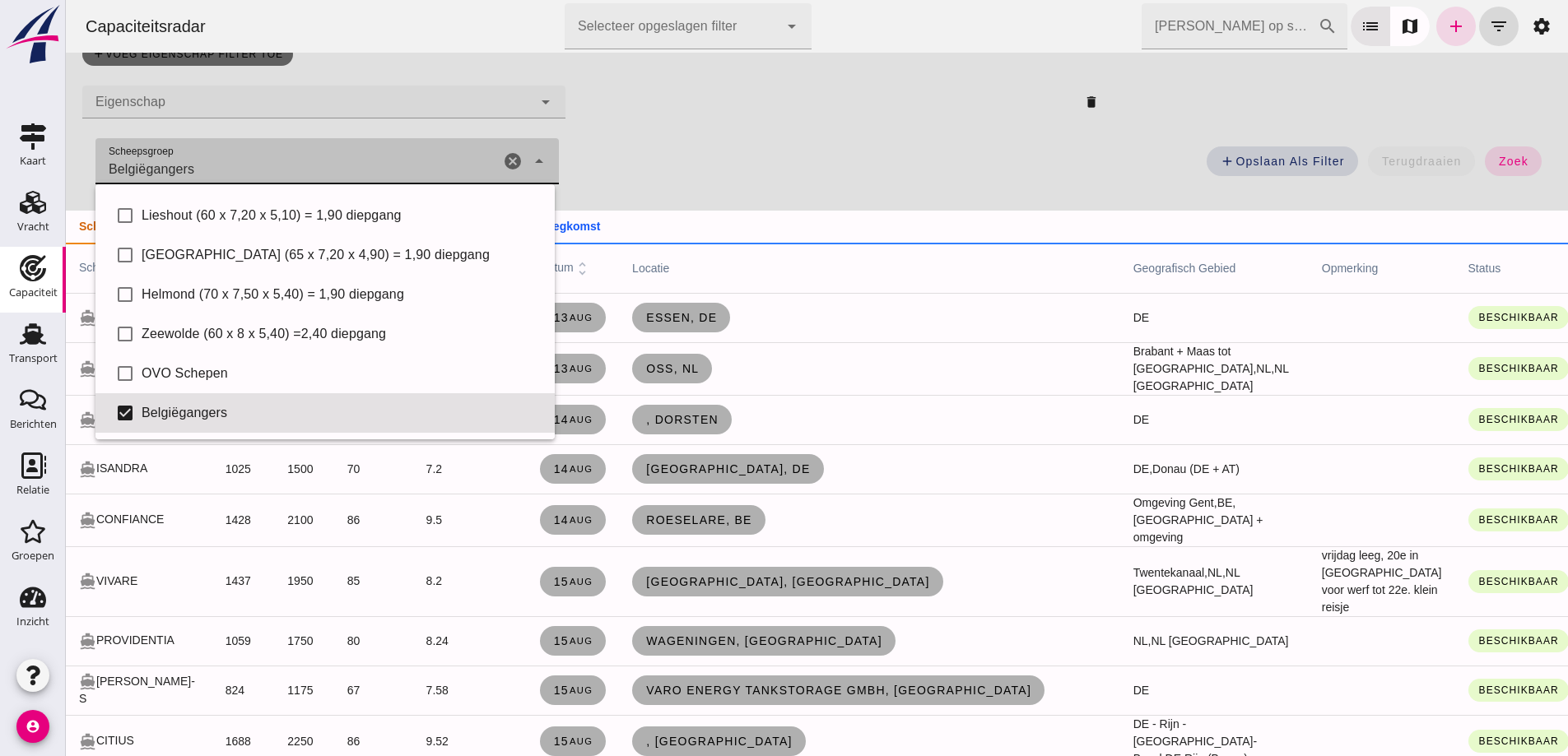
scroll to position [82, 0]
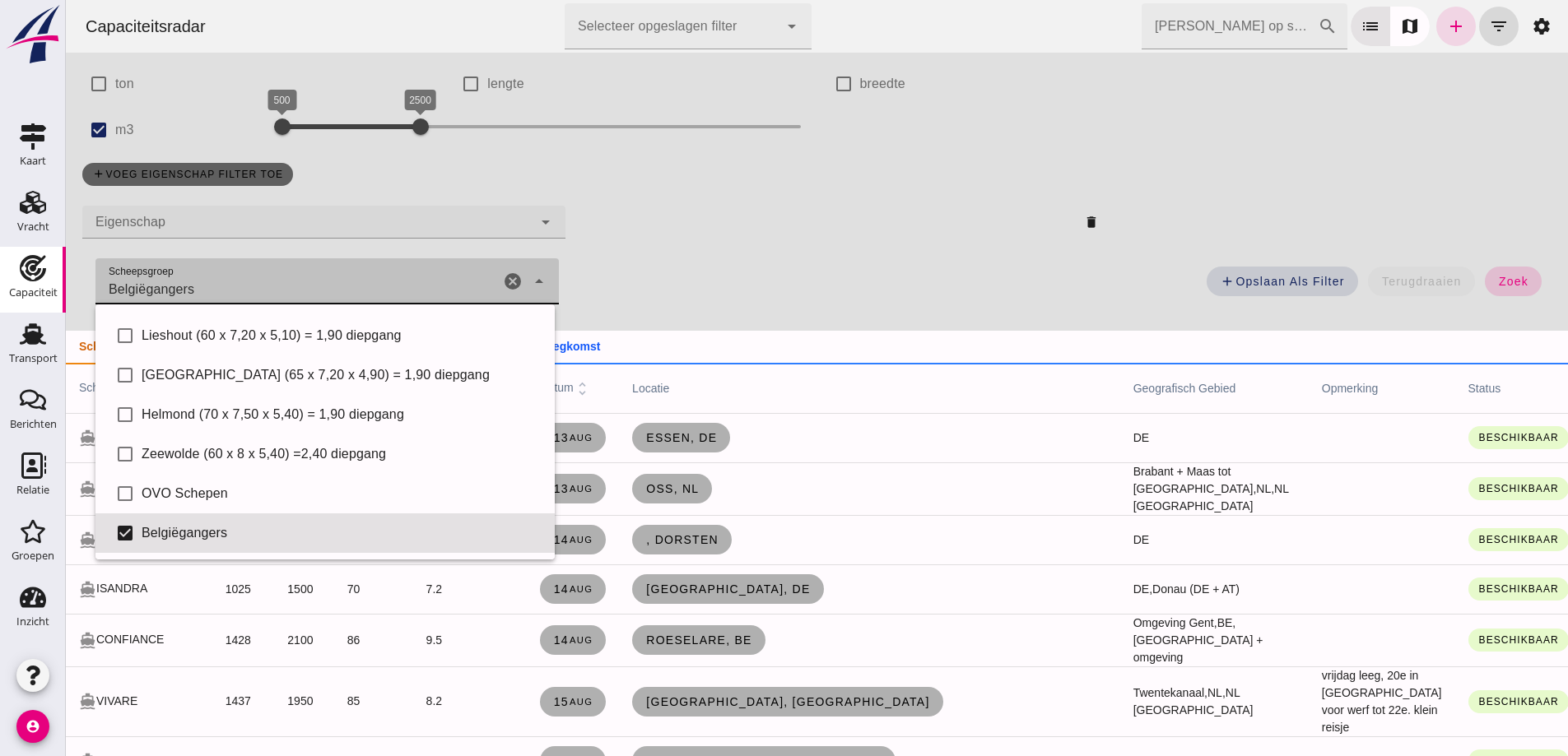
click span "zoek"
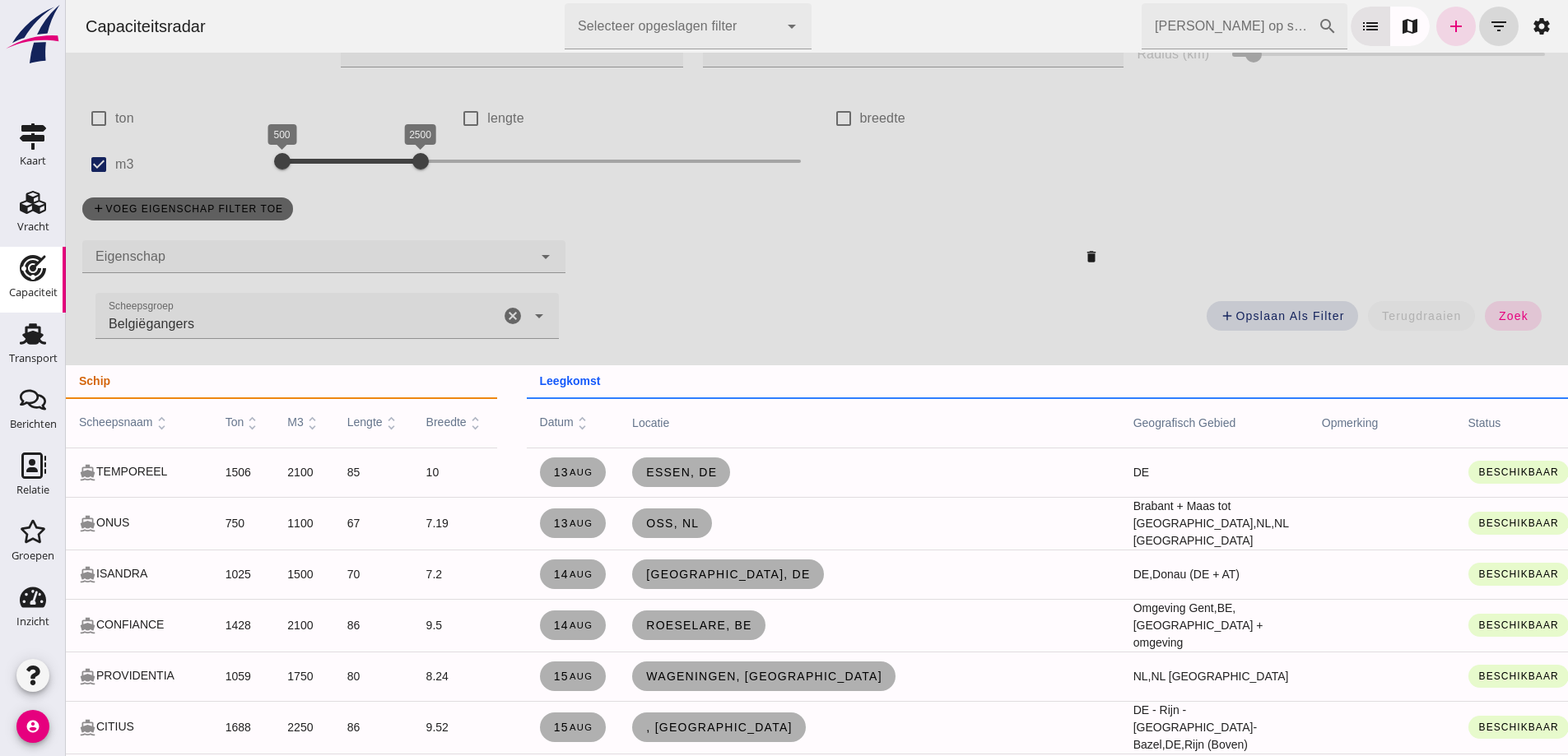
scroll to position [0, 0]
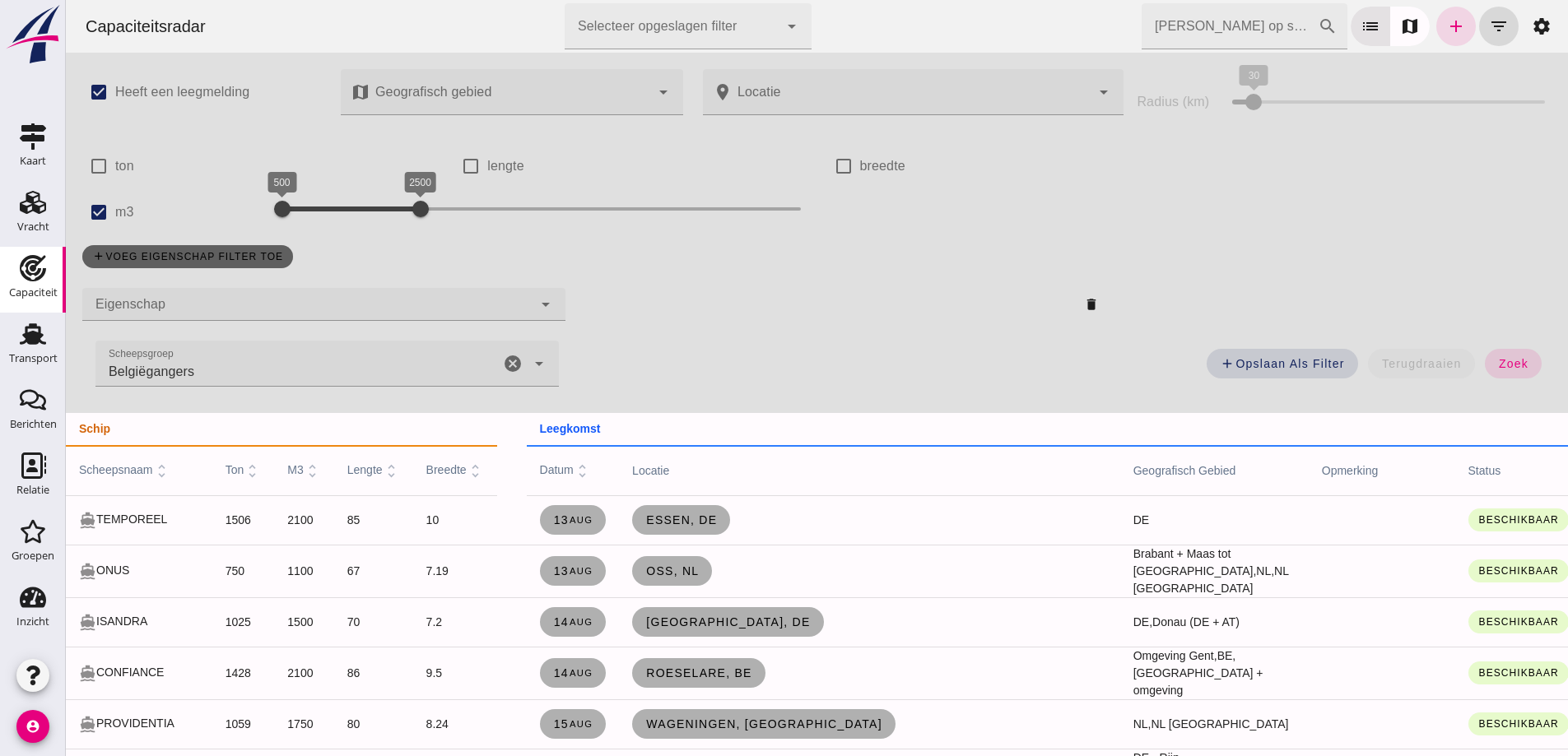
click at [1182, 136] on div "Radius (km) 30 30" at bounding box center [1341, 100] width 428 height 70
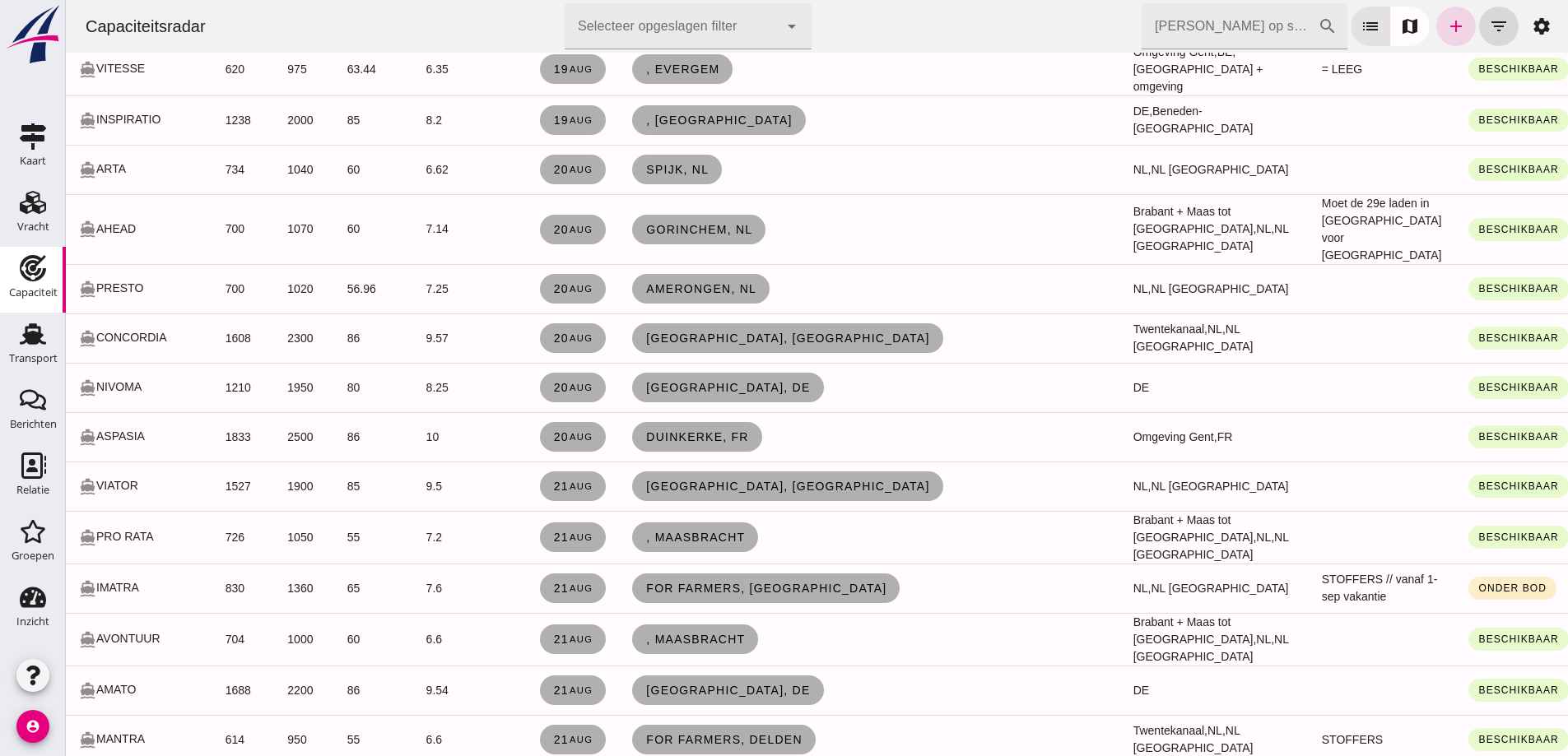
scroll to position [987, 0]
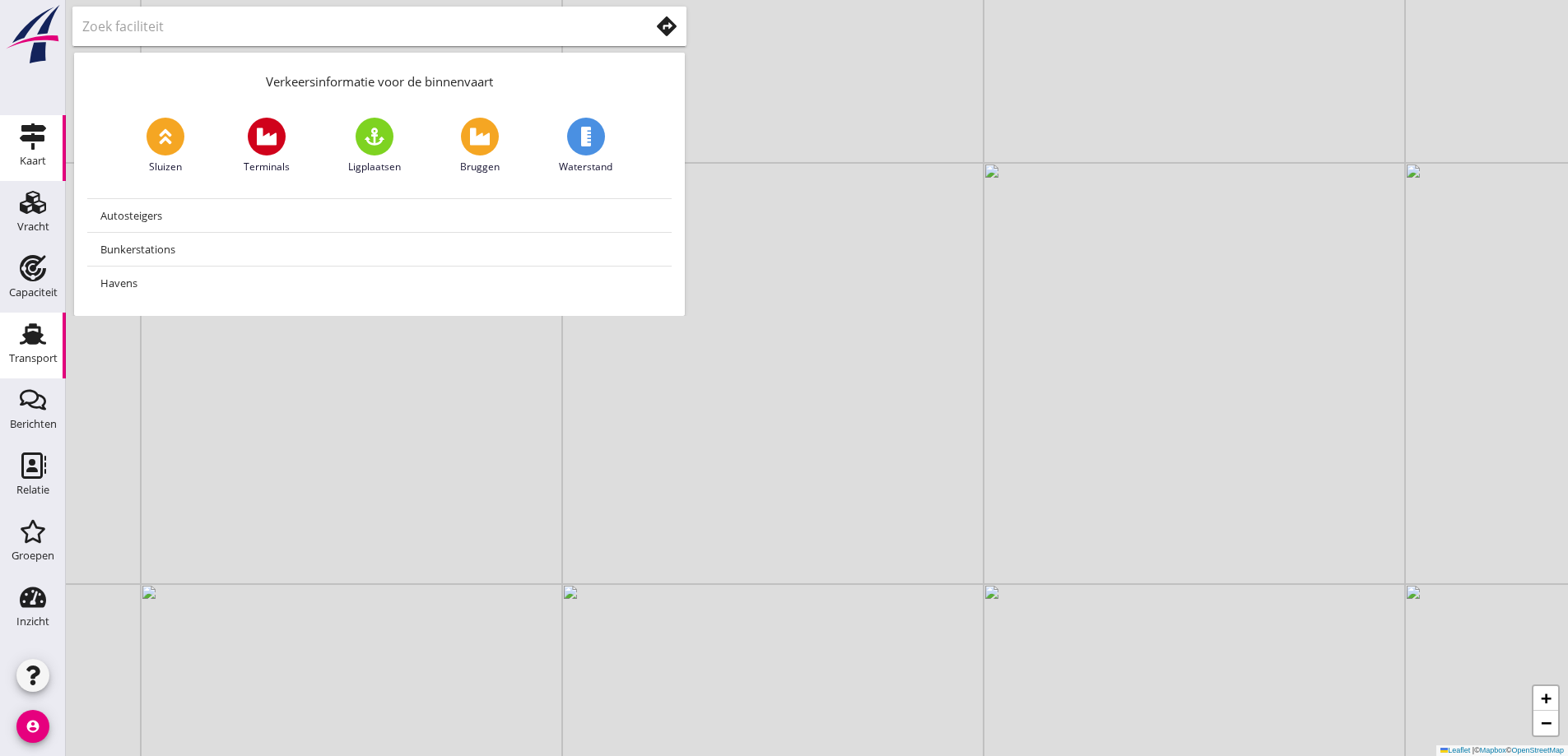
click at [17, 346] on div "Transport" at bounding box center [33, 334] width 40 height 27
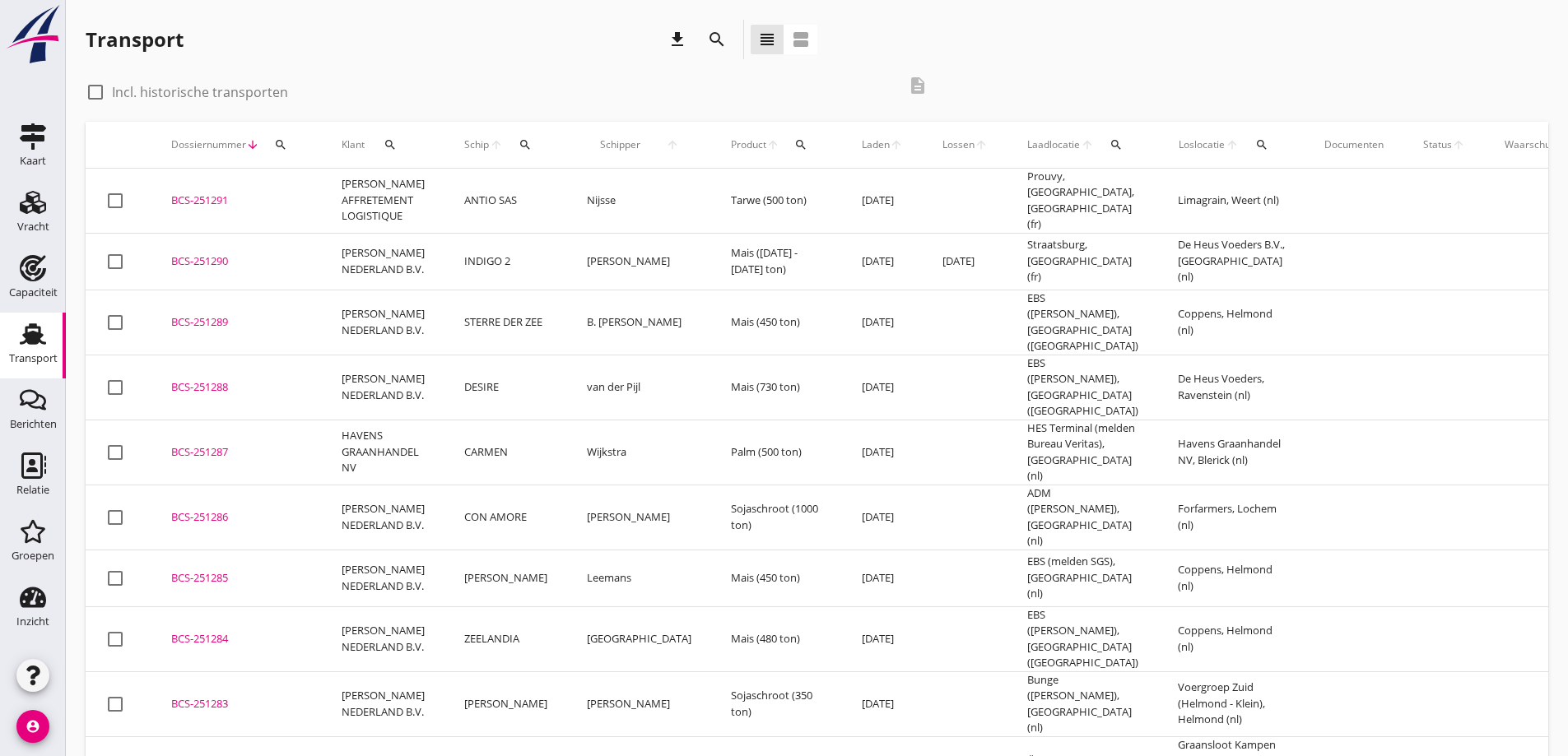
click at [215, 314] on div "BCS-251289" at bounding box center [236, 322] width 131 height 17
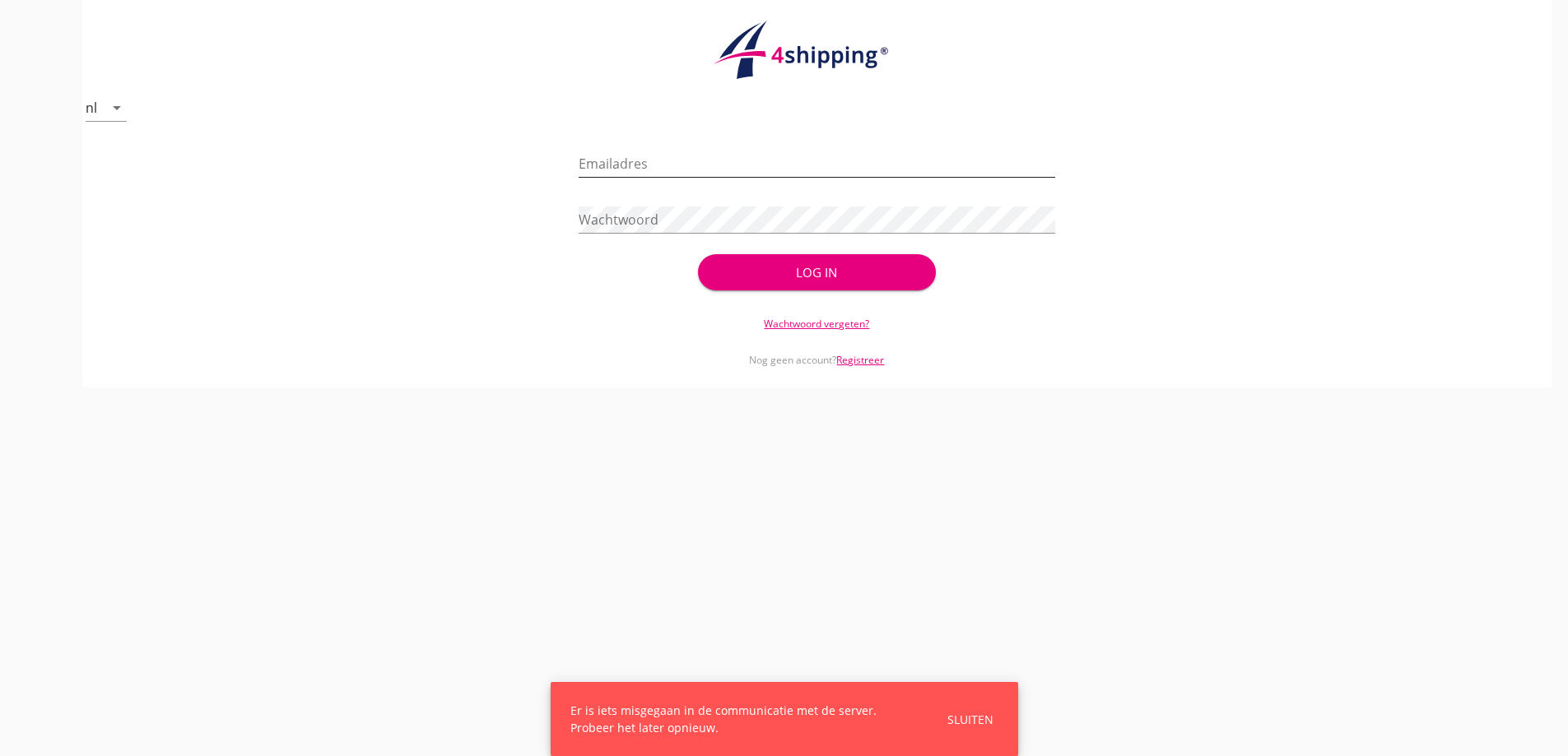
click at [749, 177] on div "Emailadres" at bounding box center [817, 164] width 477 height 27
type input "vanandel@stoffersbevrachtingen.nl"
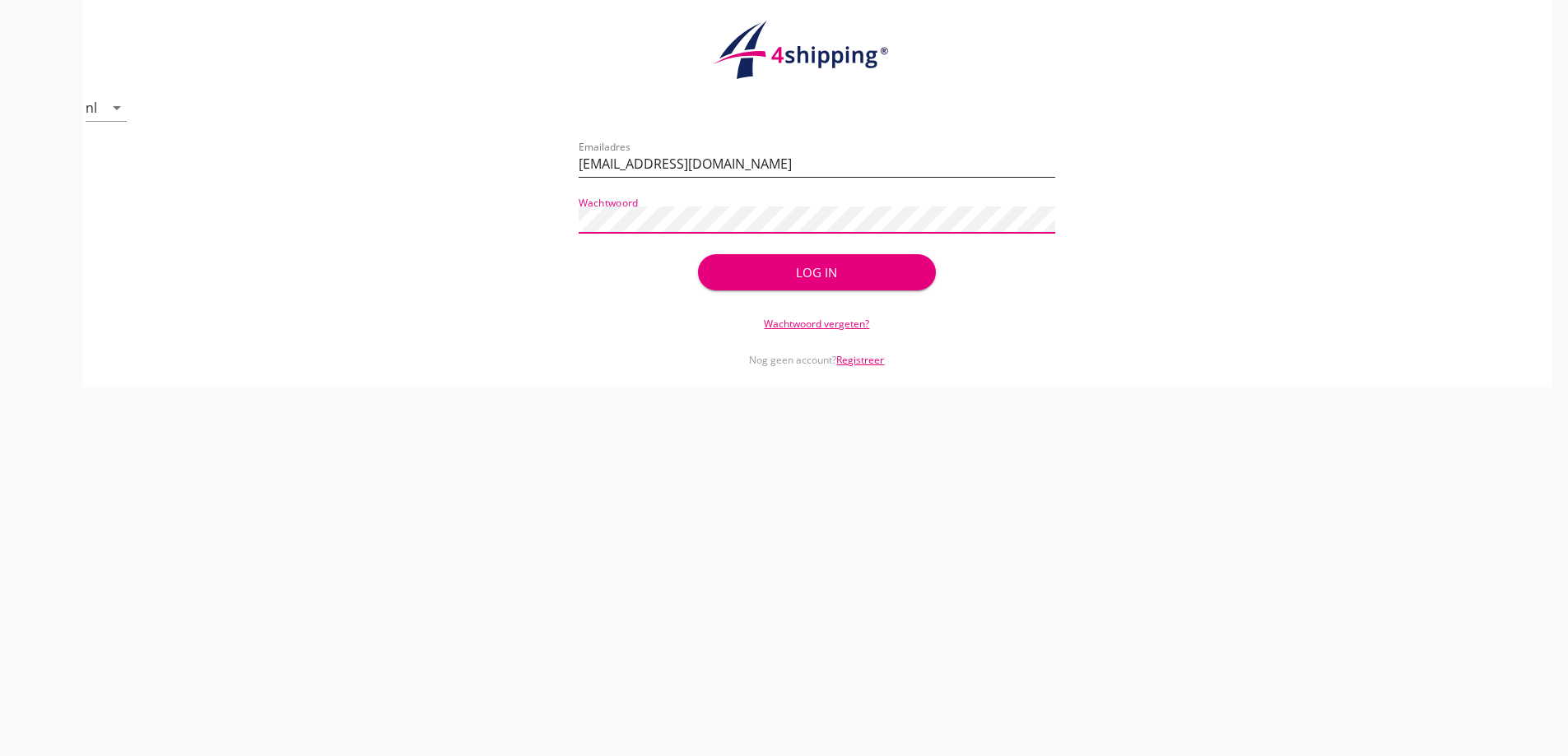
click at [698, 254] on button "Log in" at bounding box center [817, 273] width 238 height 36
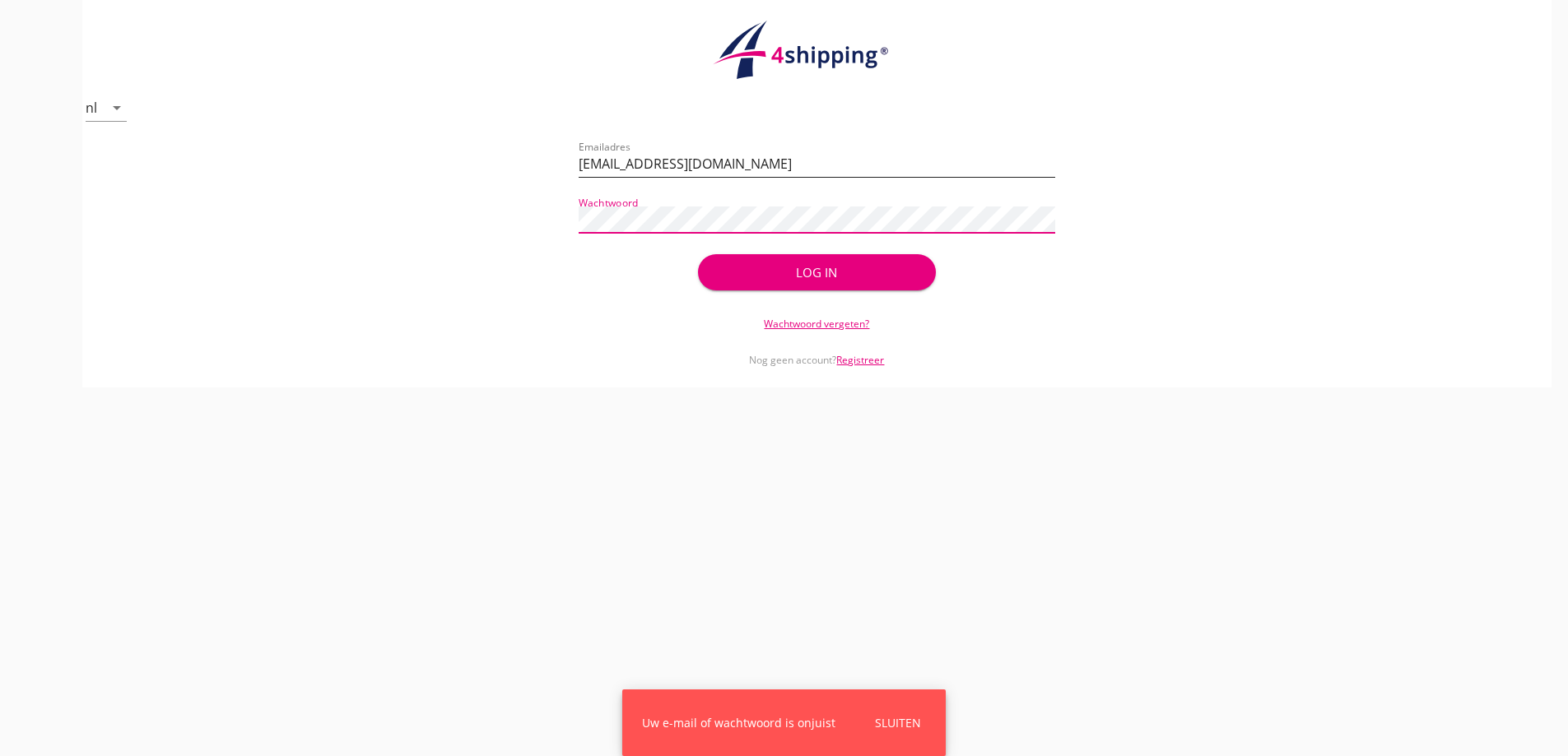
click at [698, 254] on button "Log in" at bounding box center [817, 273] width 238 height 36
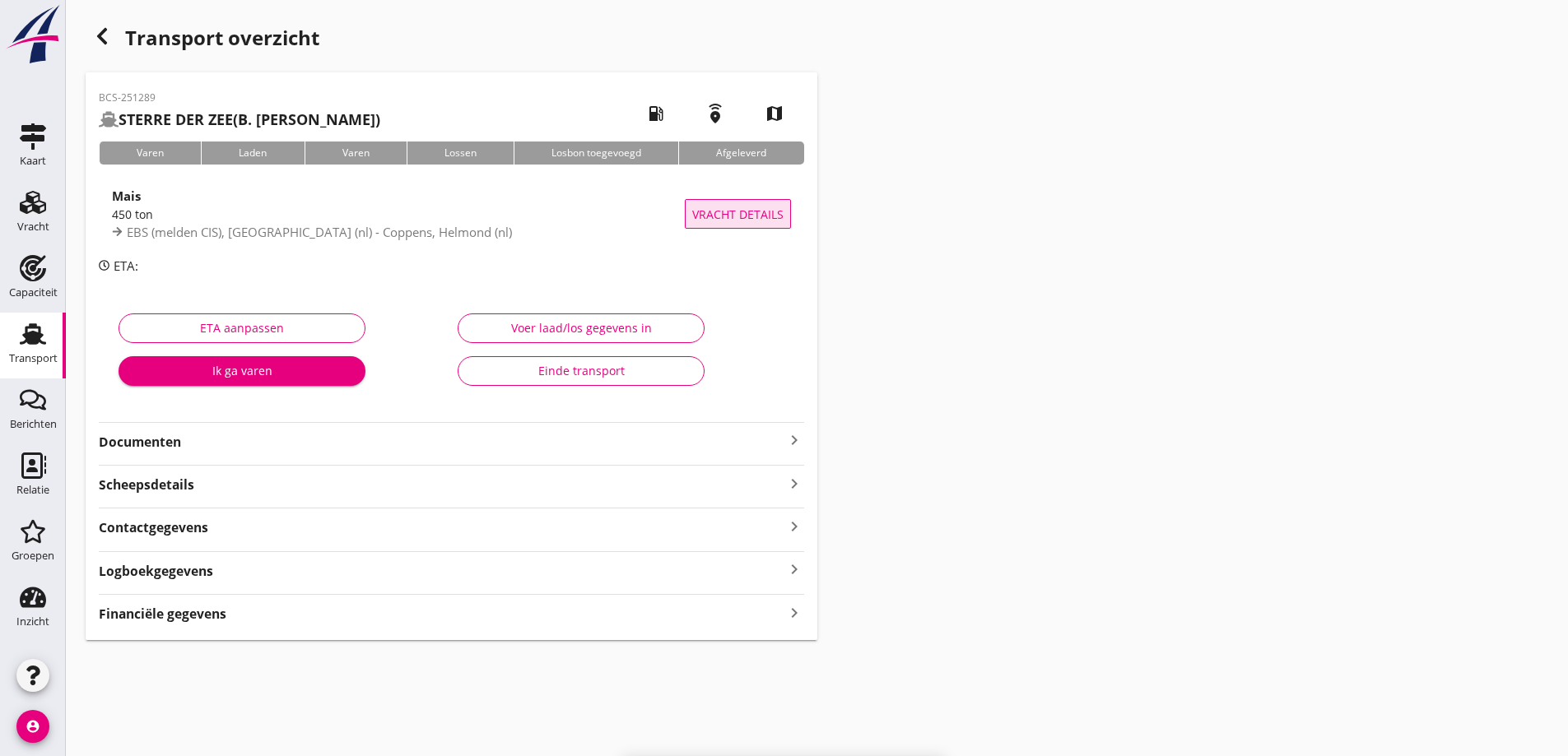
click at [781, 213] on span "Vracht details" at bounding box center [738, 214] width 91 height 17
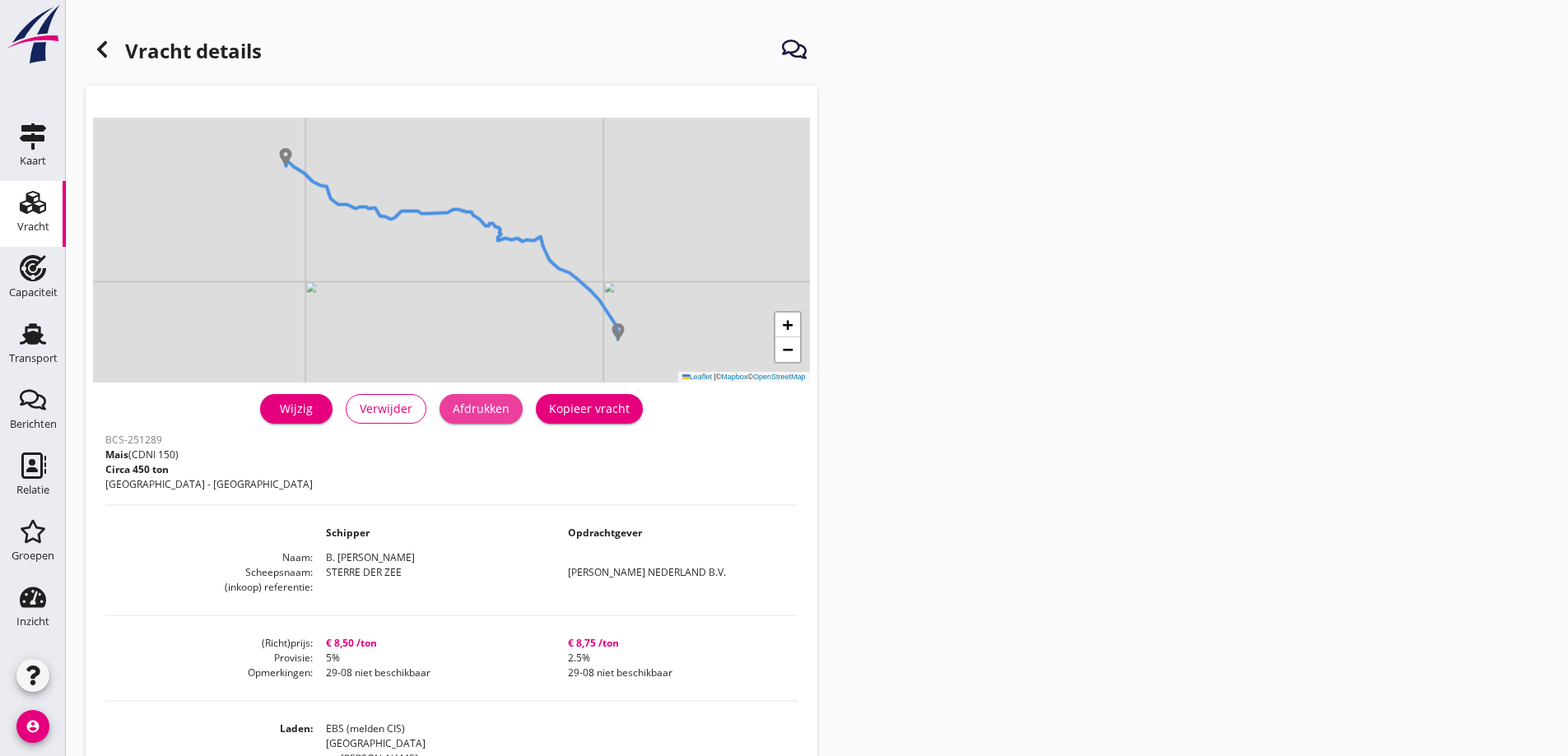
click at [495, 405] on div "Afdrukken" at bounding box center [481, 408] width 56 height 17
click at [108, 46] on icon at bounding box center [102, 50] width 20 height 20
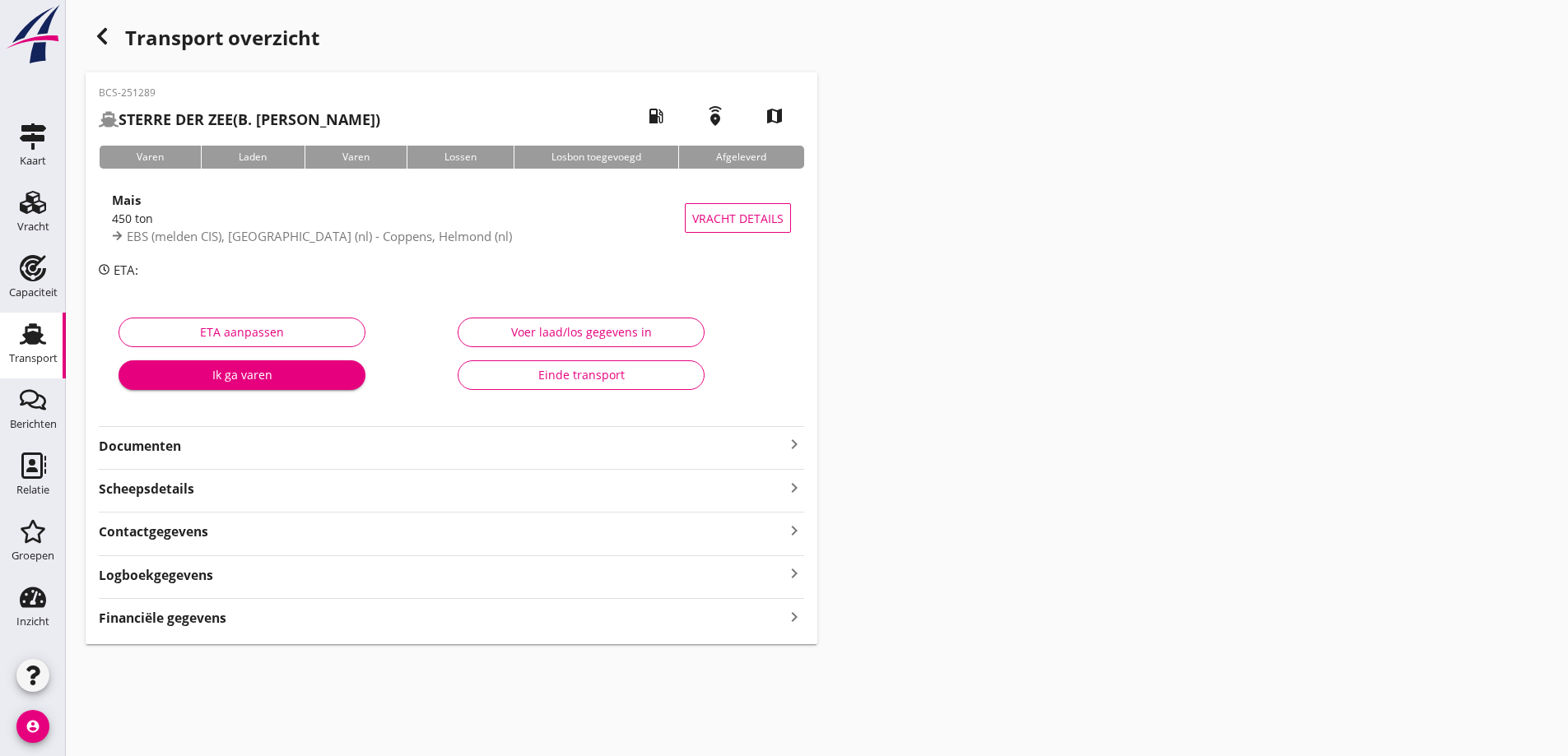
click at [273, 454] on strong "Documenten" at bounding box center [441, 446] width 686 height 19
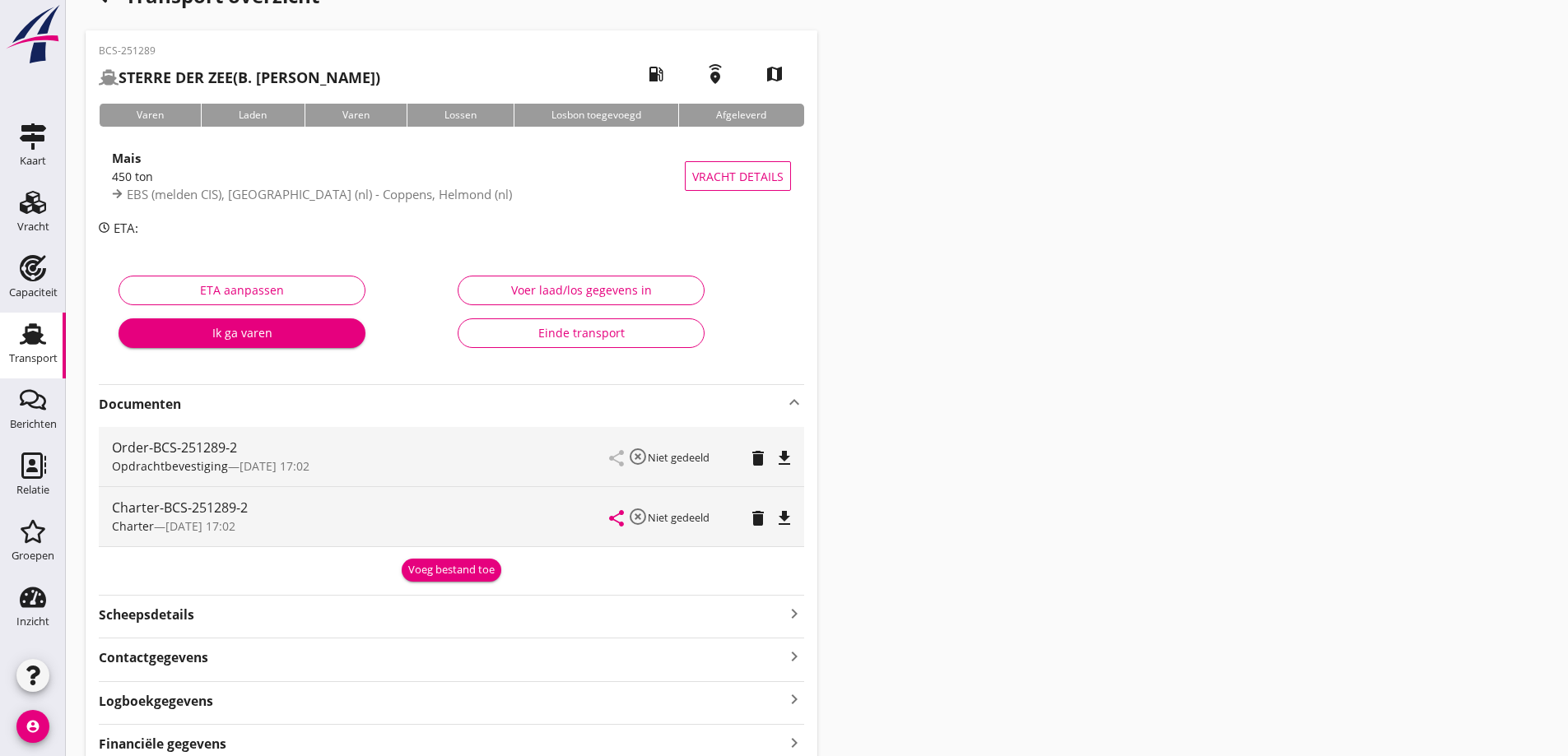
scroll to position [82, 0]
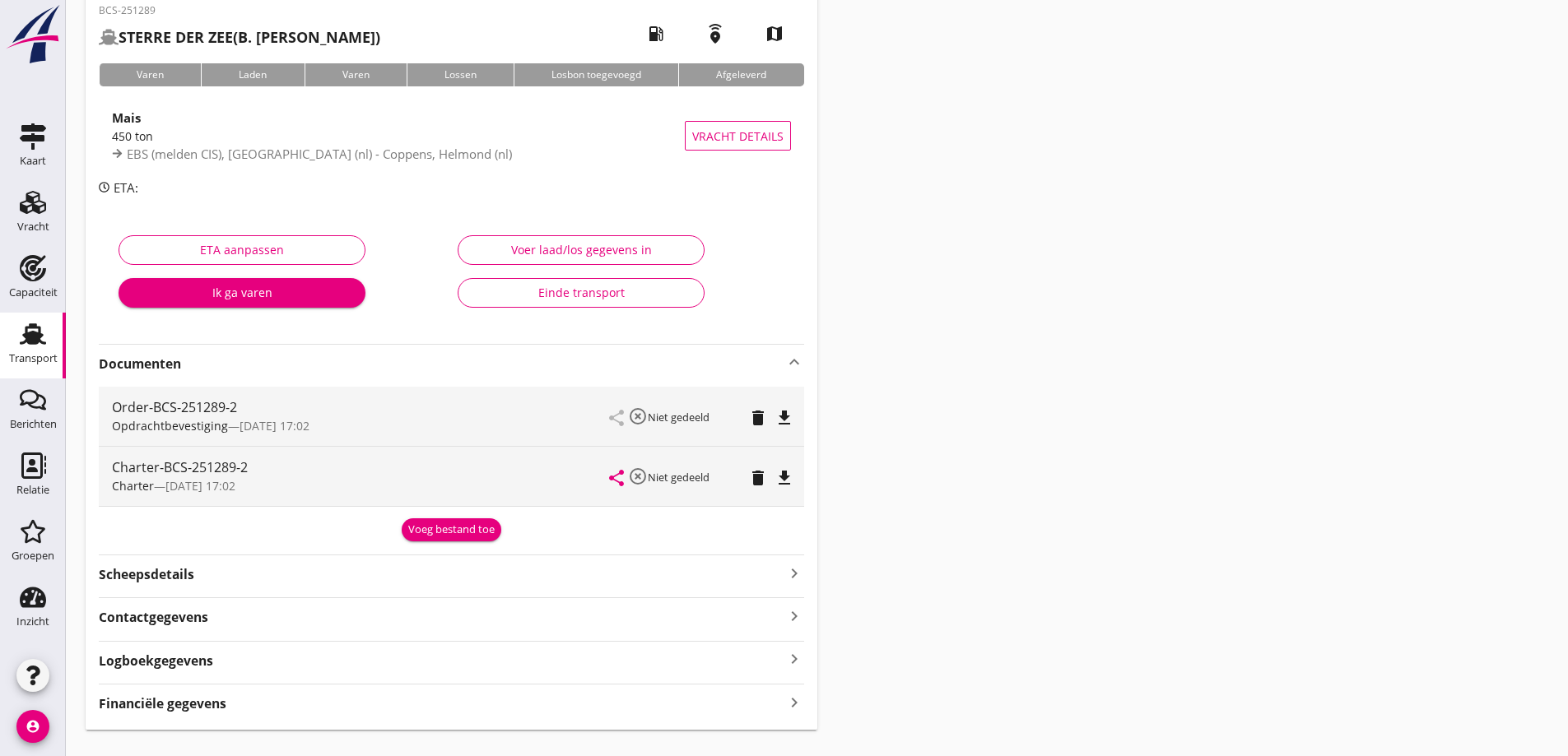
click at [786, 414] on icon "file_download" at bounding box center [784, 418] width 20 height 20
click at [777, 465] on div "share highlight_off Niet gedeeld delete file_download" at bounding box center [701, 476] width 181 height 59
click at [789, 482] on icon "file_download" at bounding box center [784, 478] width 20 height 20
click at [50, 366] on div "Transport" at bounding box center [33, 359] width 49 height 23
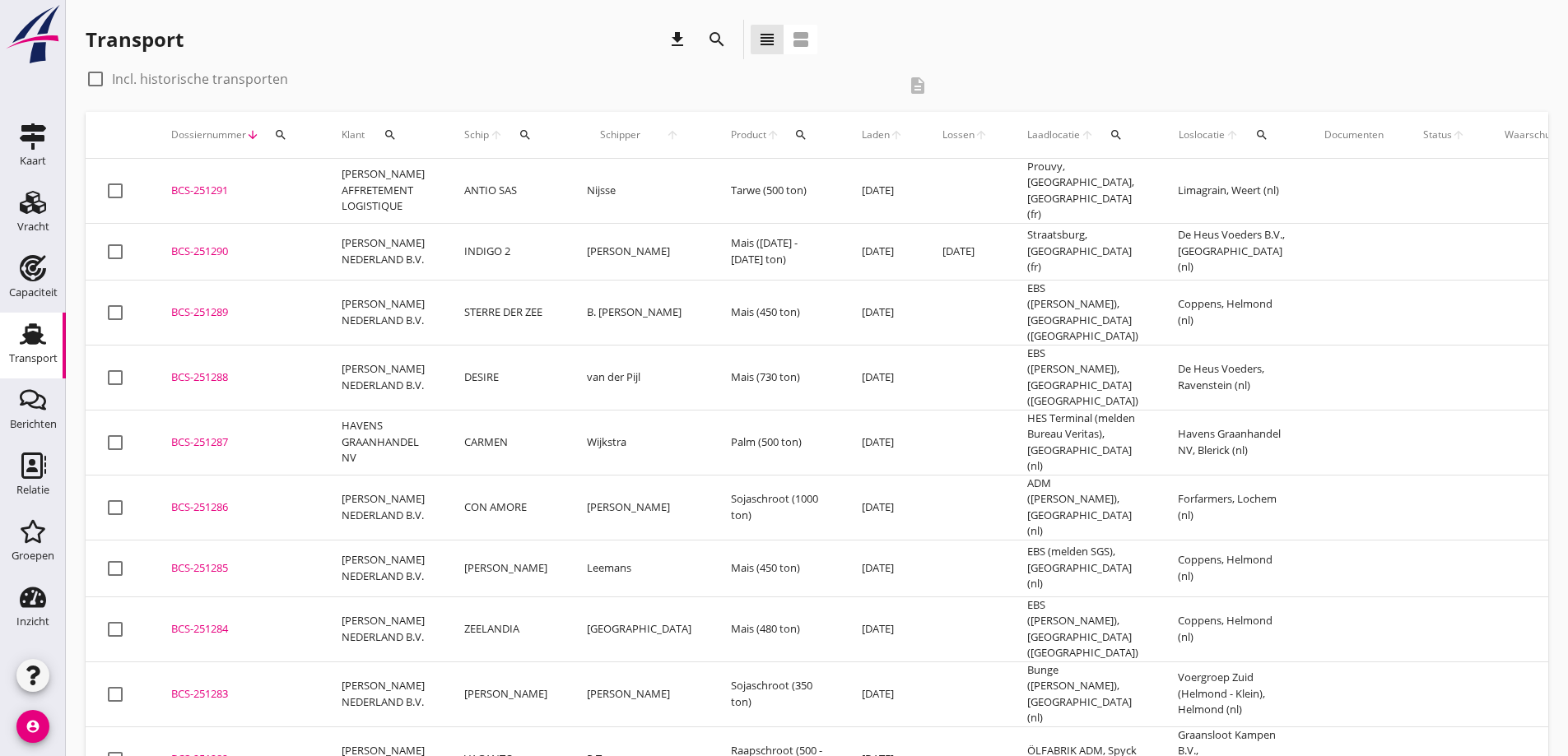
click at [223, 190] on div "BCS-251291" at bounding box center [236, 191] width 131 height 17
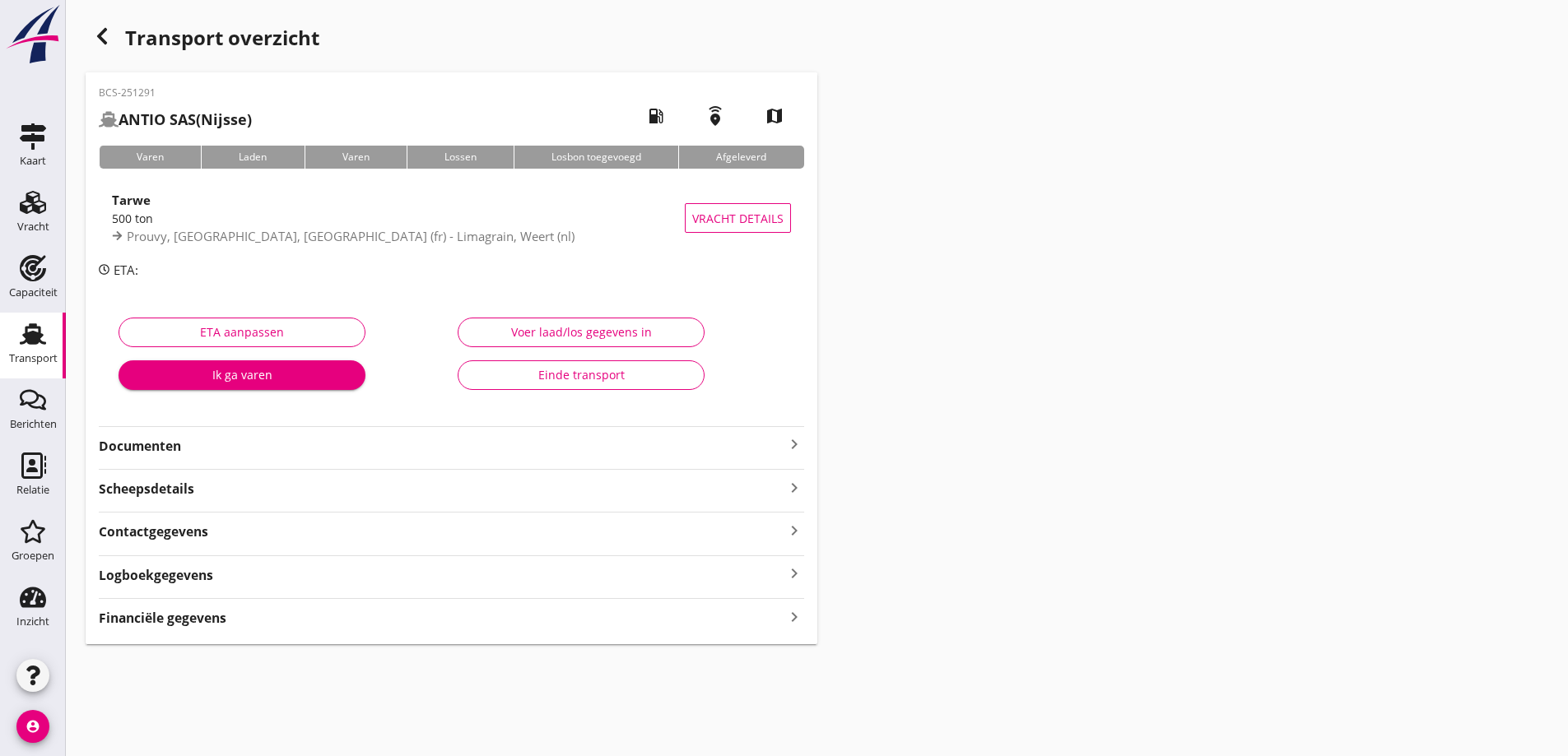
click at [500, 437] on div "Documenten keyboard_arrow_right" at bounding box center [451, 444] width 706 height 22
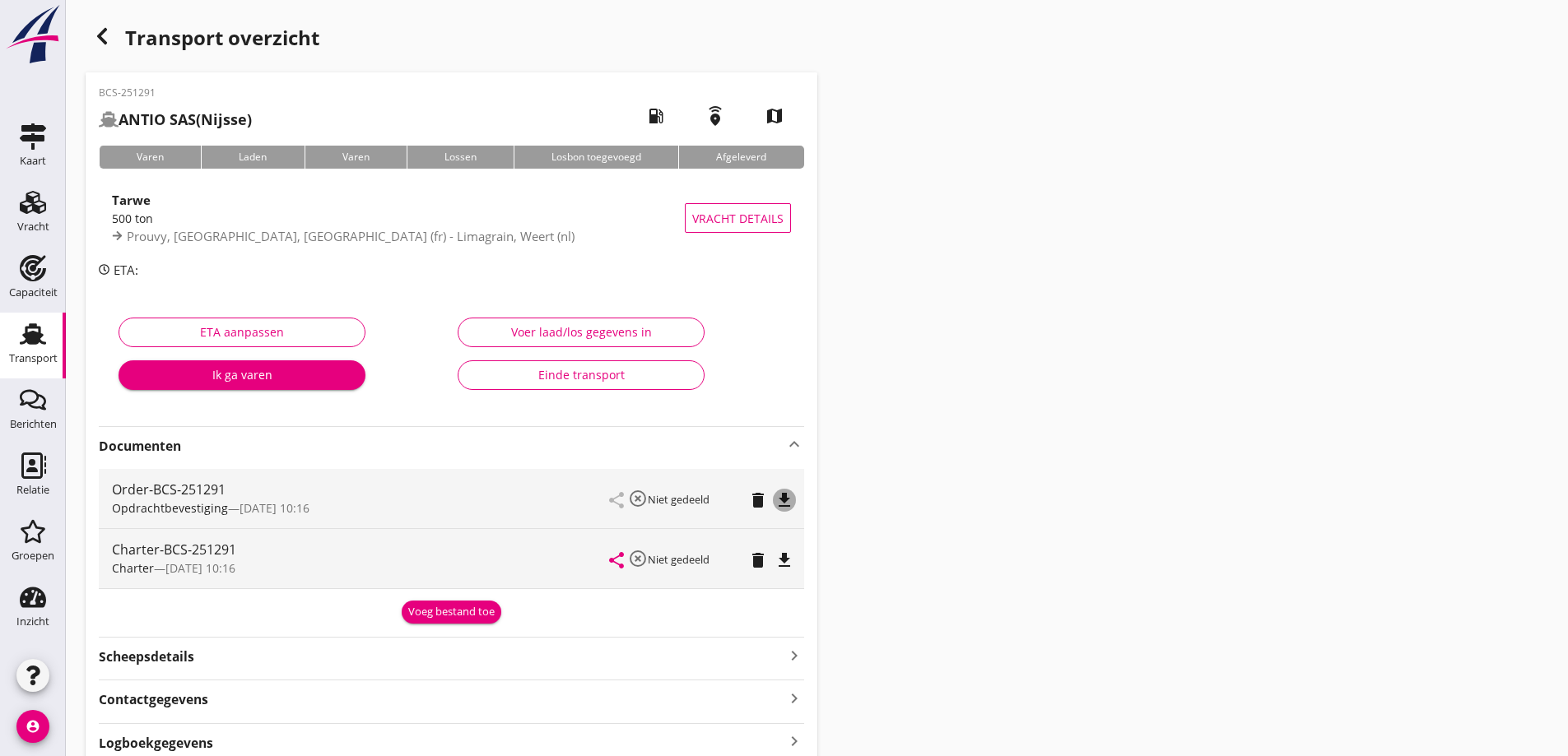
drag, startPoint x: 786, startPoint y: 506, endPoint x: 792, endPoint y: 531, distance: 25.7
click at [787, 507] on icon "file_download" at bounding box center [784, 501] width 20 height 20
click at [787, 562] on icon "file_download" at bounding box center [784, 560] width 20 height 20
click at [731, 225] on span "Vracht details" at bounding box center [738, 218] width 91 height 17
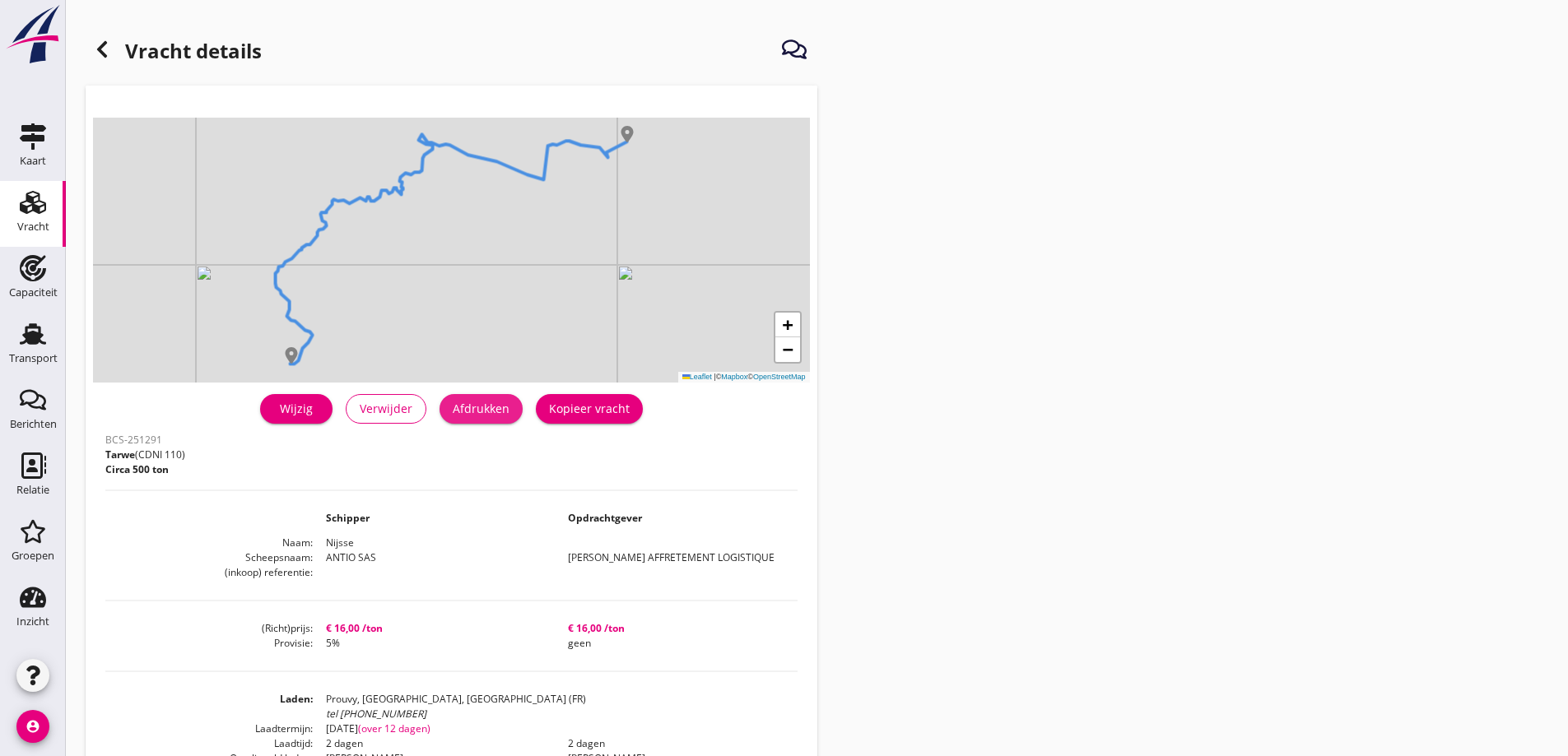
click at [489, 405] on div "Afdrukken" at bounding box center [481, 408] width 56 height 17
click at [42, 337] on icon "Transport" at bounding box center [33, 334] width 27 height 27
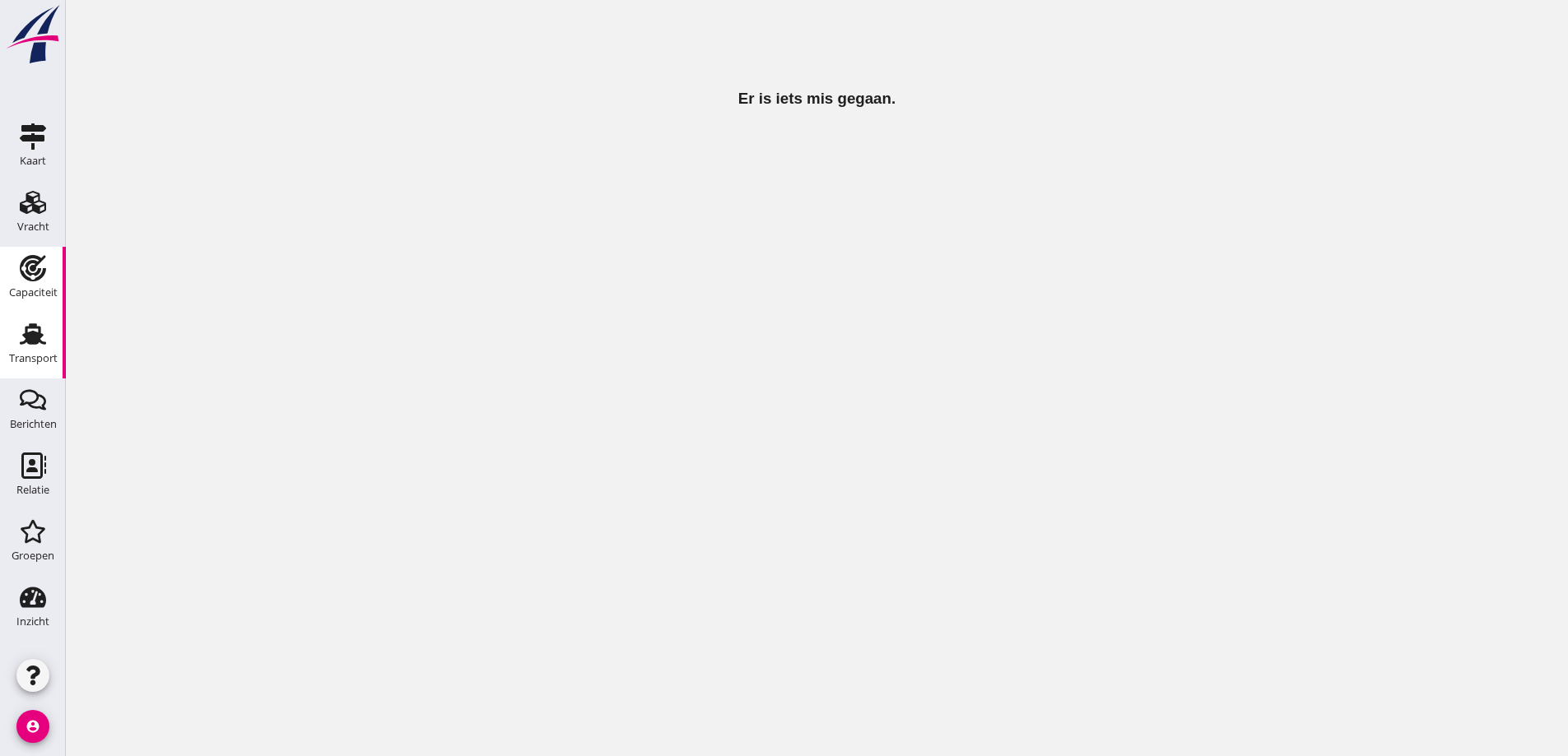
click at [57, 343] on link "Transport Transport" at bounding box center [32, 345] width 66 height 65
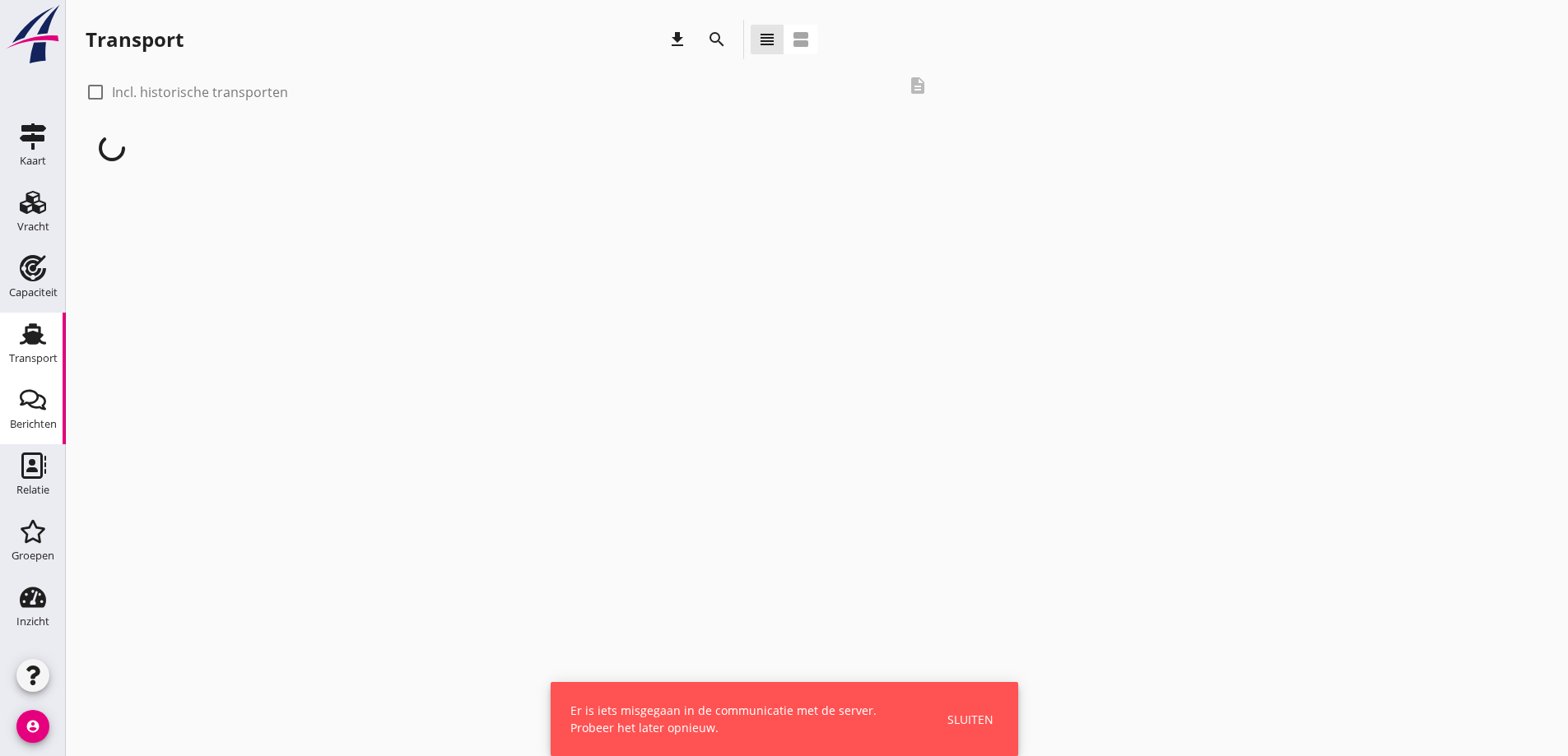
click at [41, 433] on div "Berichten" at bounding box center [33, 424] width 47 height 23
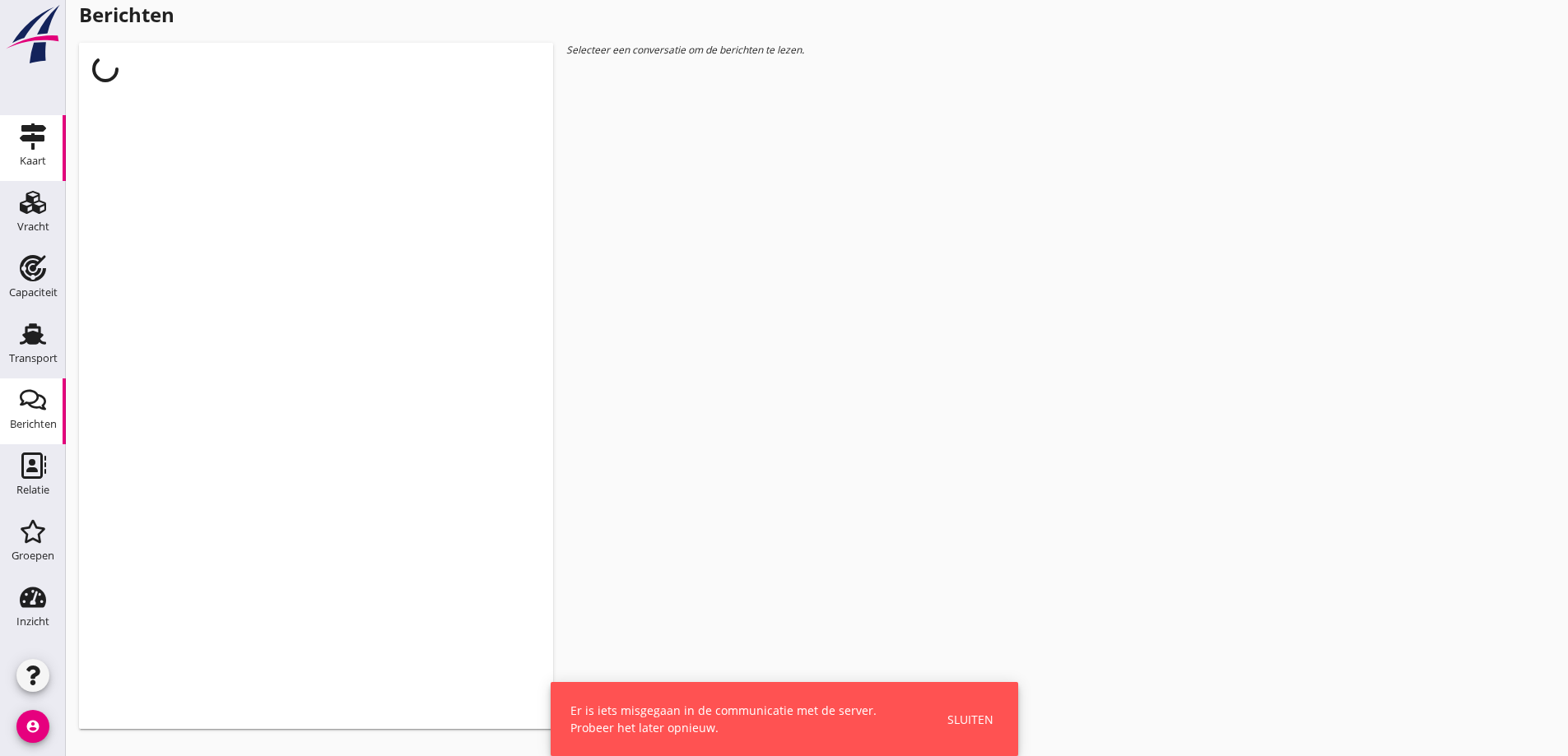
click at [32, 165] on div "Kaart" at bounding box center [33, 161] width 27 height 11
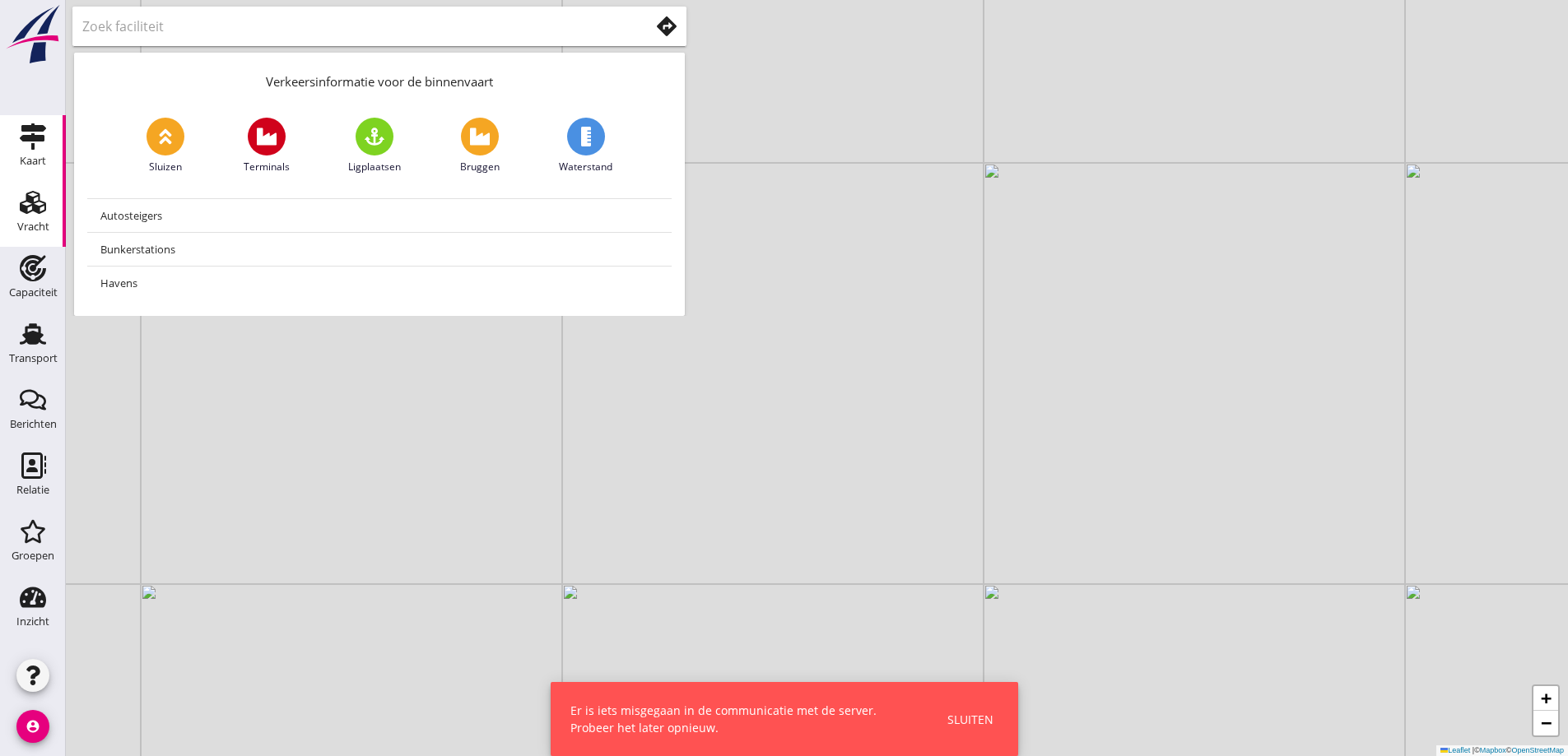
click at [38, 204] on icon "Vracht" at bounding box center [33, 202] width 27 height 27
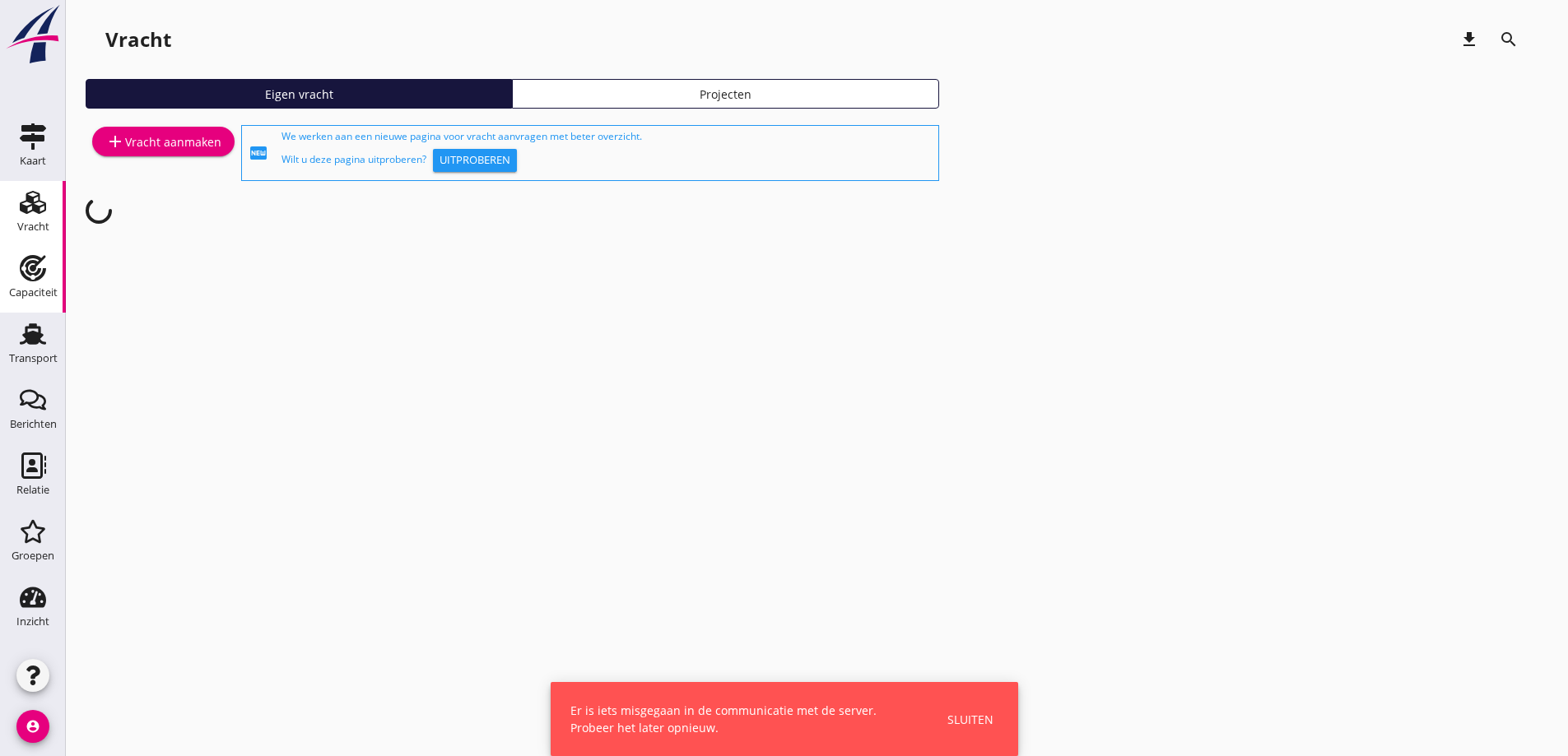
click at [41, 284] on div "Capaciteit" at bounding box center [33, 293] width 49 height 23
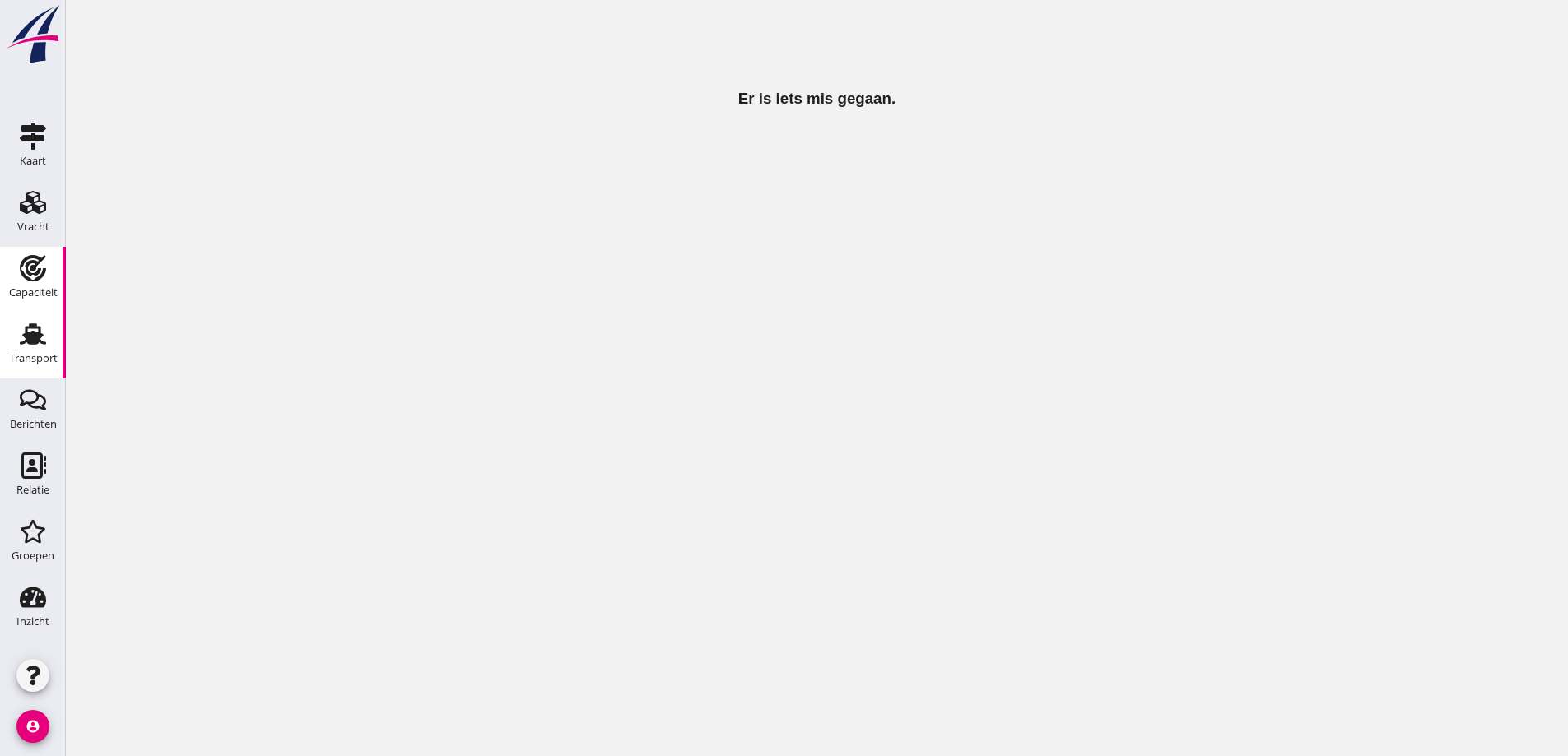
click at [35, 337] on use at bounding box center [33, 334] width 27 height 22
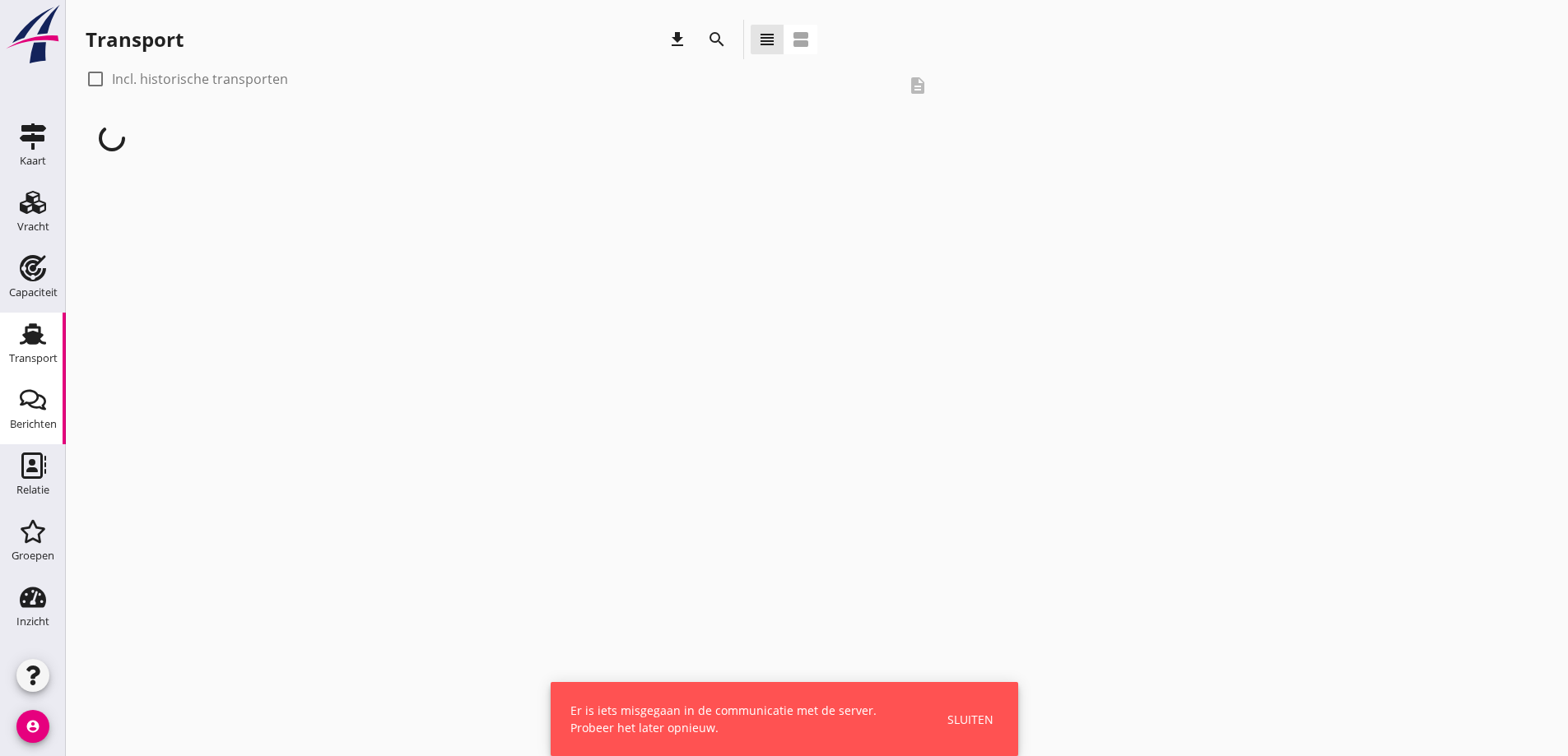
click at [44, 400] on use at bounding box center [33, 400] width 27 height 21
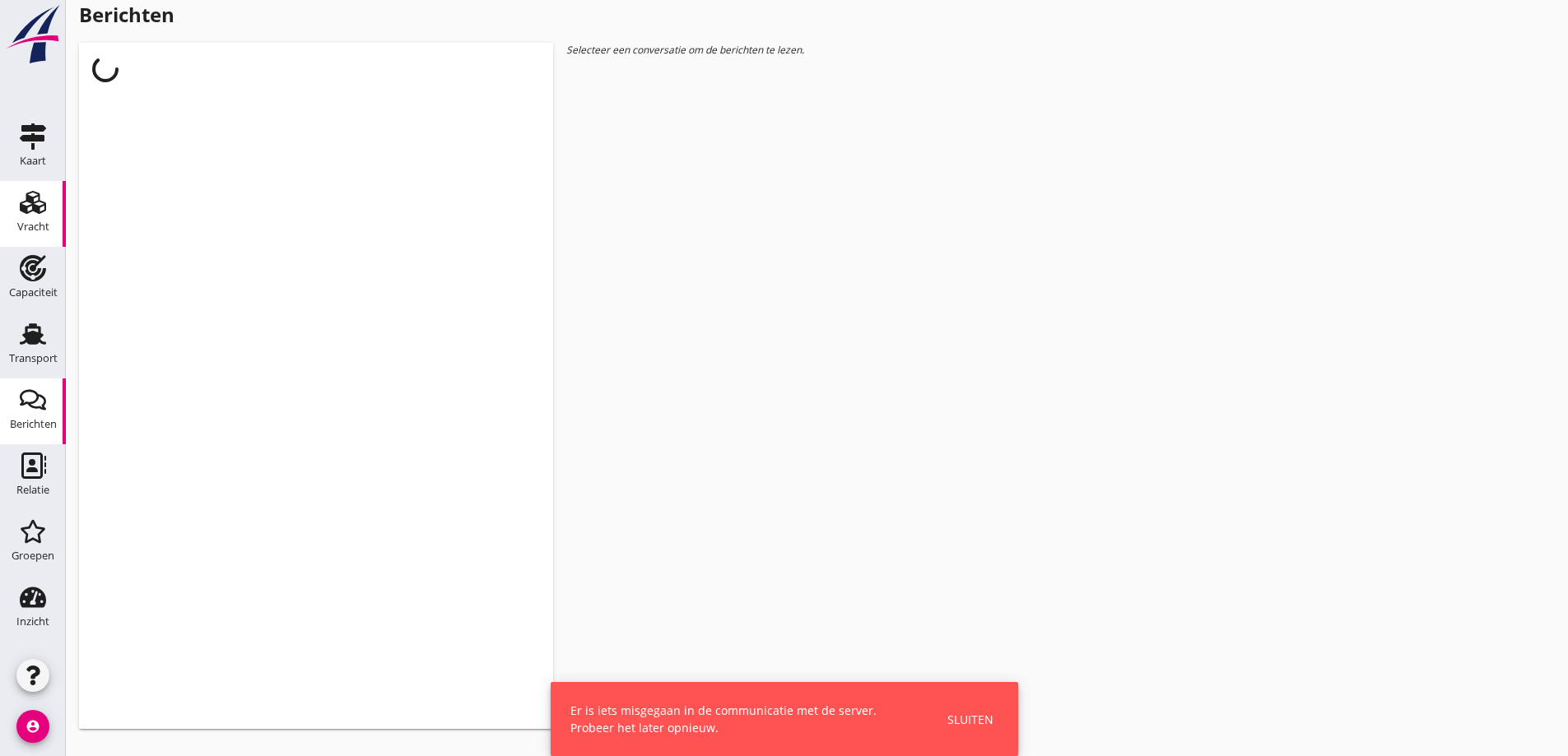
click at [7, 192] on link "Vracht Vracht" at bounding box center [32, 213] width 66 height 65
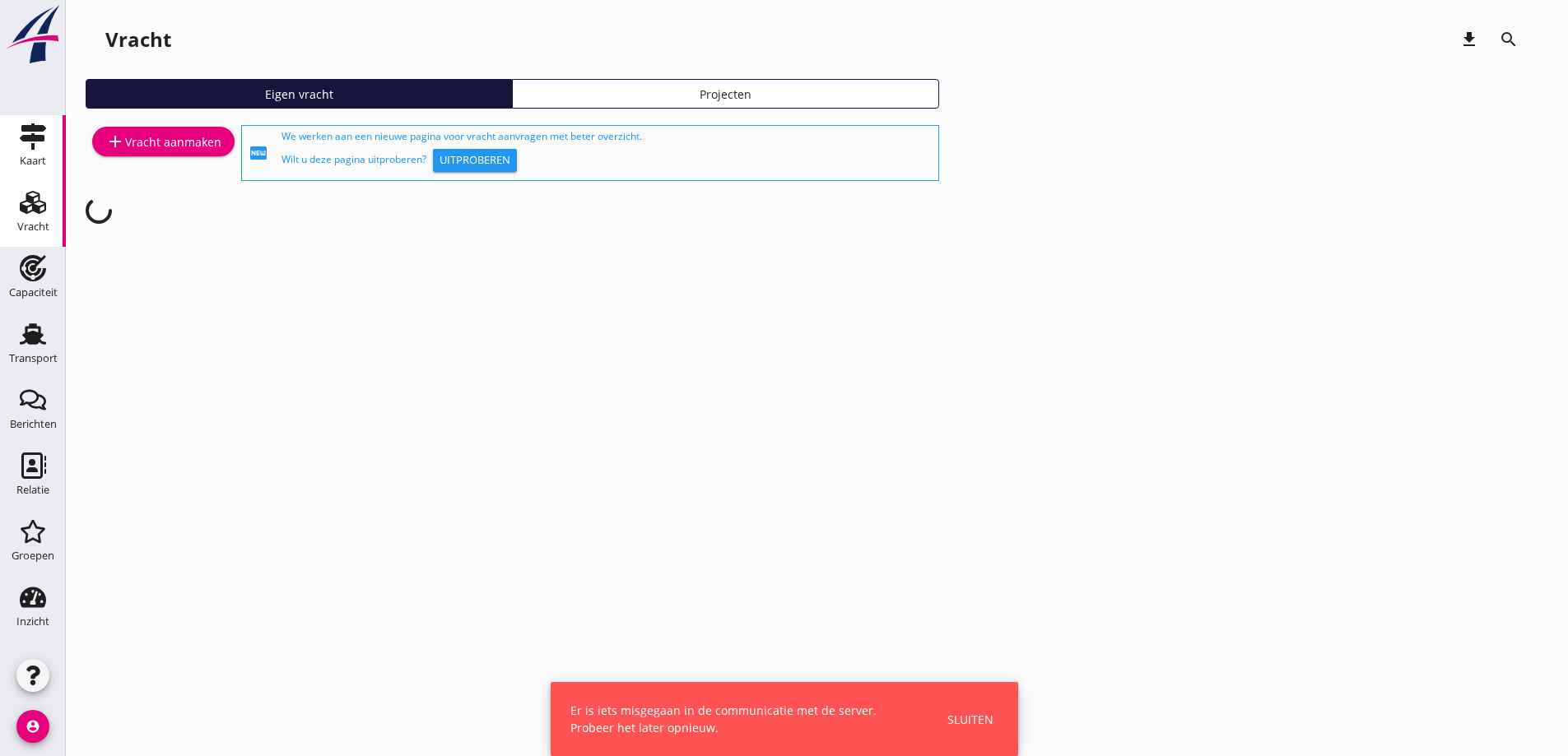
click at [22, 160] on div "Kaart" at bounding box center [33, 161] width 27 height 11
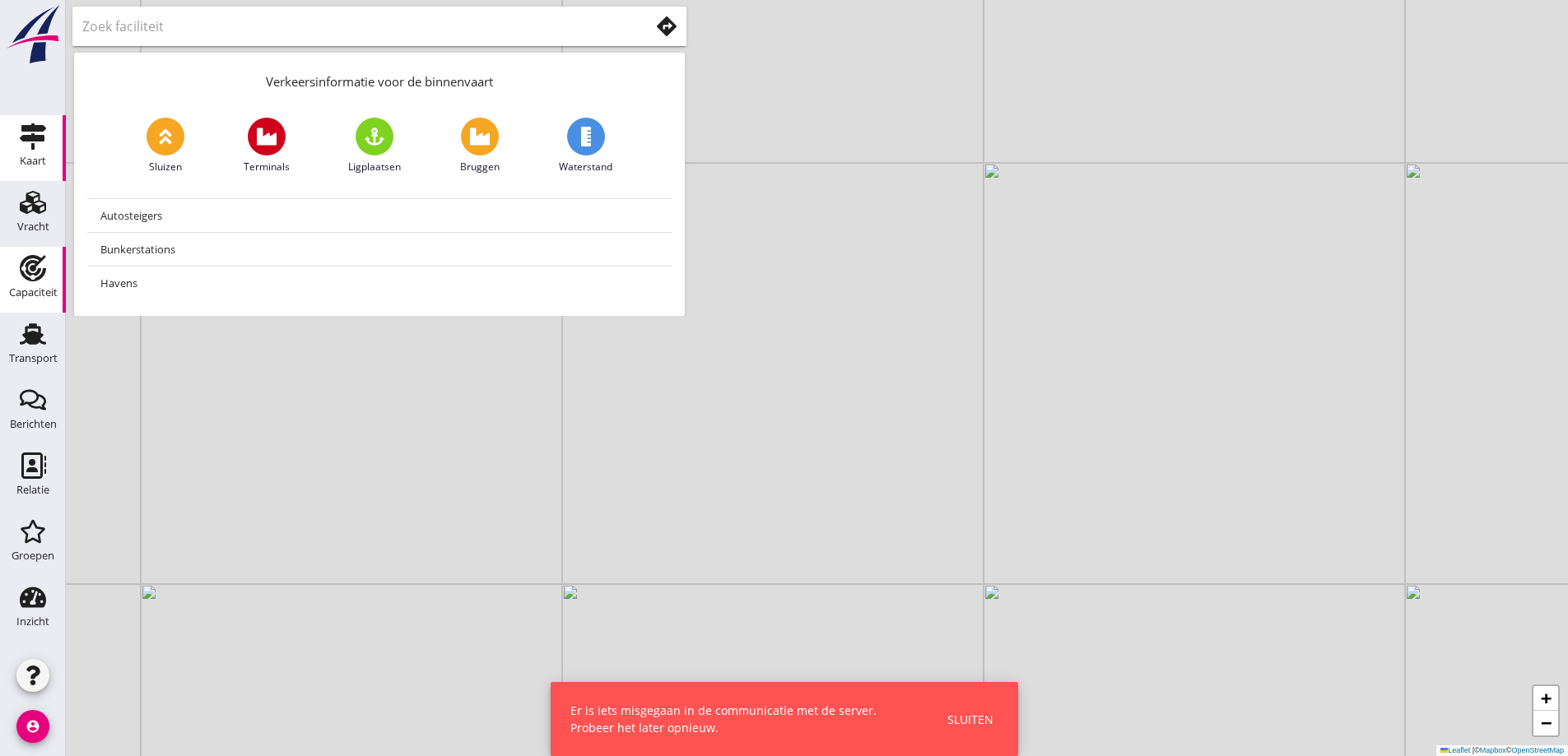
click at [32, 292] on div "Capaciteit" at bounding box center [33, 292] width 49 height 11
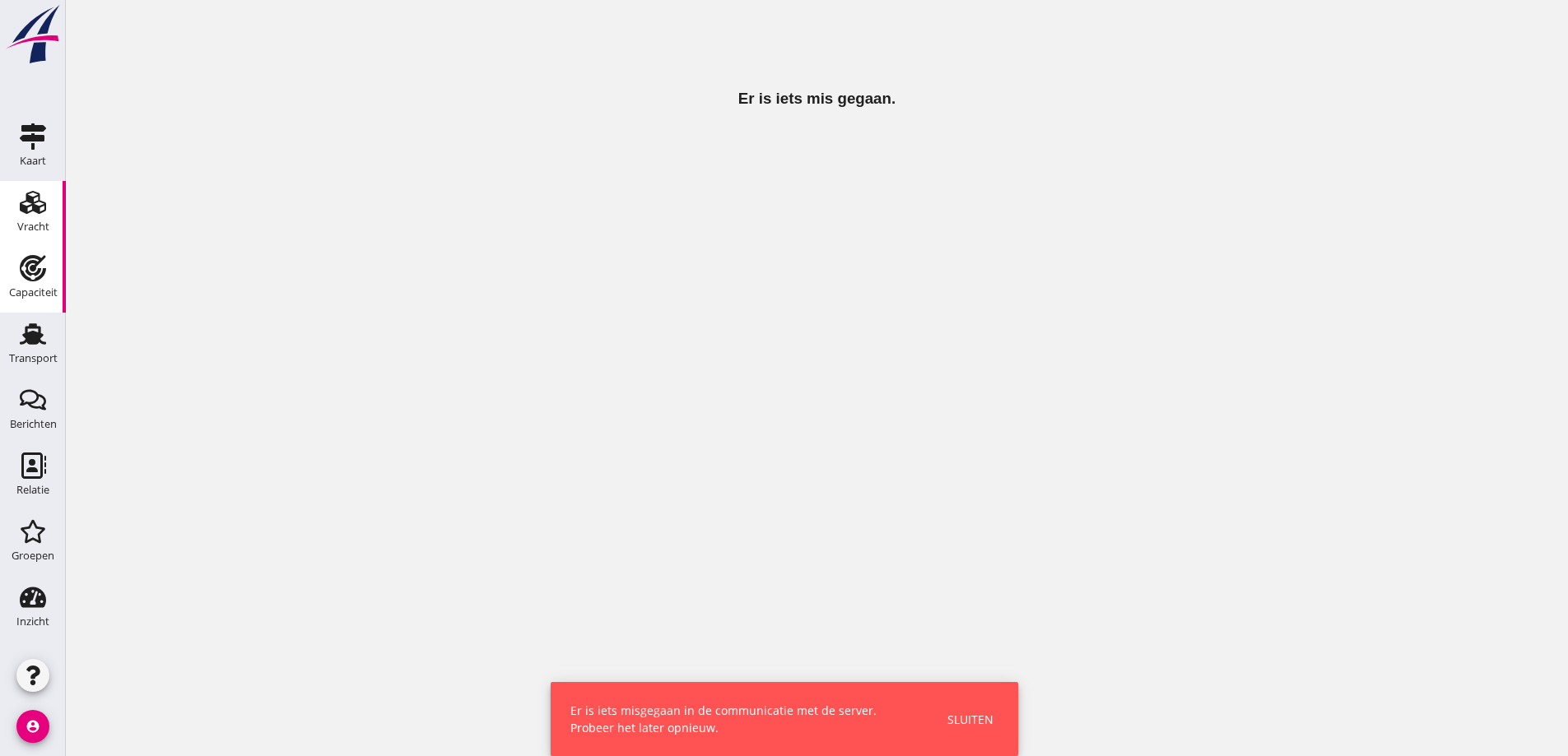
click at [51, 202] on div "Vracht" at bounding box center [33, 202] width 40 height 27
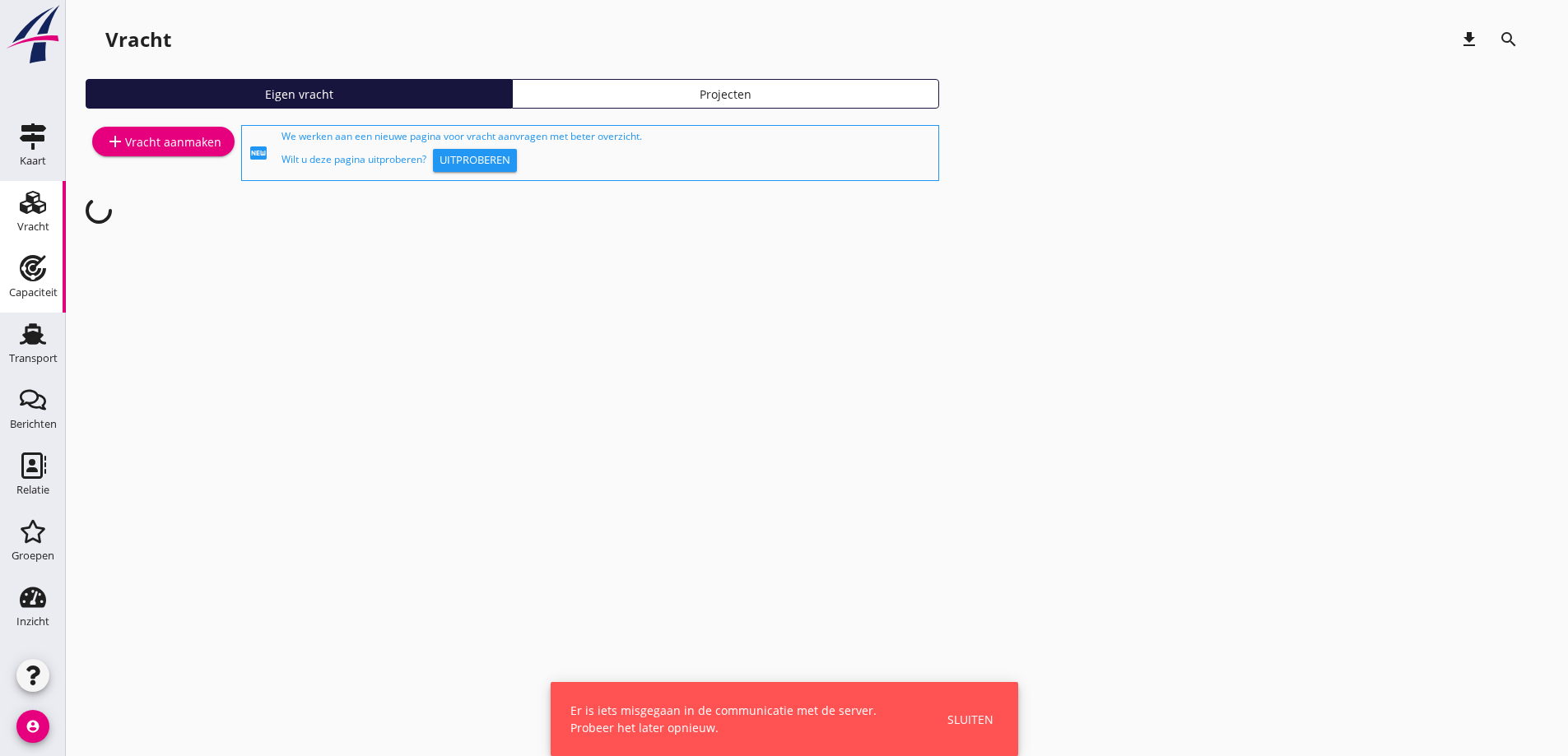
click at [27, 269] on use at bounding box center [33, 269] width 27 height 27
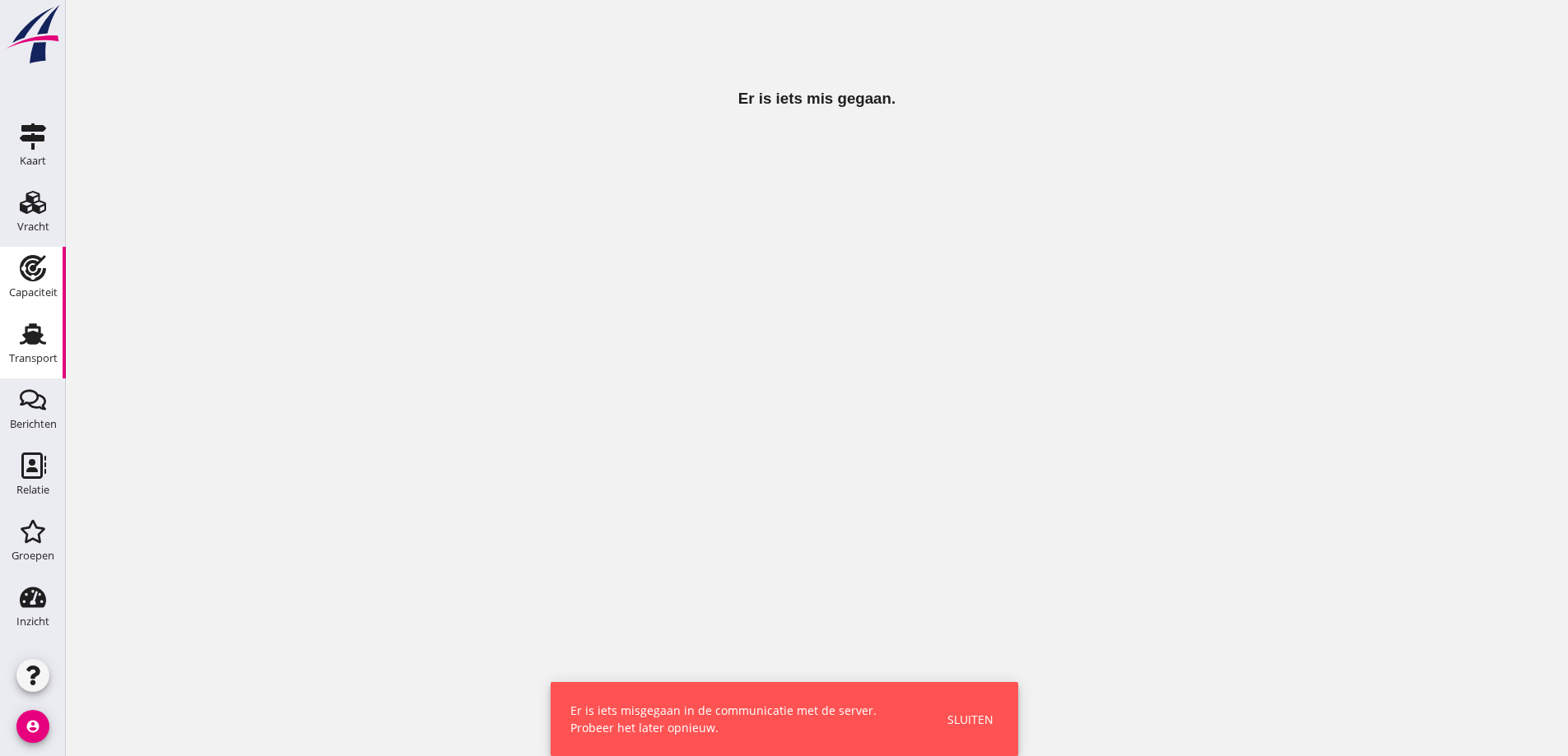
click at [23, 337] on icon "Transport" at bounding box center [33, 334] width 27 height 27
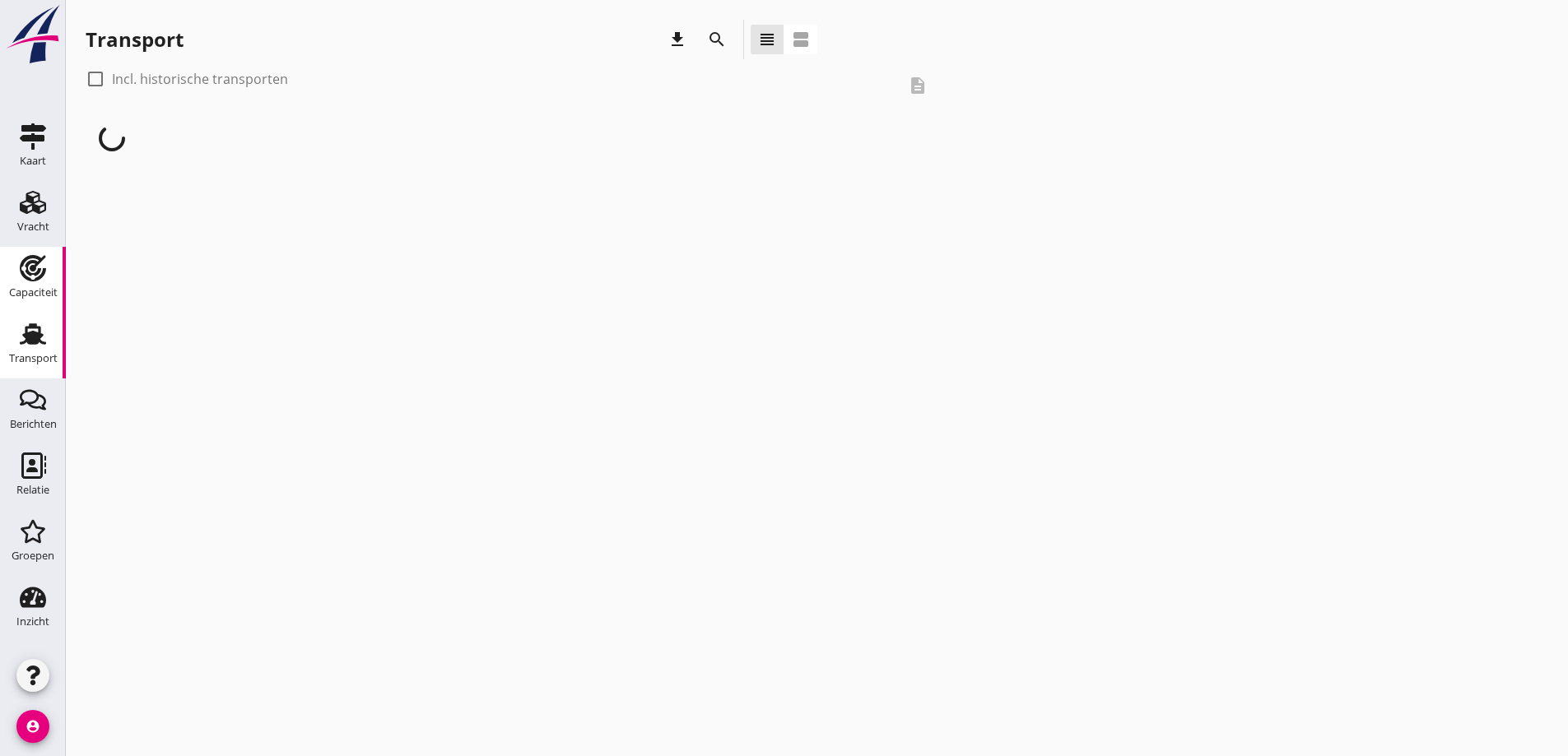
click at [40, 271] on use at bounding box center [33, 269] width 27 height 27
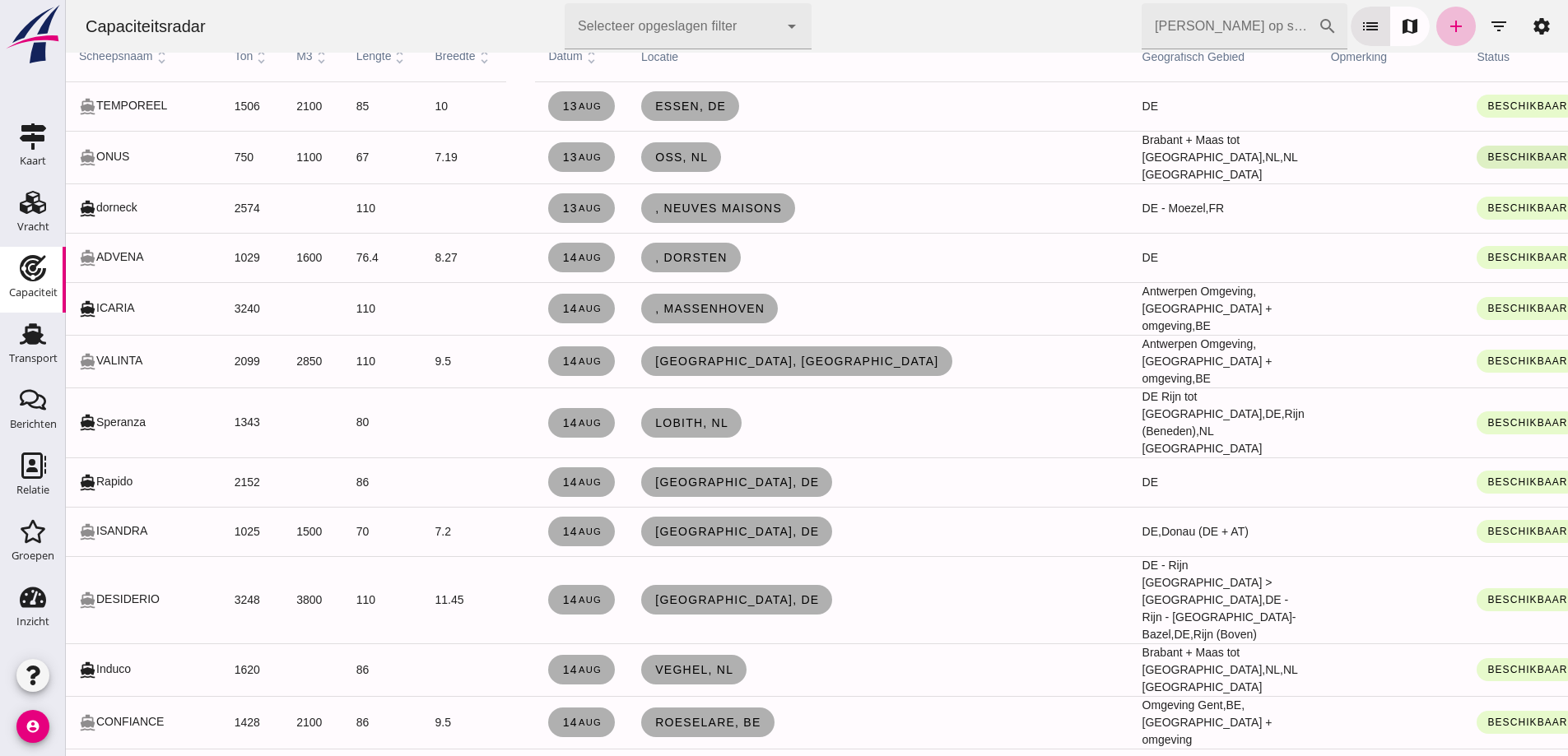
scroll to position [82, 0]
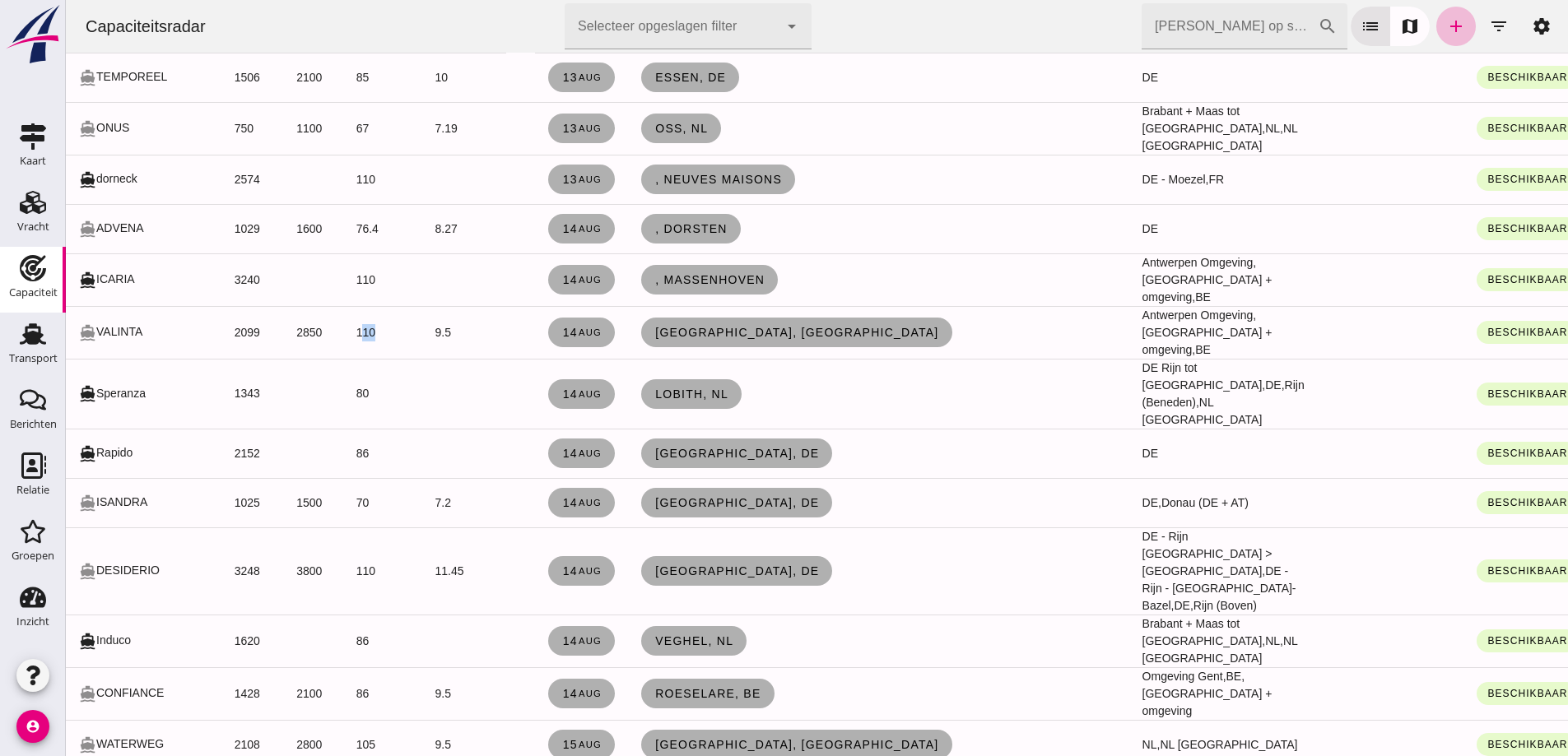
drag, startPoint x: 350, startPoint y: 396, endPoint x: 322, endPoint y: 432, distance: 45.6
click tbody "directions_boat TEMPOREEL 1506 2100 85 10 [DATE] [GEOGRAPHIC_DATA], de DE Besch…"
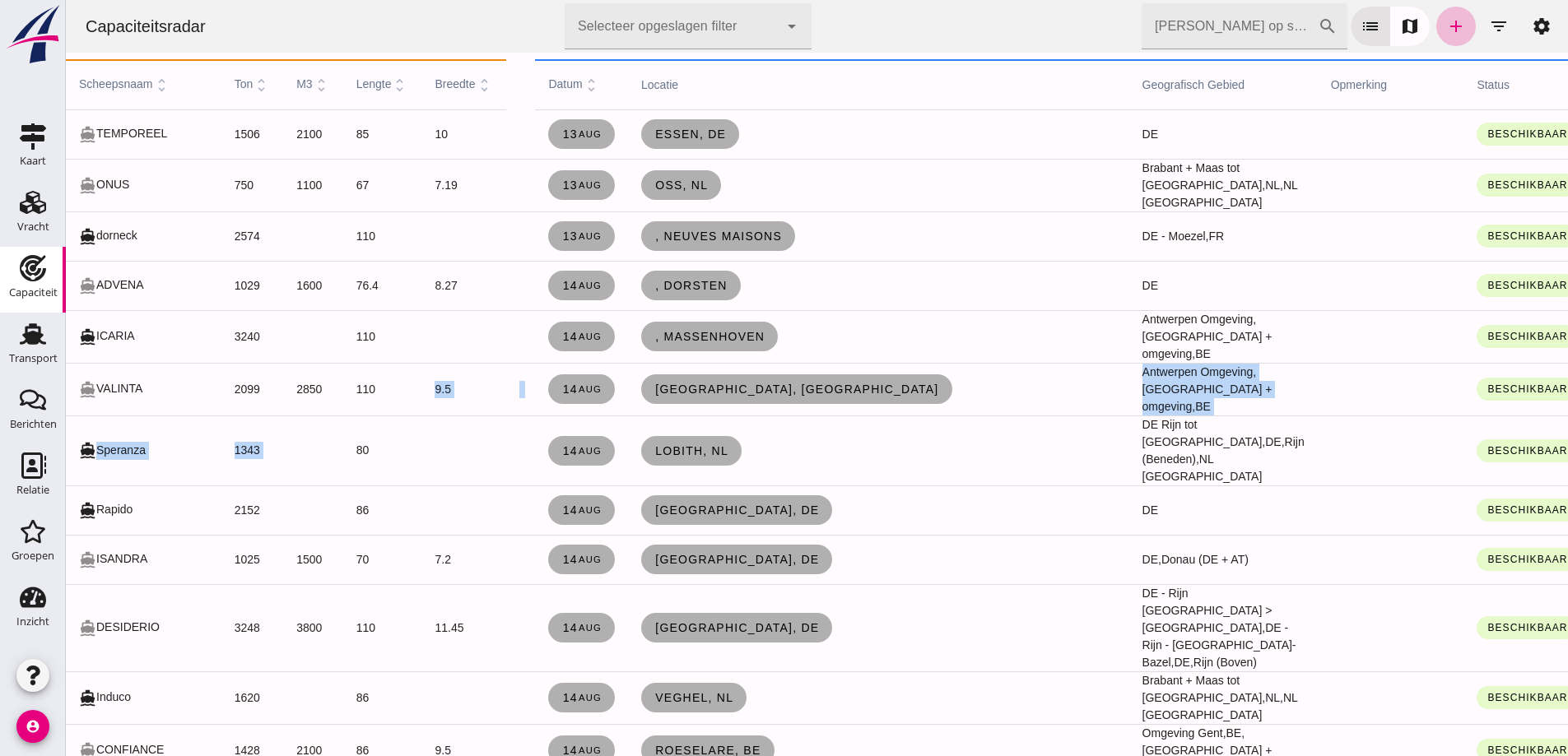
scroll to position [0, 0]
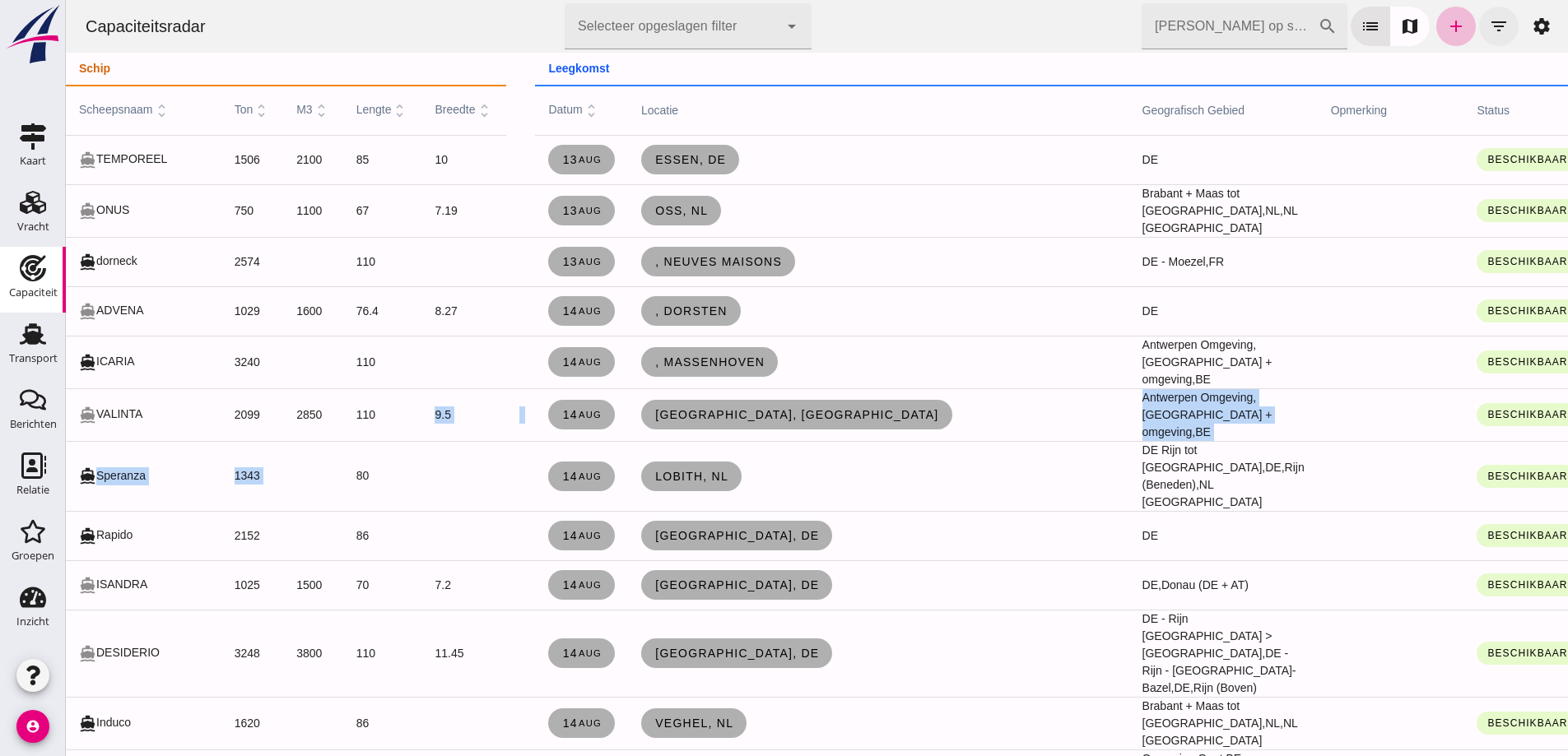
click at [1489, 29] on icon "filter_list" at bounding box center [1499, 27] width 20 height 20
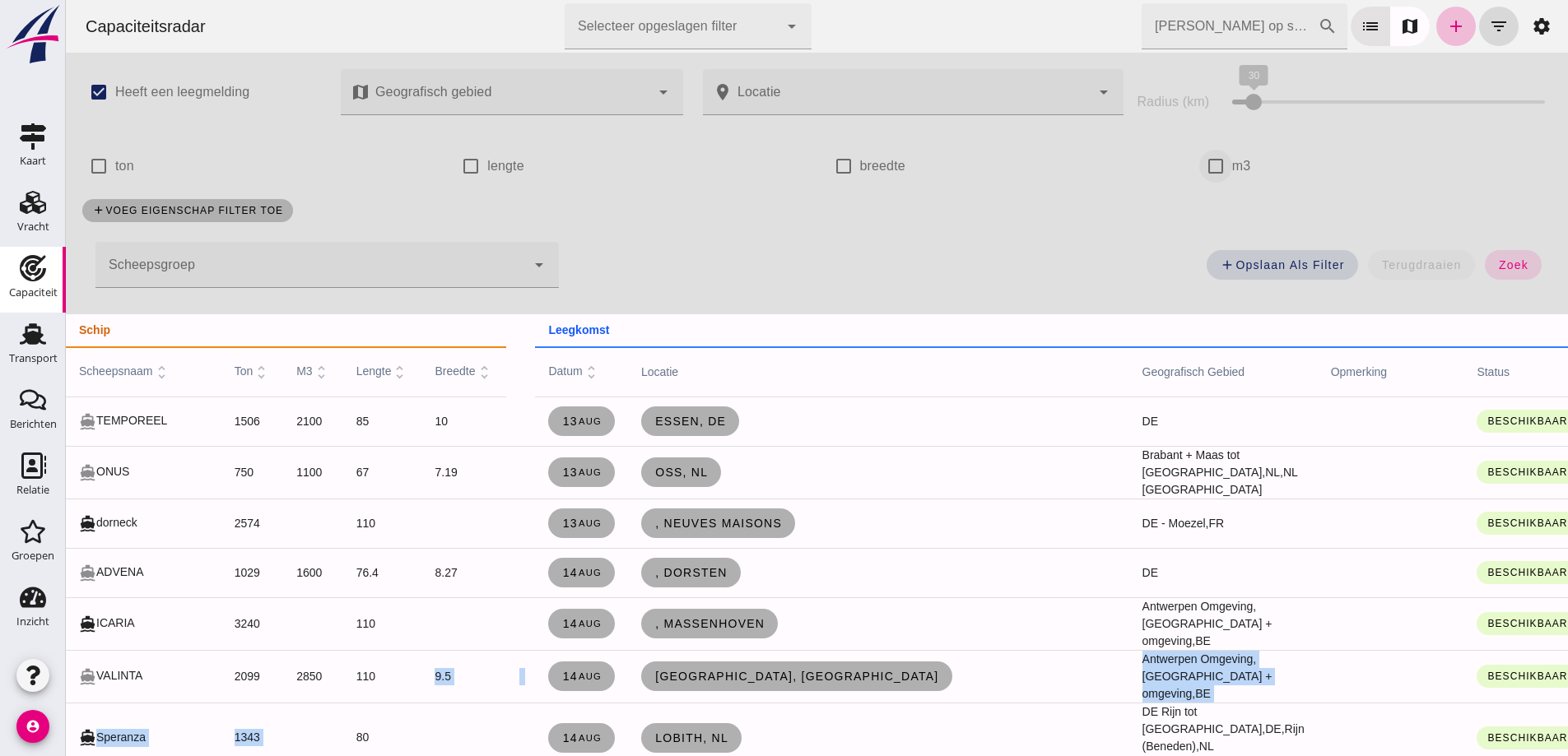
click input "m3"
checkbox input "true"
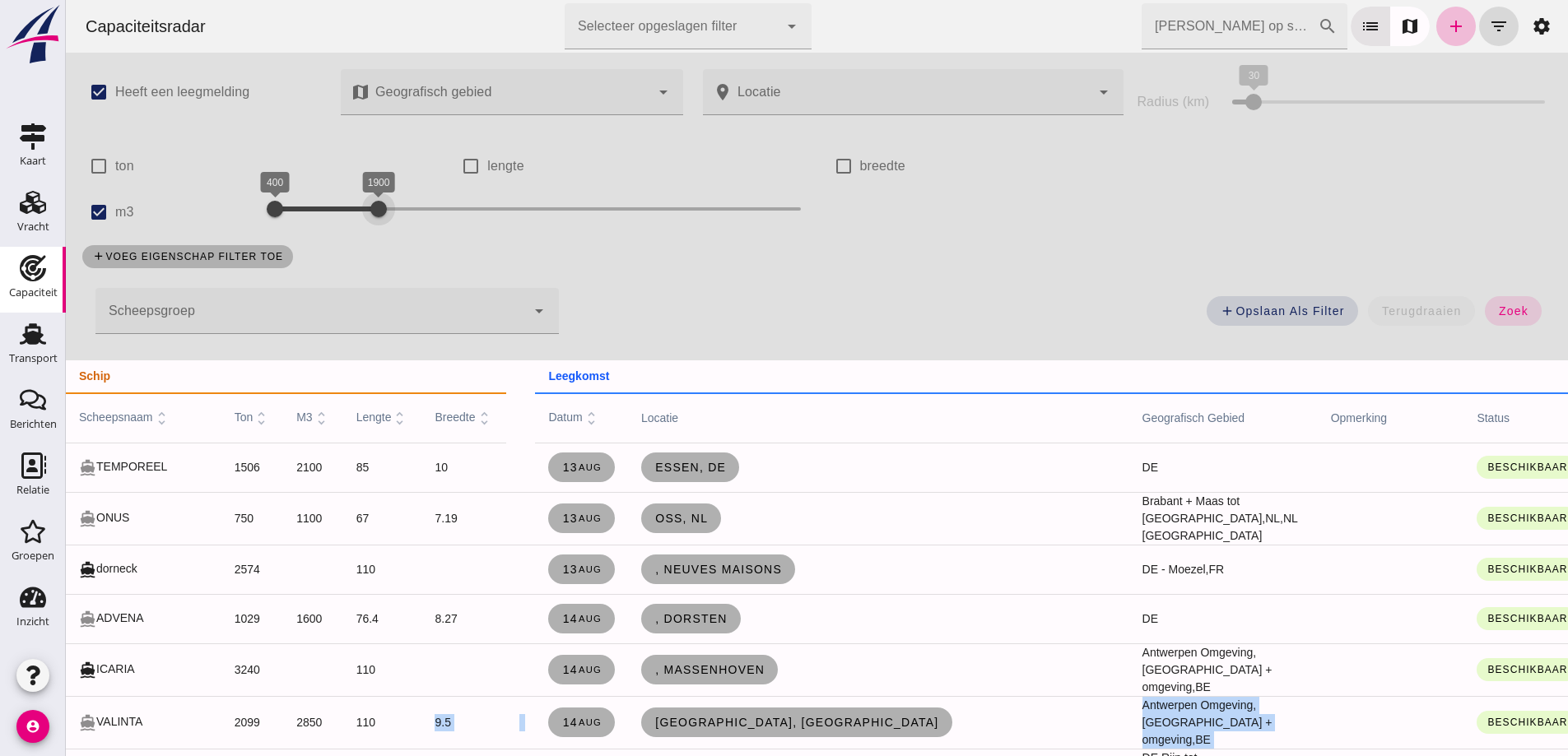
drag, startPoint x: 688, startPoint y: 209, endPoint x: 380, endPoint y: 209, distance: 308.0
click at [380, 209] on div at bounding box center [379, 209] width 33 height 33
click span "zoek"
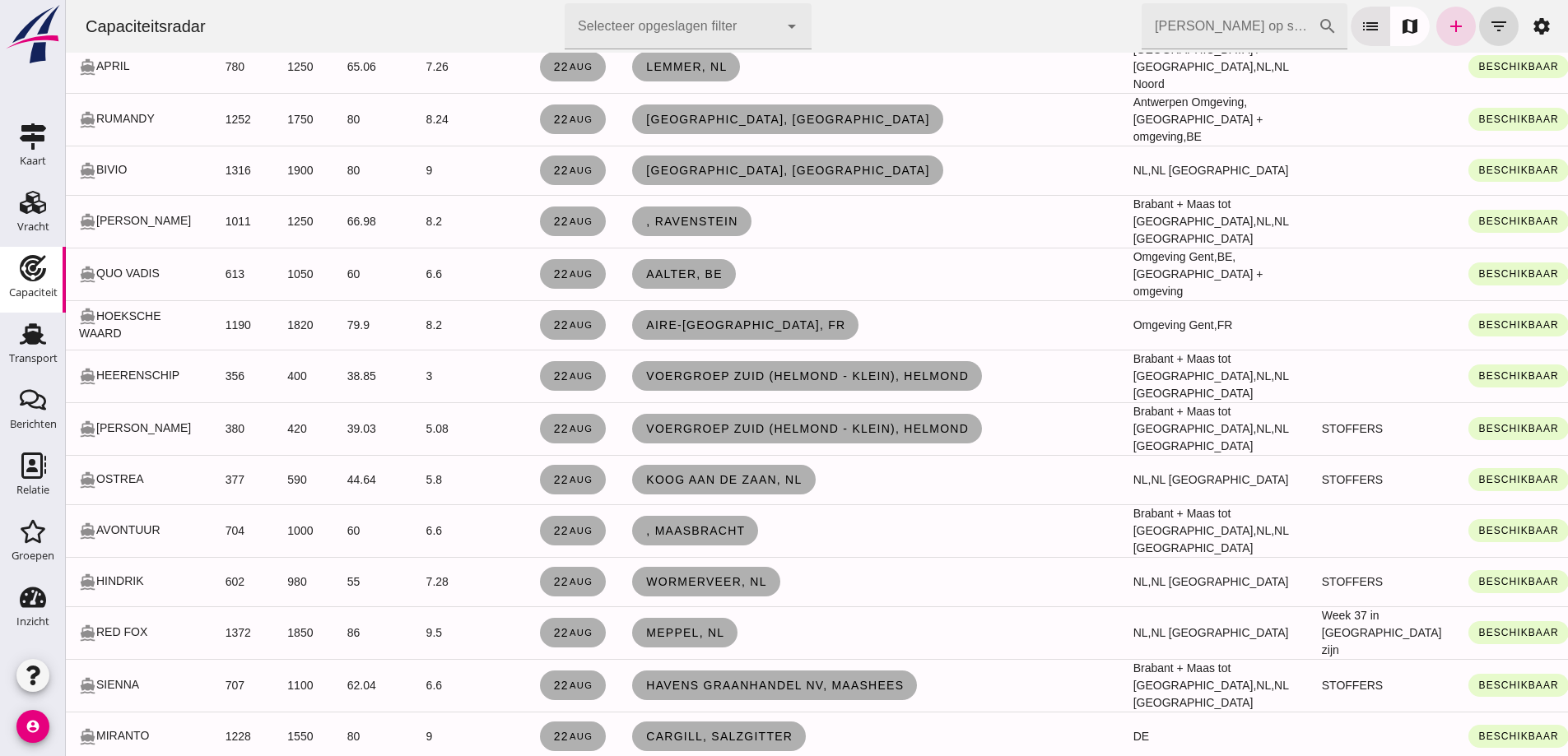
scroll to position [1398, 0]
